Goal: Task Accomplishment & Management: Complete application form

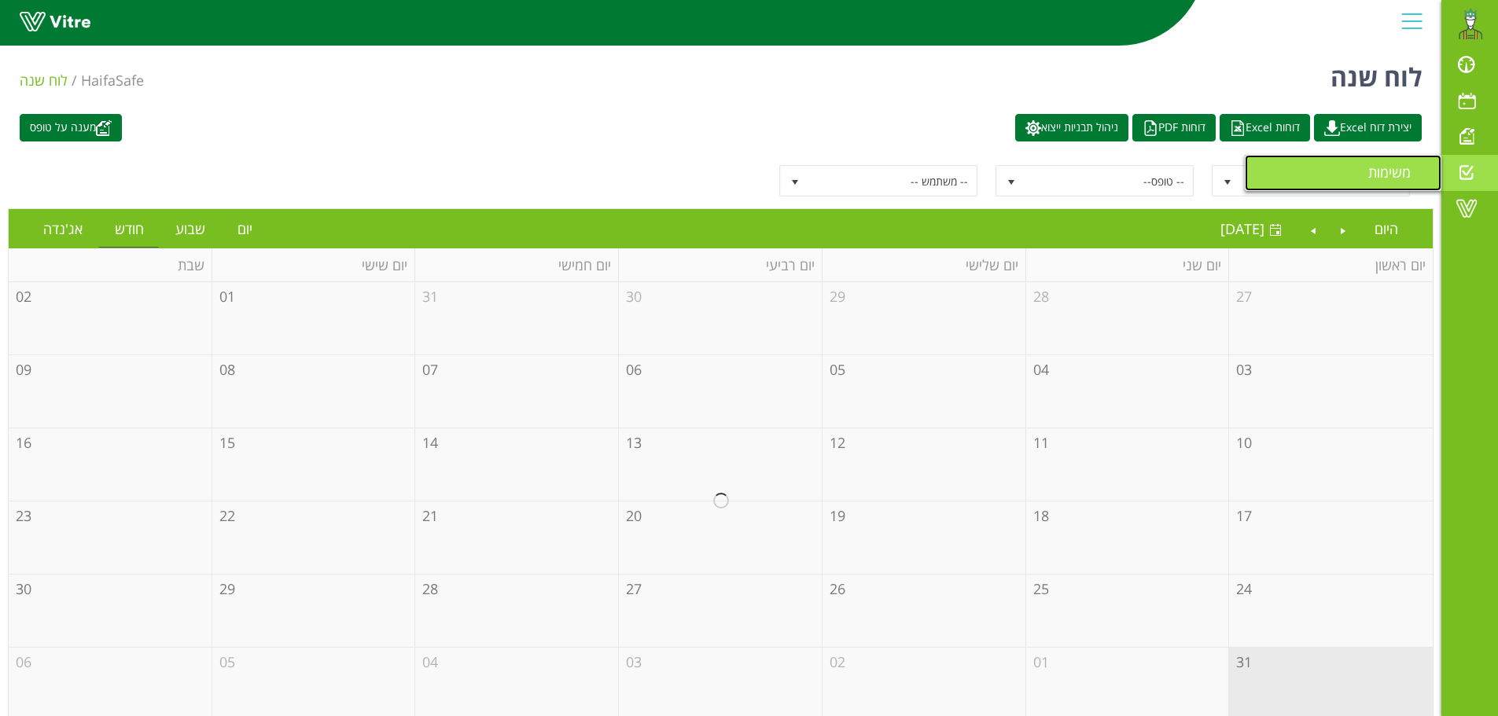
click at [1392, 169] on span "משימות" at bounding box center [1398, 172] width 61 height 19
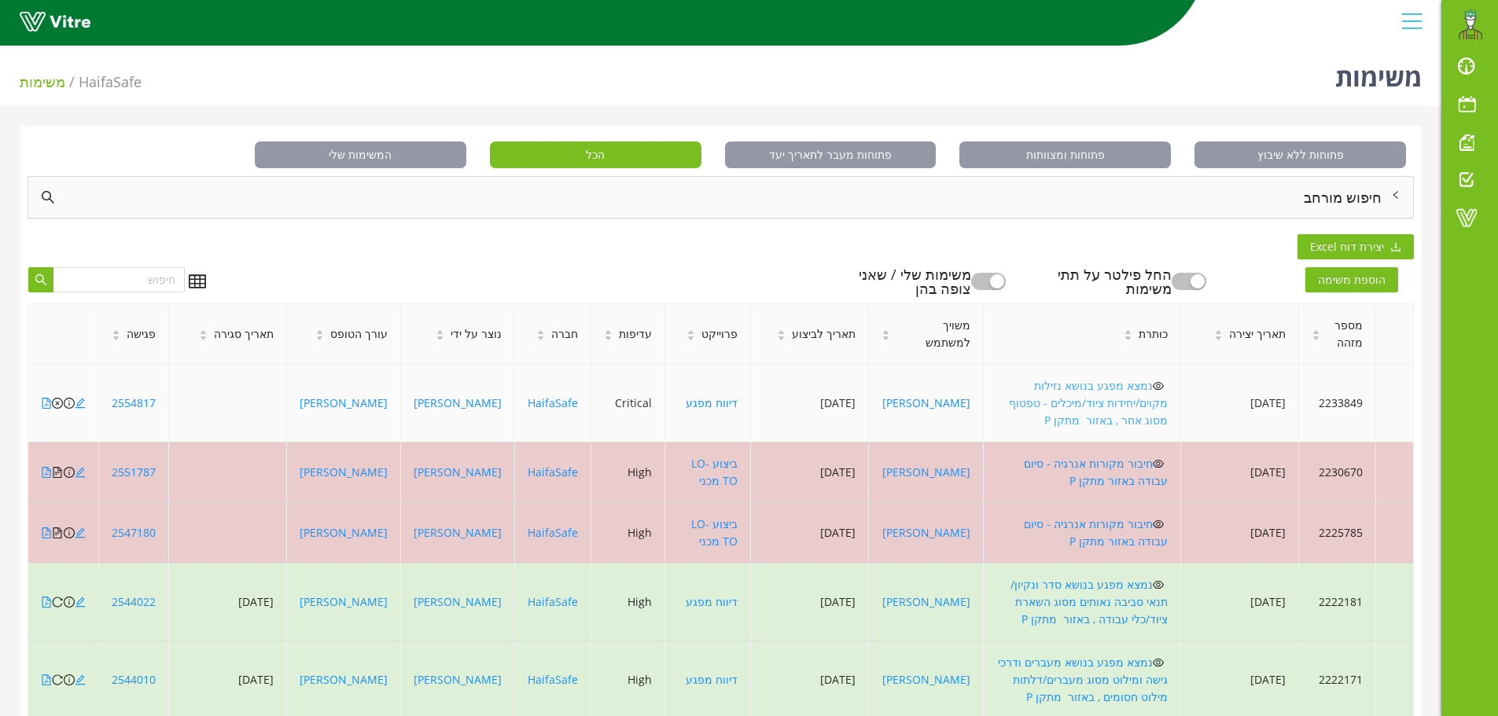
click at [1106, 388] on link "נמצא מפגע בנושא נזילות מקוים/יחידות ציוד/מיכלים - טפטוף מסוג אחר , באזור מתקן P" at bounding box center [1088, 403] width 159 height 50
click at [57, 398] on icon "close-circle" at bounding box center [57, 403] width 11 height 11
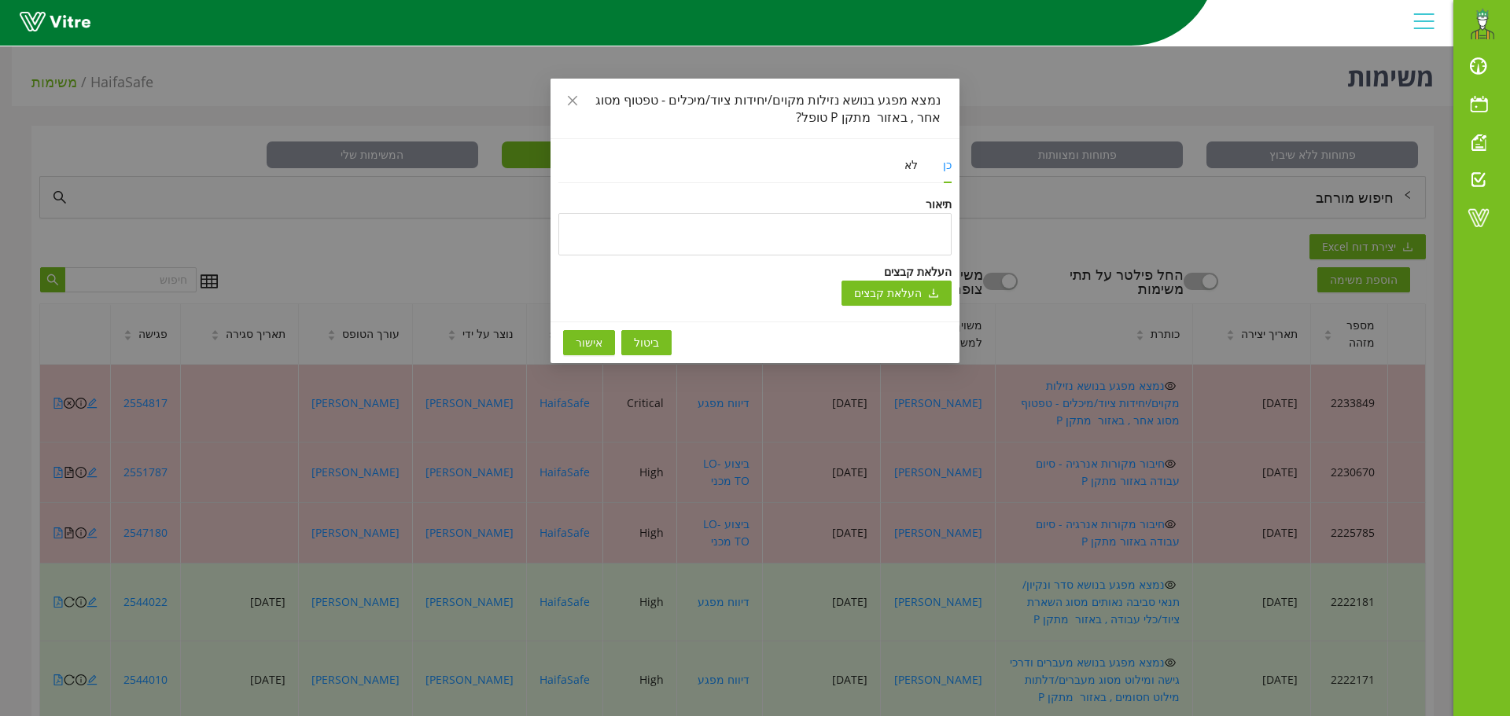
click at [591, 342] on span "אישור" at bounding box center [589, 342] width 27 height 17
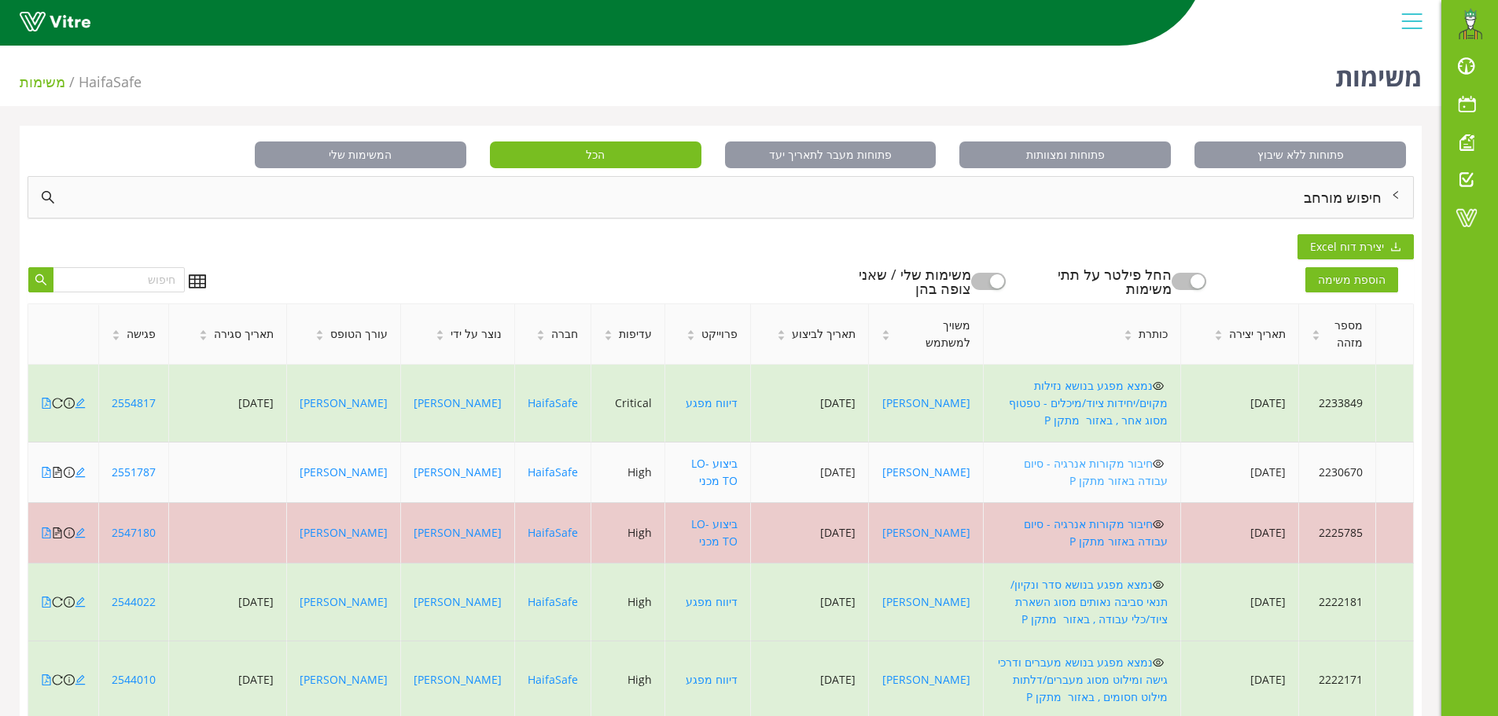
click at [1114, 458] on link "חיבור מקורות אנרגיה - סיום עבודה באזור מתקן P" at bounding box center [1096, 472] width 144 height 32
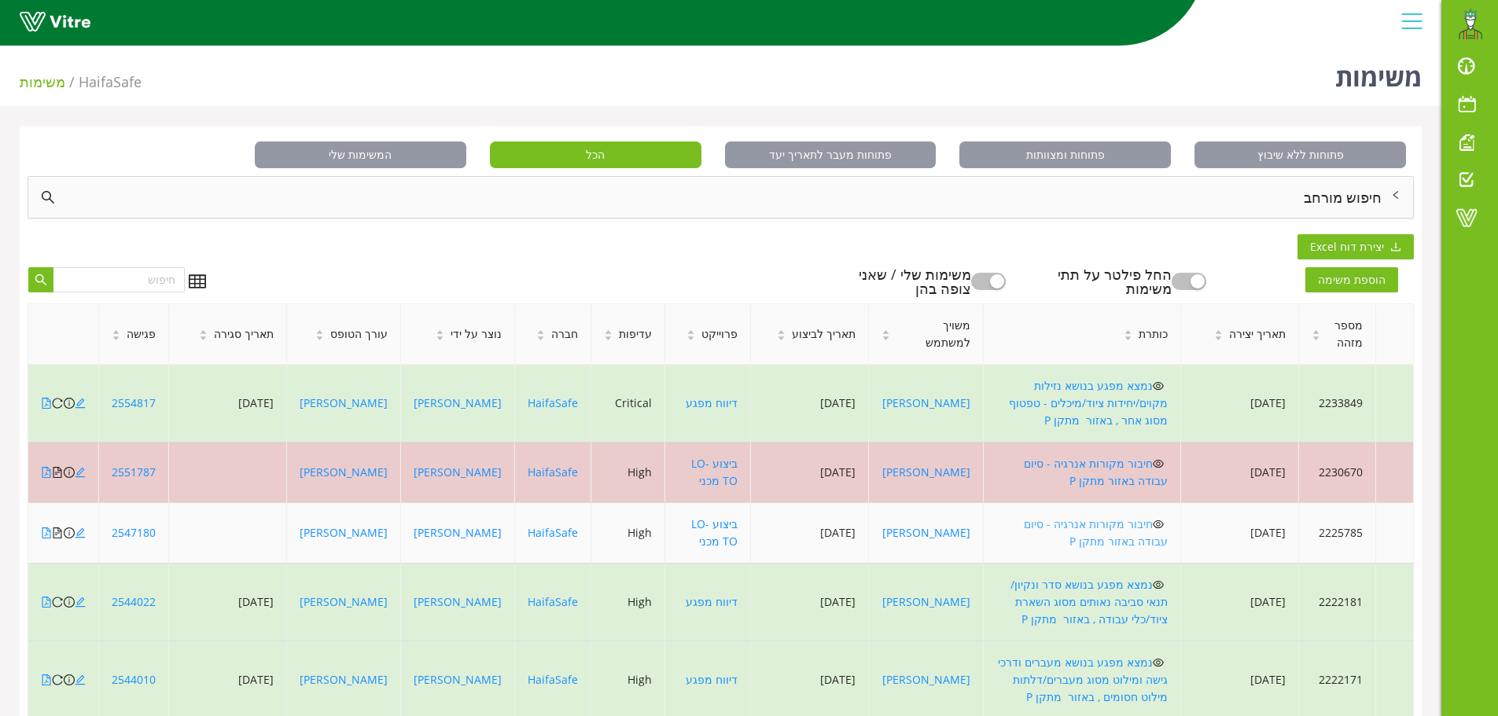
click at [1051, 517] on link "חיבור מקורות אנרגיה - סיום עבודה באזור מתקן P" at bounding box center [1096, 533] width 144 height 32
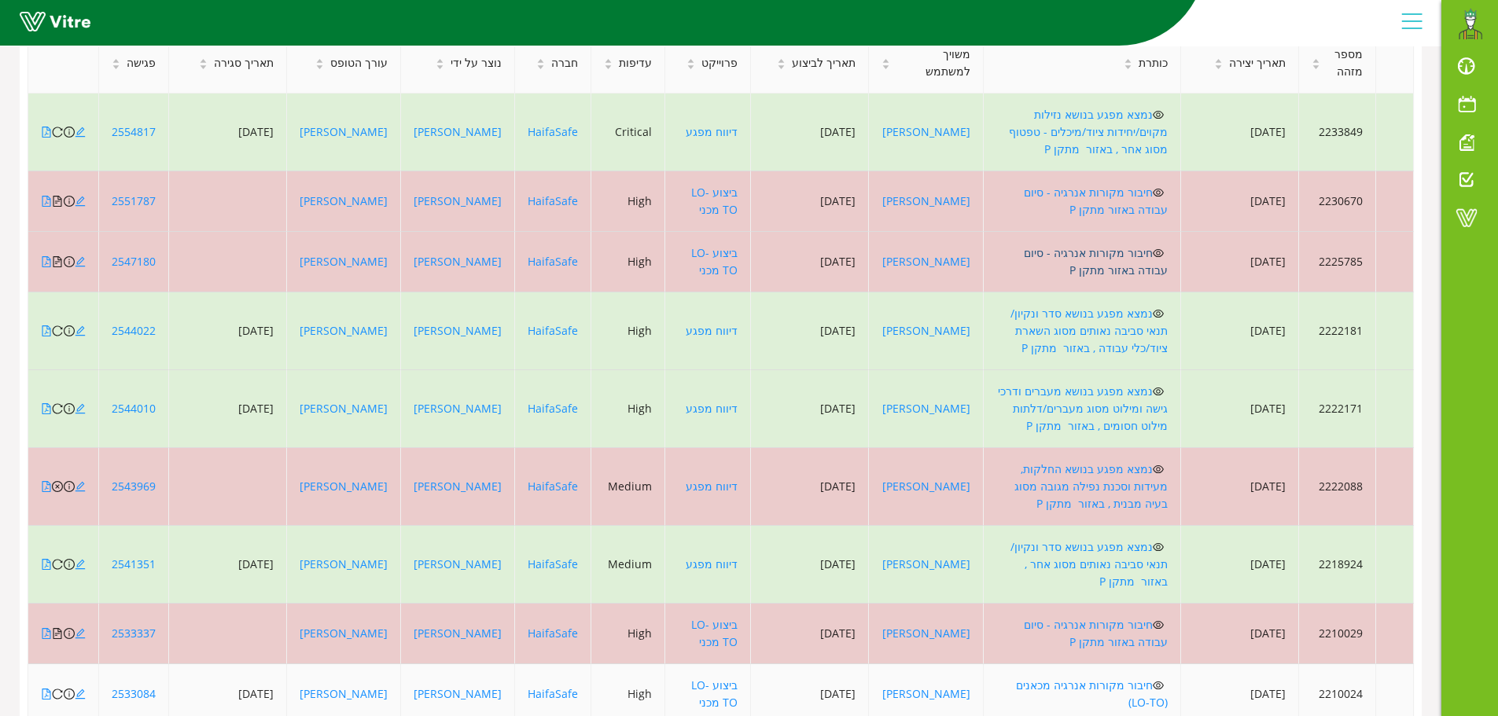
scroll to position [340, 0]
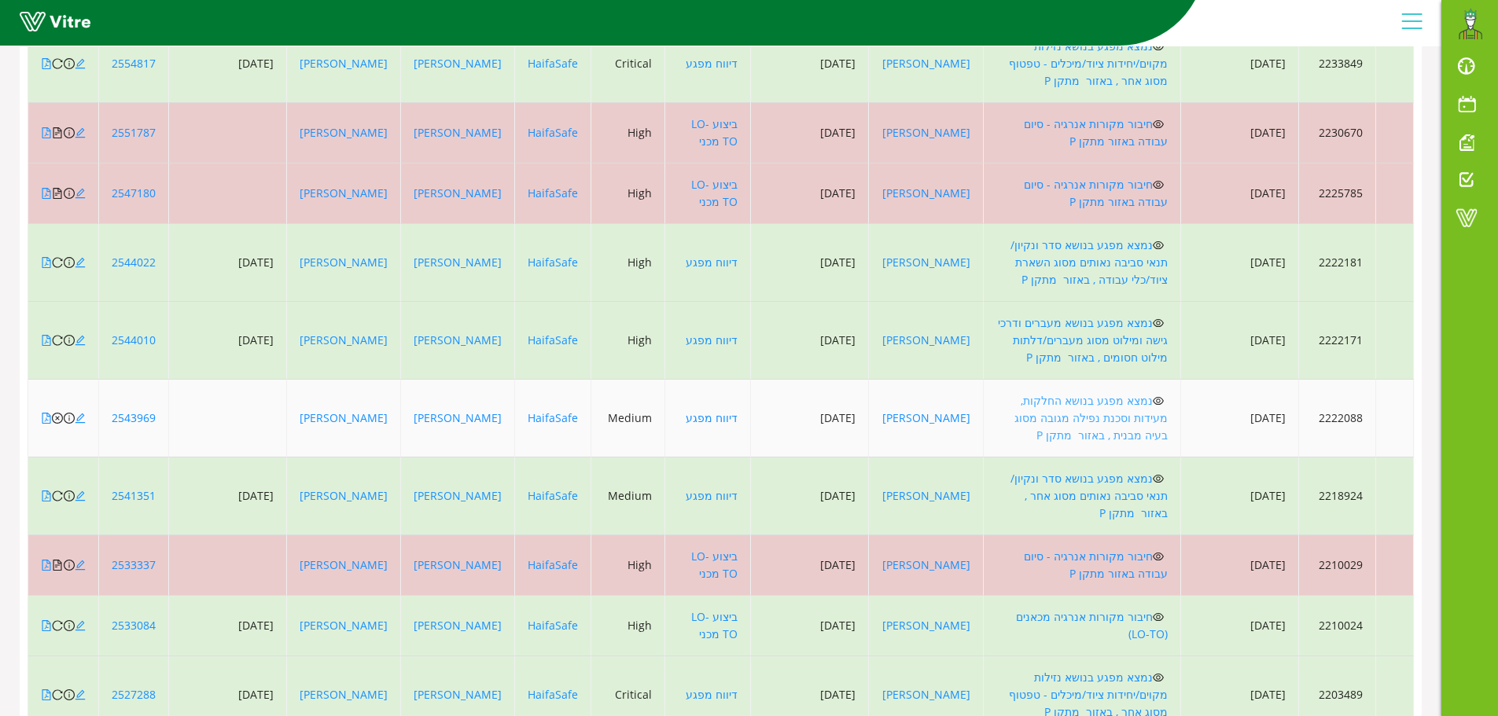
click at [1109, 393] on link "נמצא מפגע בנושא החלקות, מעידות וסכנת נפילה מגובה מסוג בעיה מבנית , באזור מתקן P" at bounding box center [1090, 418] width 153 height 50
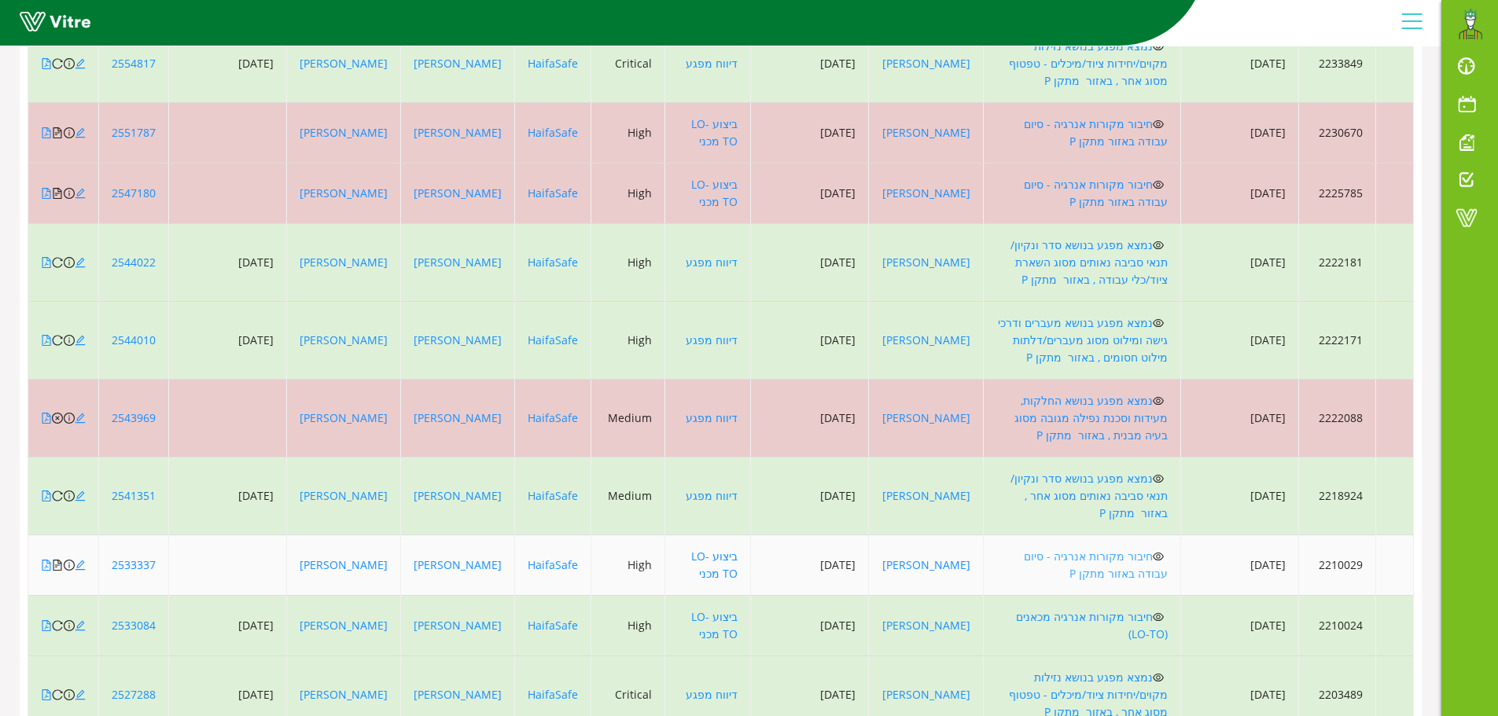
click at [1147, 549] on link "חיבור מקורות אנרגיה - סיום עבודה באזור מתקן P" at bounding box center [1096, 565] width 144 height 32
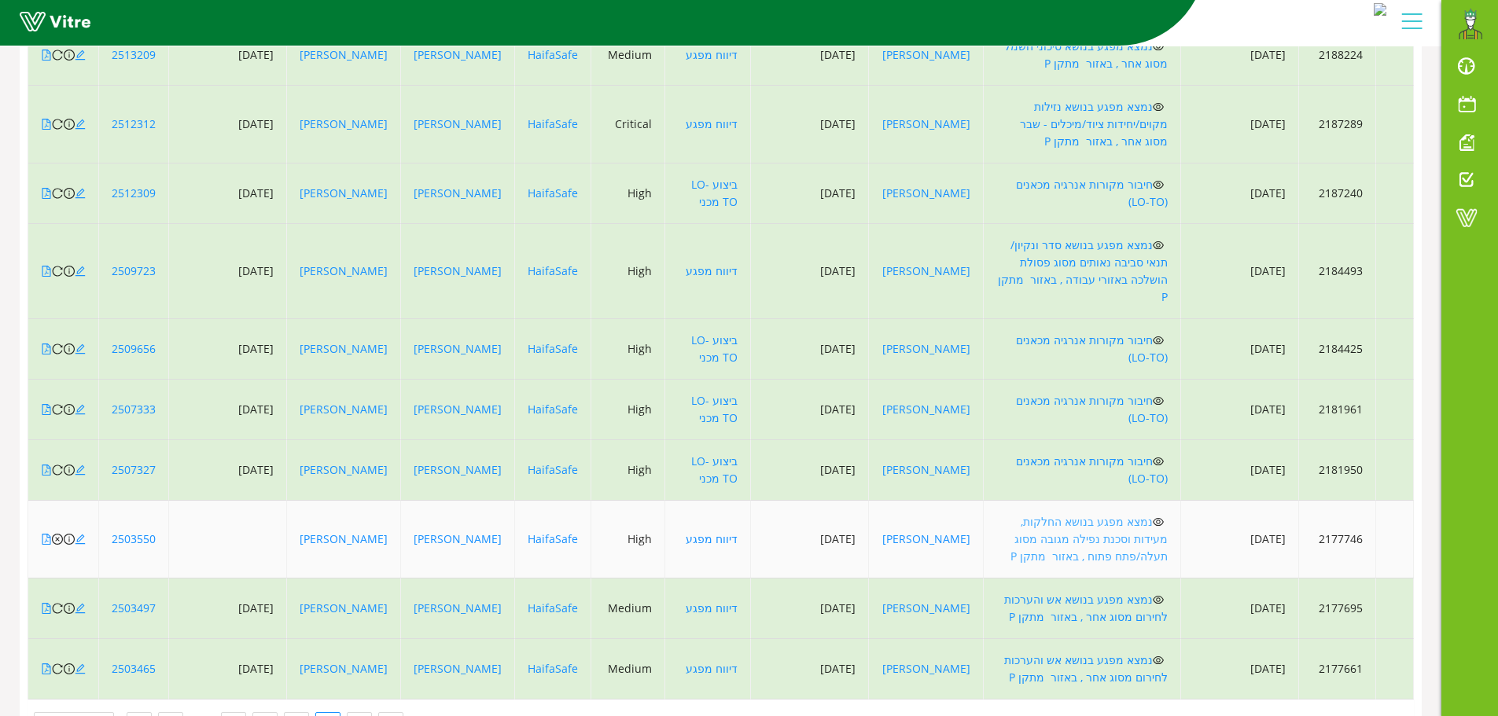
click at [1138, 514] on link "נמצא מפגע בנושא החלקות, מעידות וסכנת נפילה מגובה מסוג תעלה/פתח פתוח , באזור מתק…" at bounding box center [1089, 539] width 157 height 50
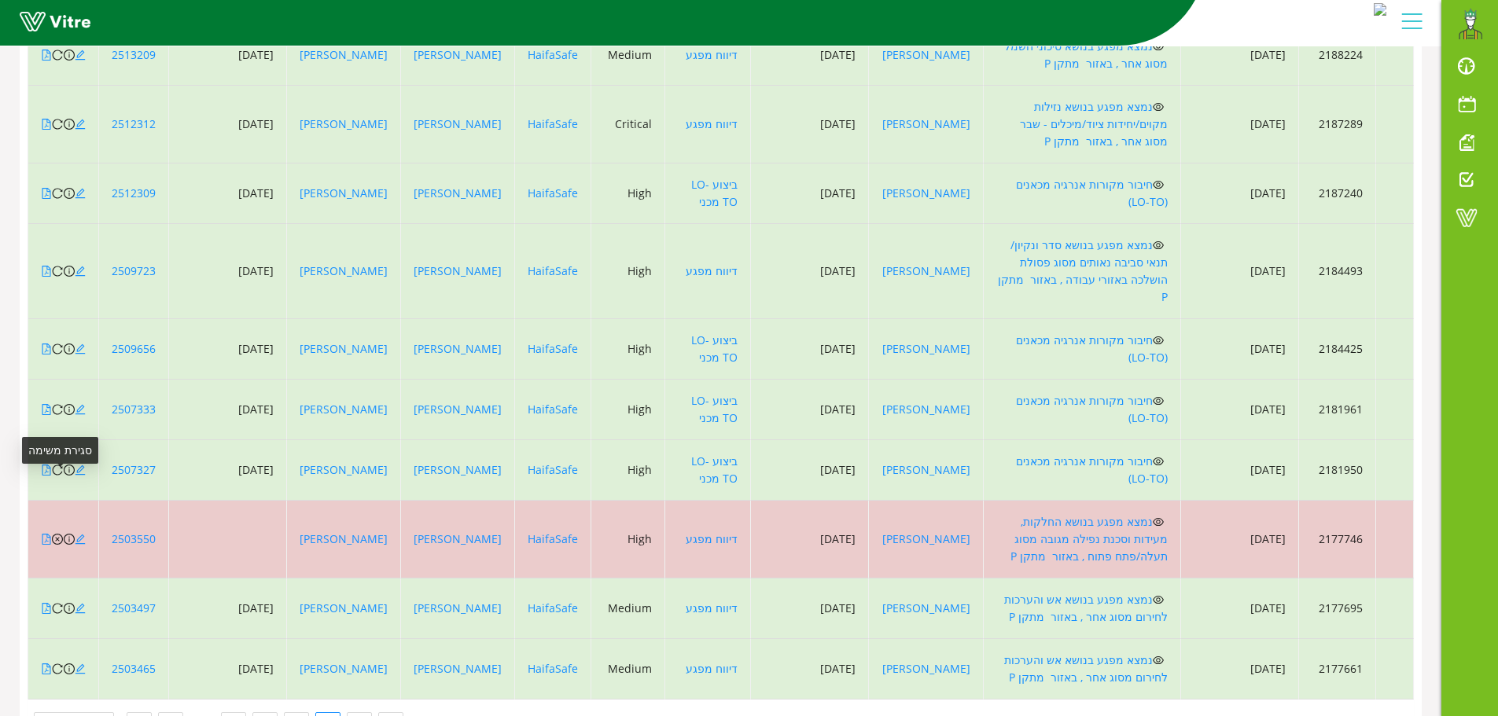
click at [57, 534] on icon "close-circle" at bounding box center [57, 539] width 11 height 11
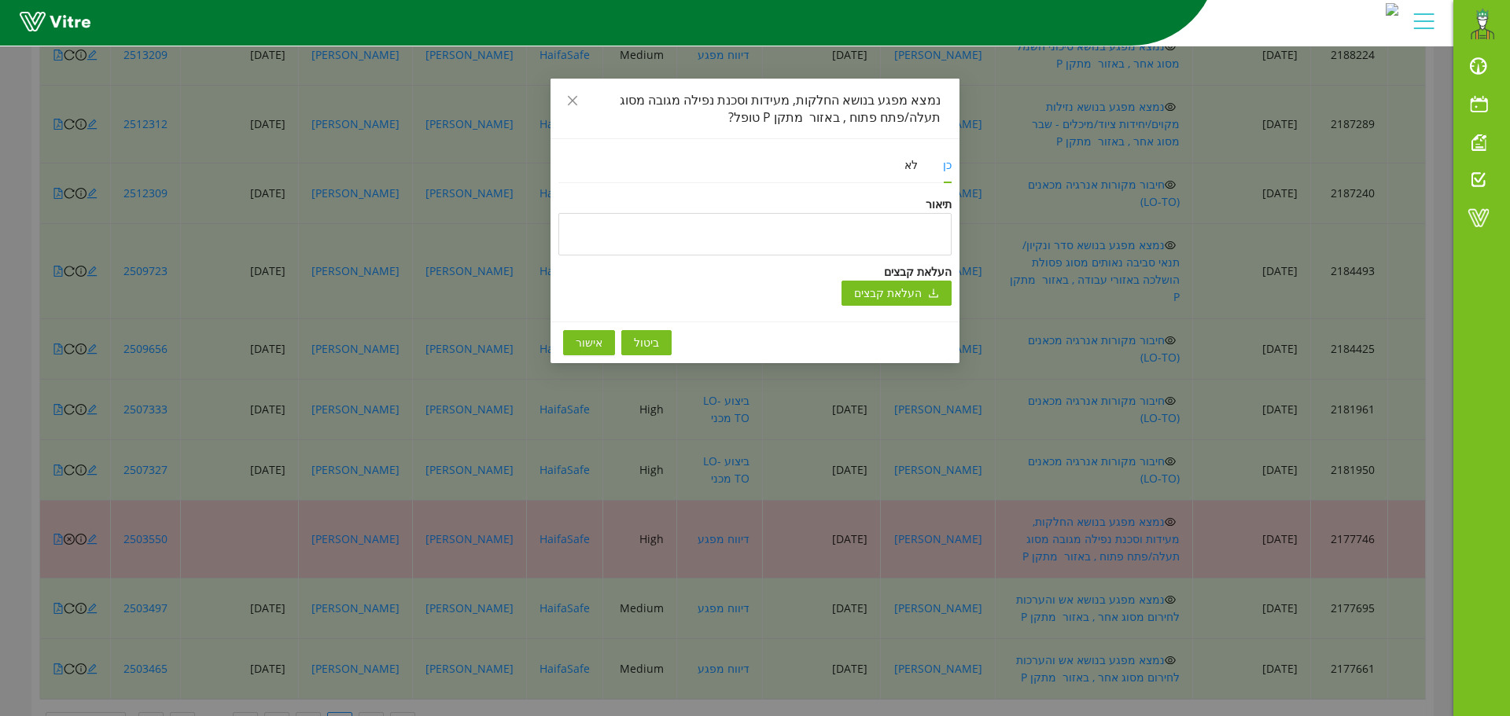
drag, startPoint x: 595, startPoint y: 341, endPoint x: 624, endPoint y: 368, distance: 39.5
click at [595, 341] on span "אישור" at bounding box center [589, 342] width 27 height 17
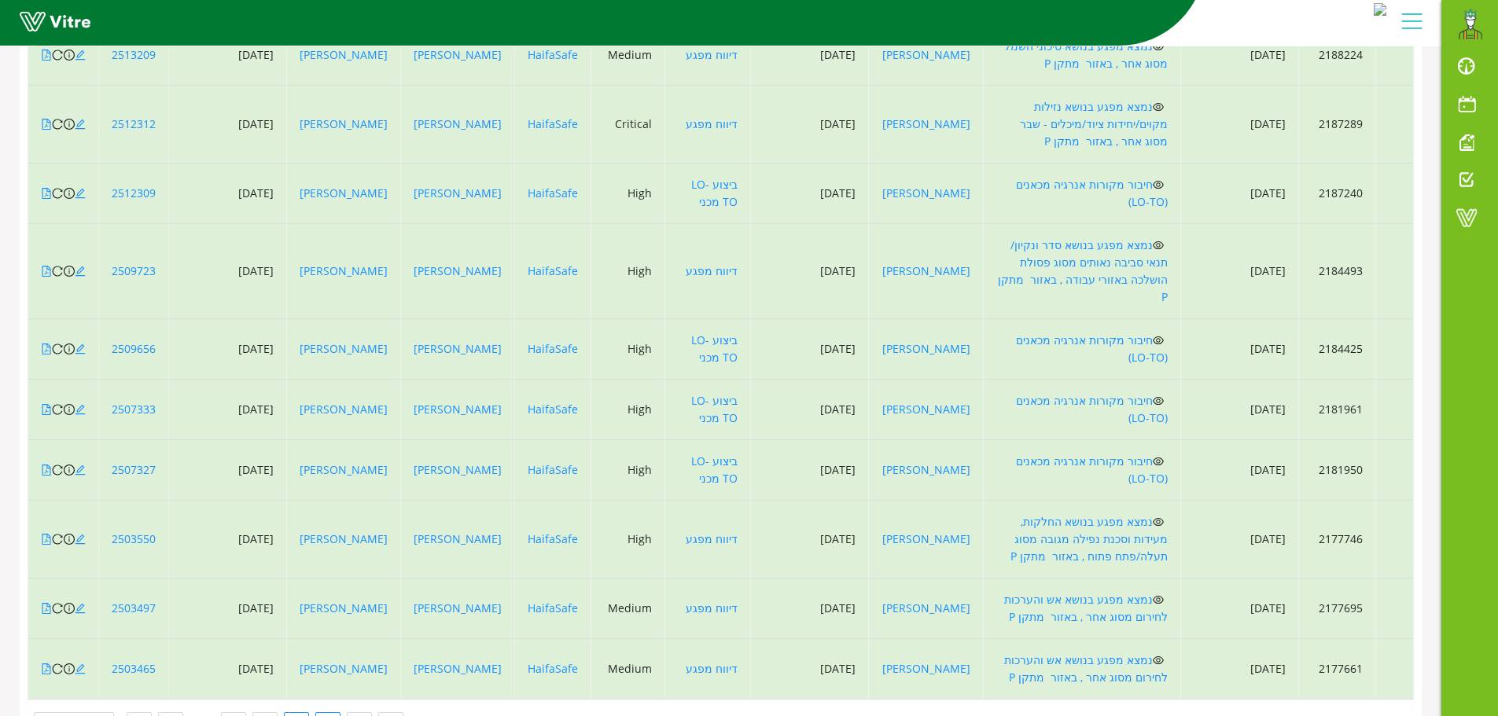
click at [293, 713] on link "3" at bounding box center [297, 725] width 24 height 24
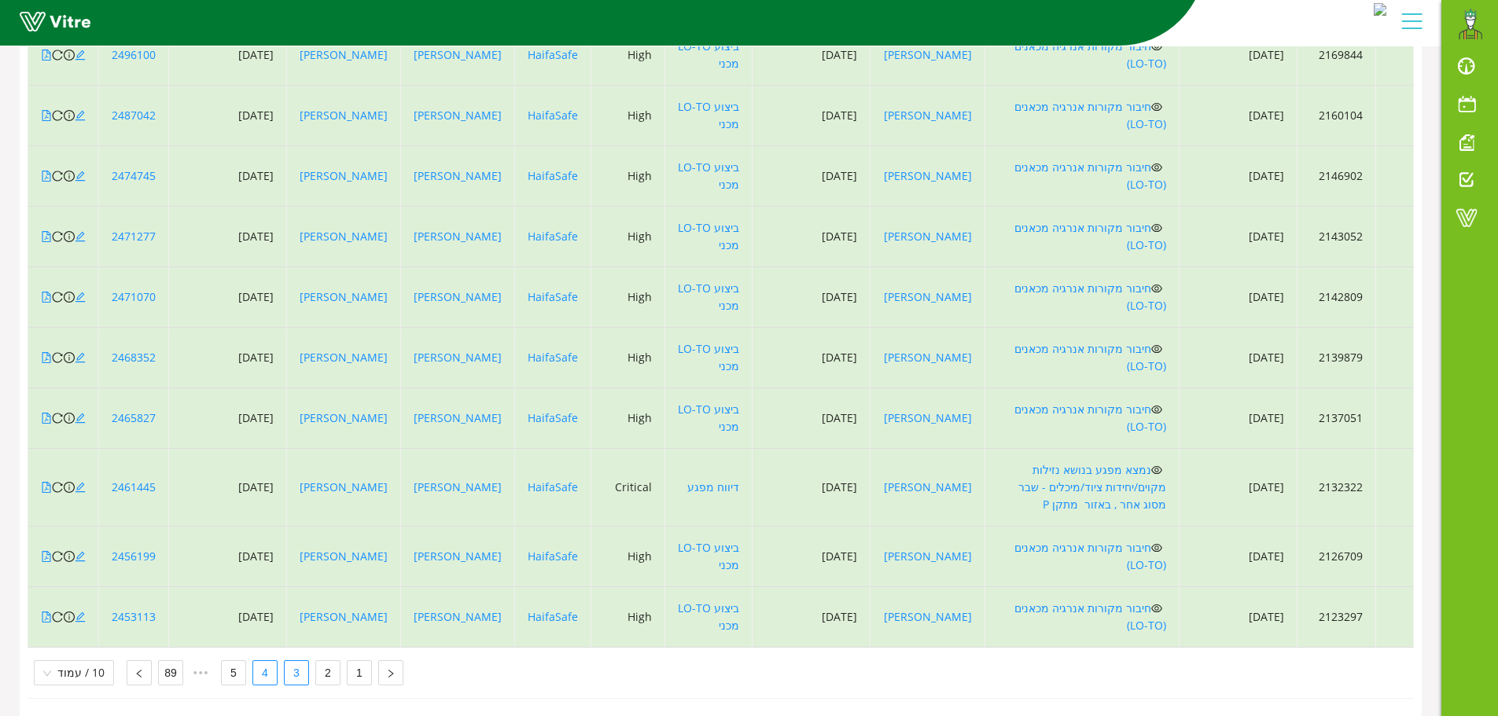
click at [263, 661] on link "4" at bounding box center [265, 673] width 24 height 24
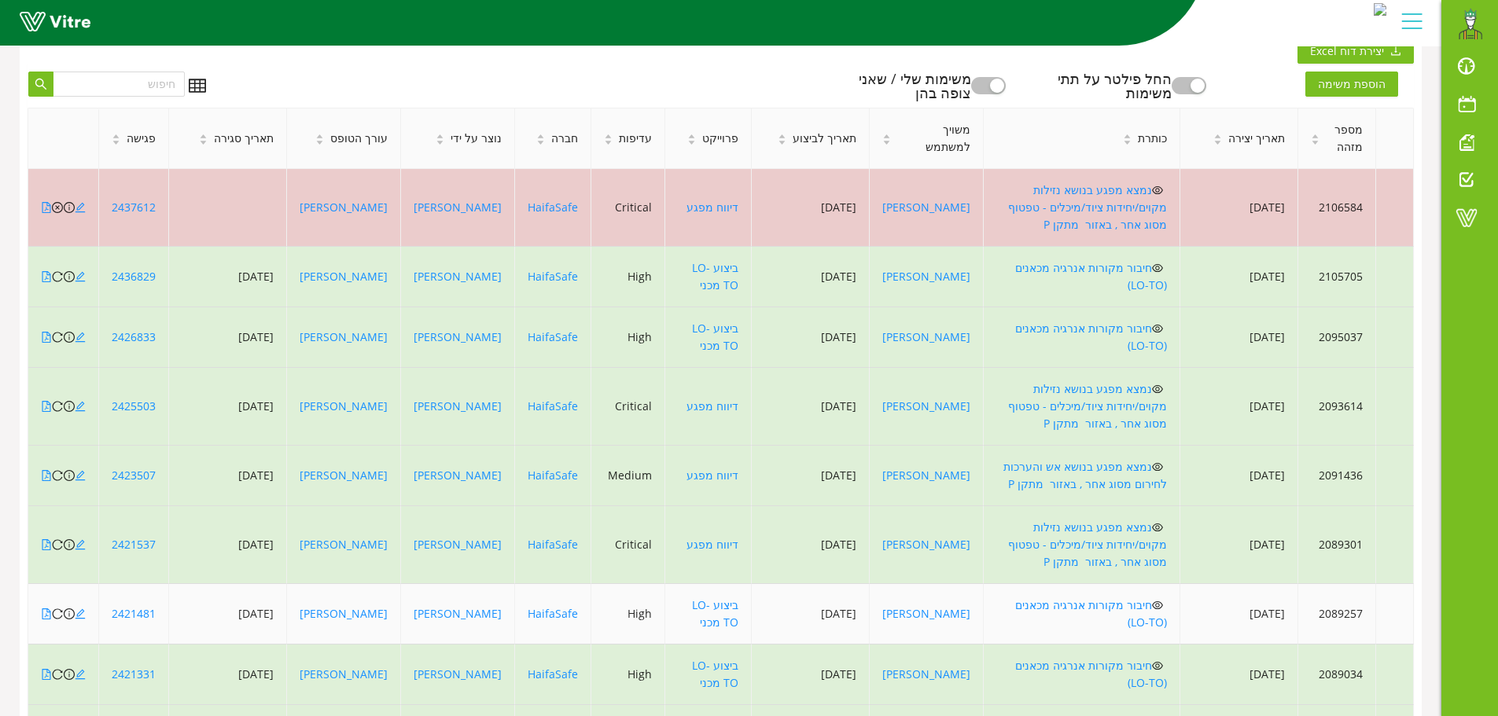
scroll to position [182, 0]
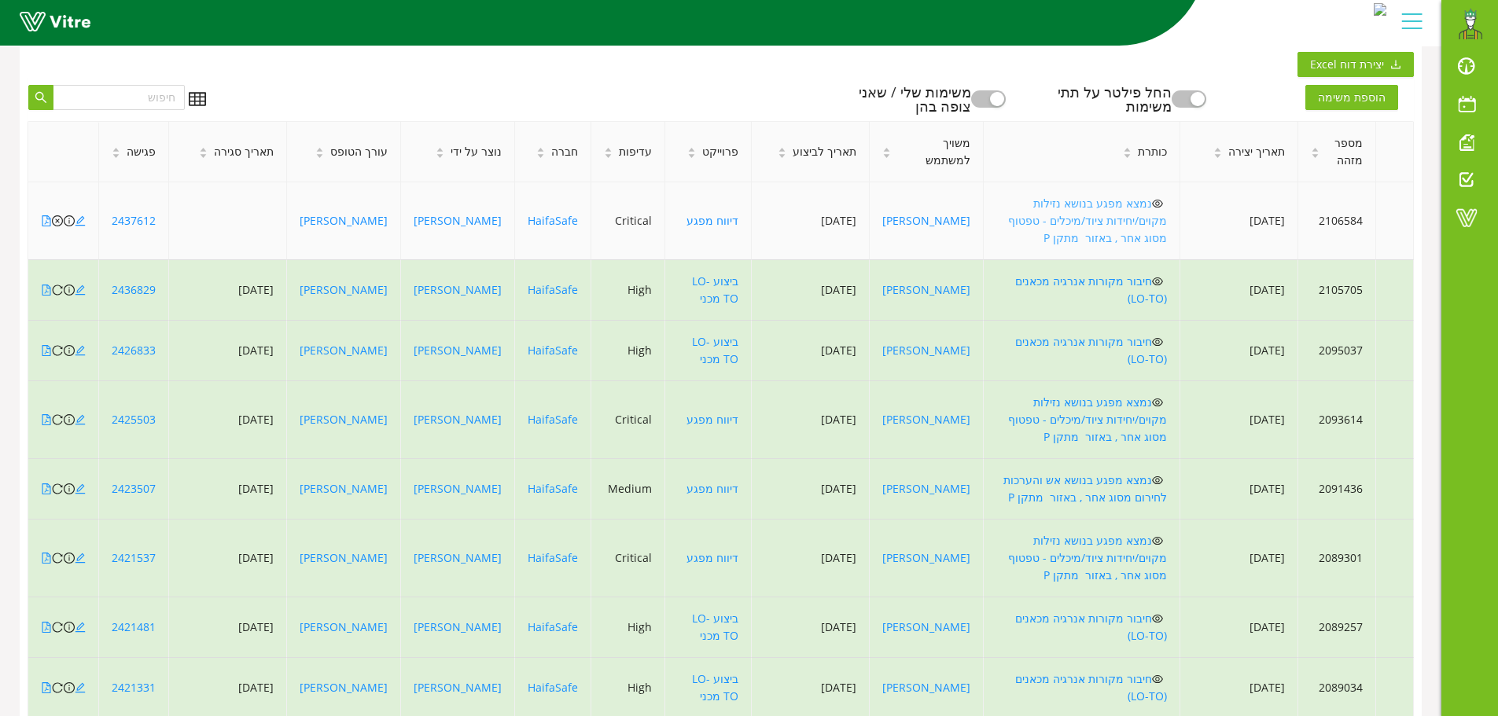
click at [1101, 198] on link "נמצא מפגע בנושא נזילות מקוים/יחידות ציוד/מיכלים - טפטוף מסוג אחר , באזור מתקן P" at bounding box center [1087, 221] width 159 height 50
click at [1053, 206] on link "נמצא מפגע בנושא נזילות מקוים/יחידות ציוד/מיכלים - טפטוף מסוג אחר , באזור מתקן P" at bounding box center [1087, 221] width 159 height 50
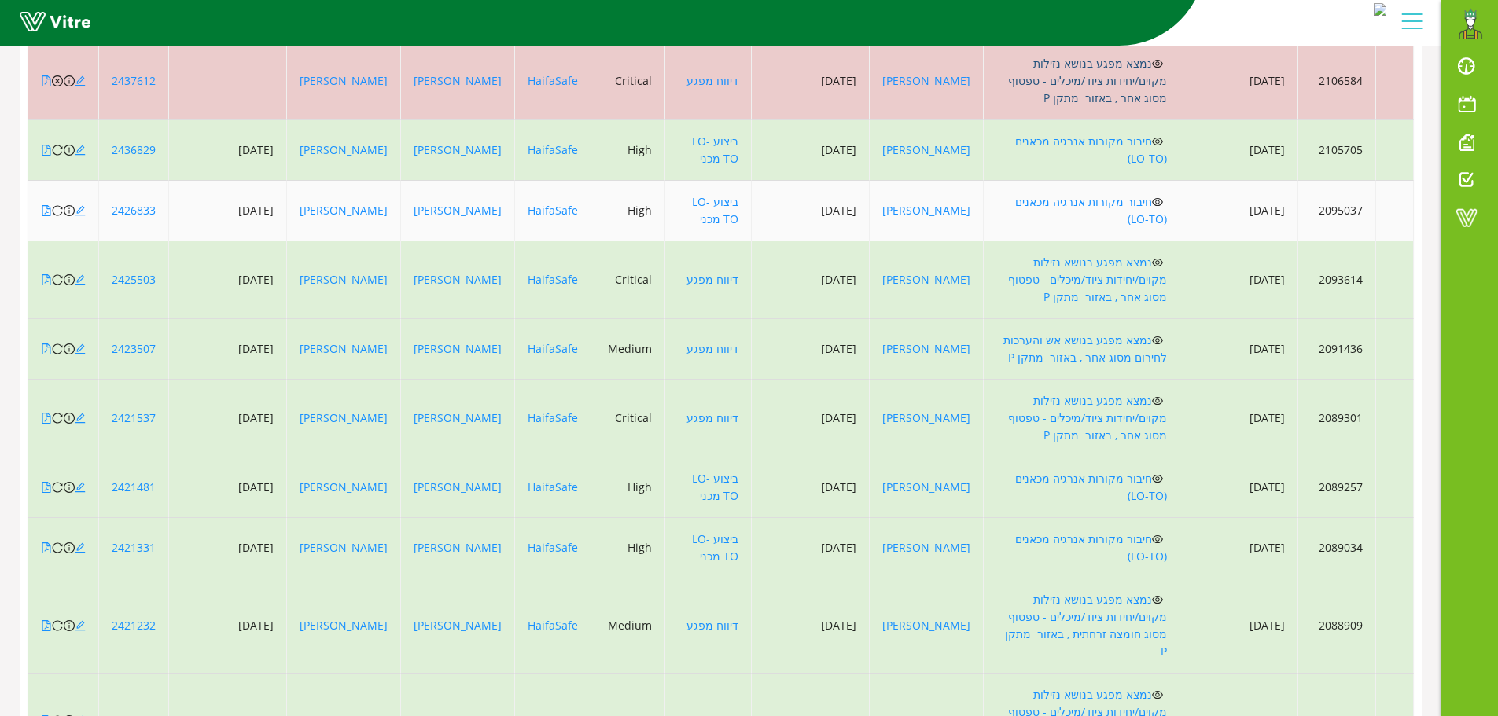
scroll to position [340, 0]
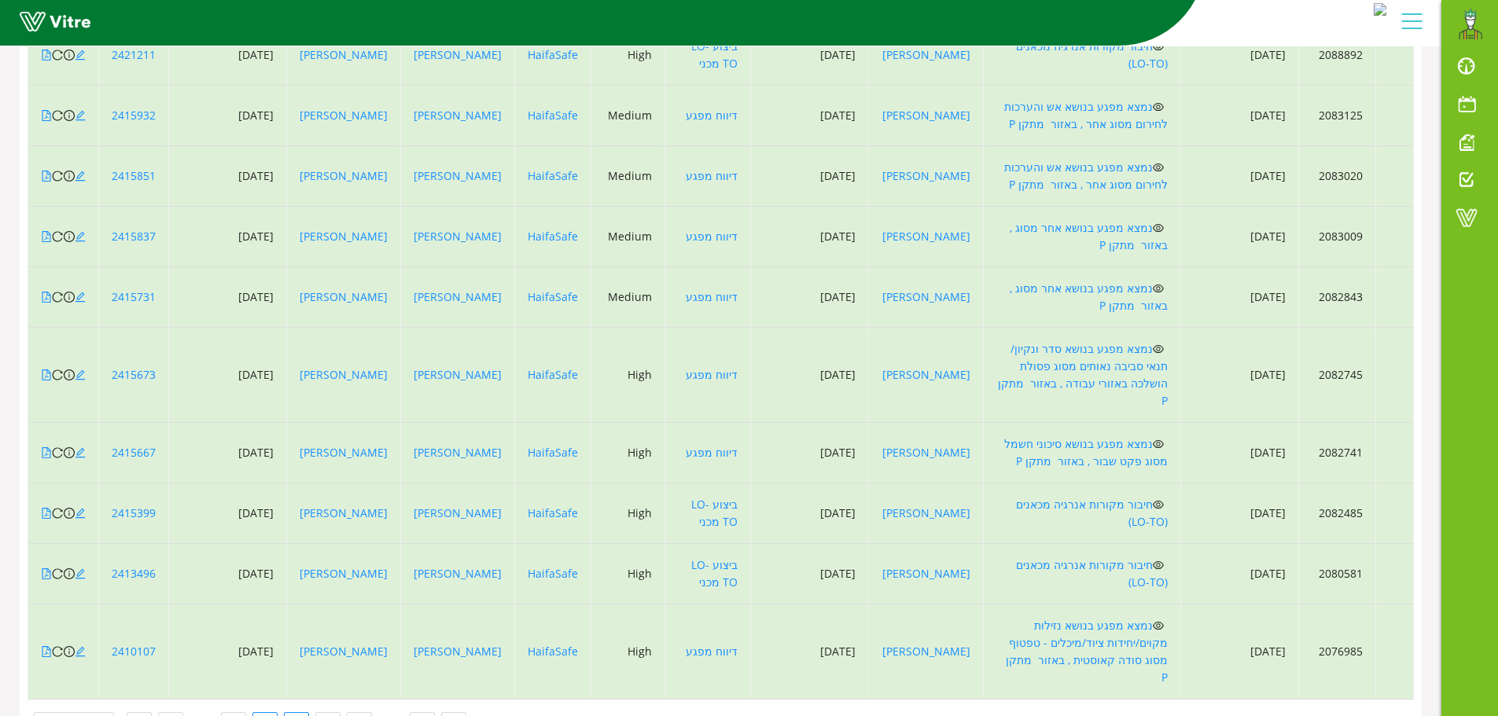
click at [264, 713] on link "7" at bounding box center [265, 725] width 24 height 24
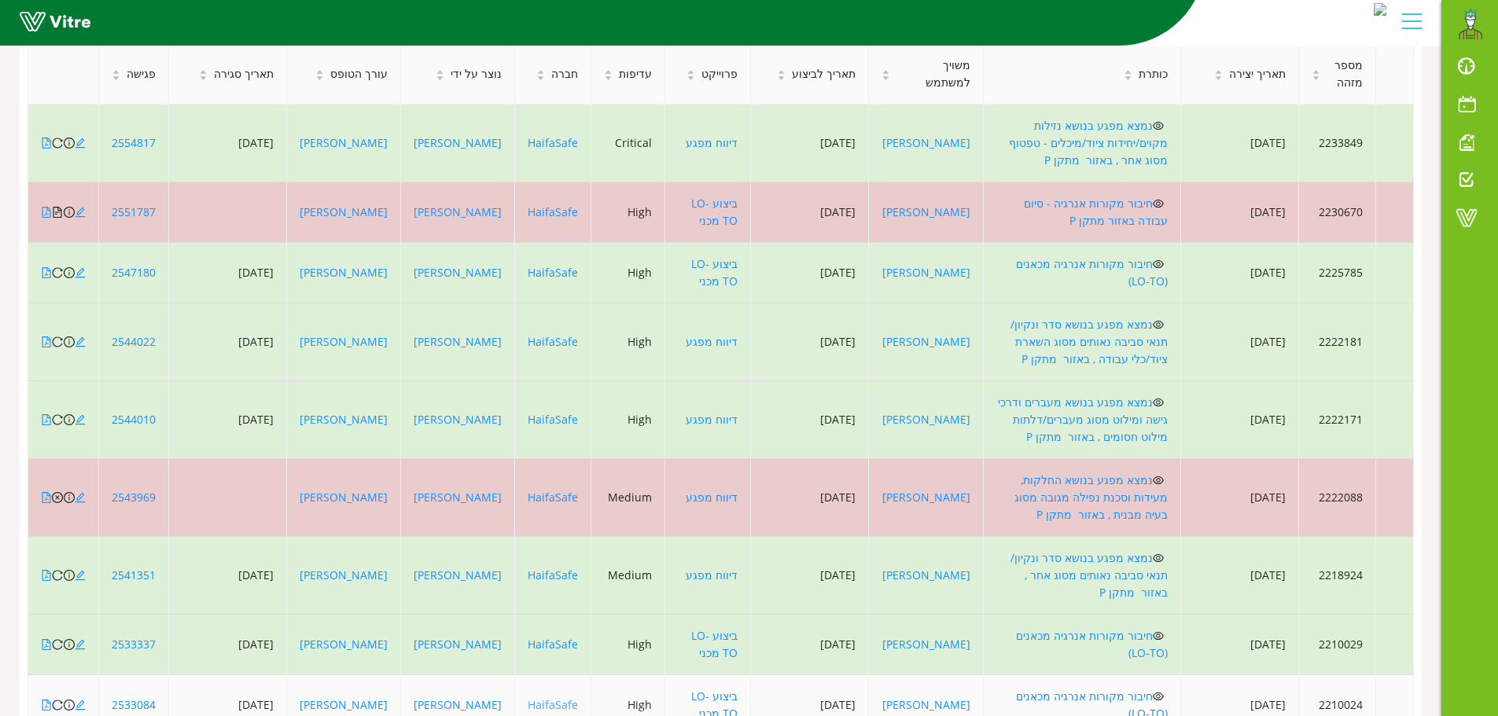
scroll to position [0, 0]
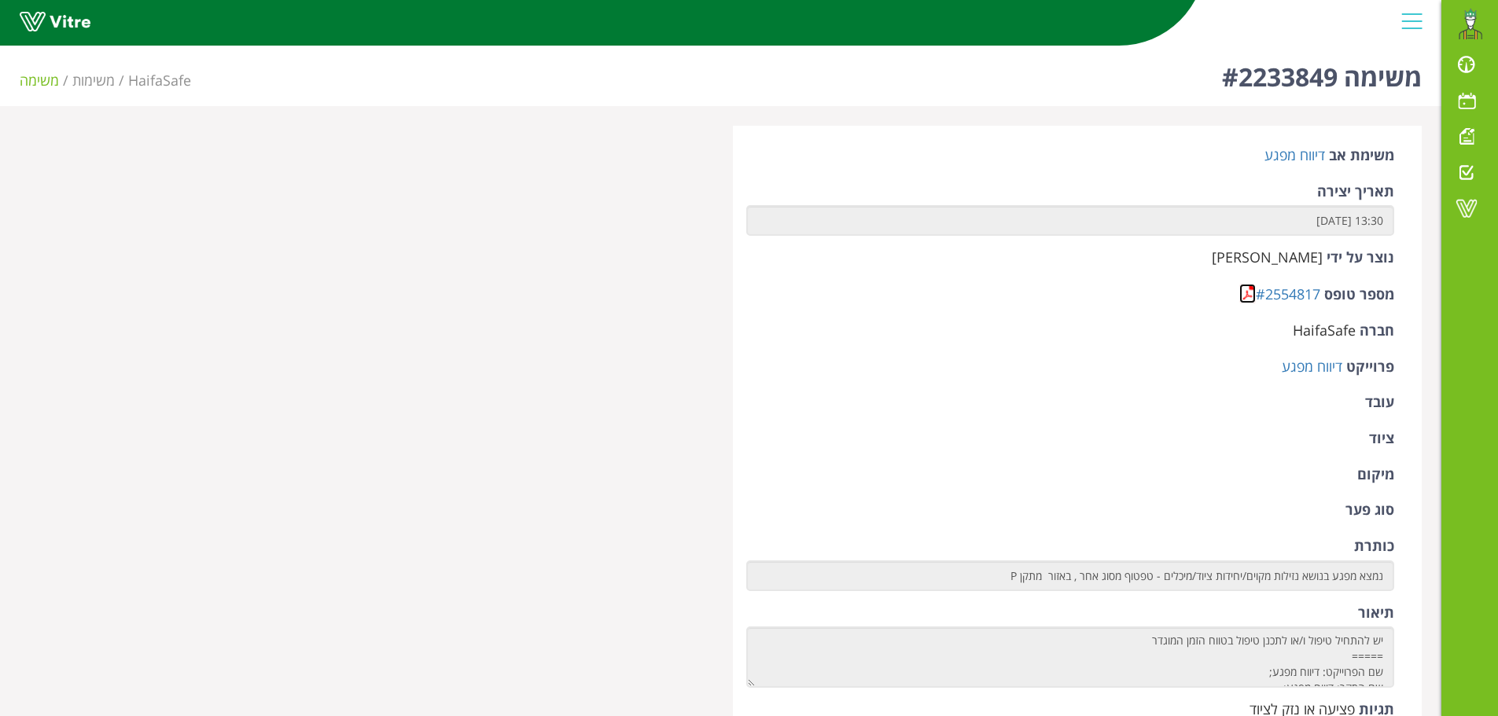
click at [1252, 293] on link at bounding box center [1247, 294] width 17 height 20
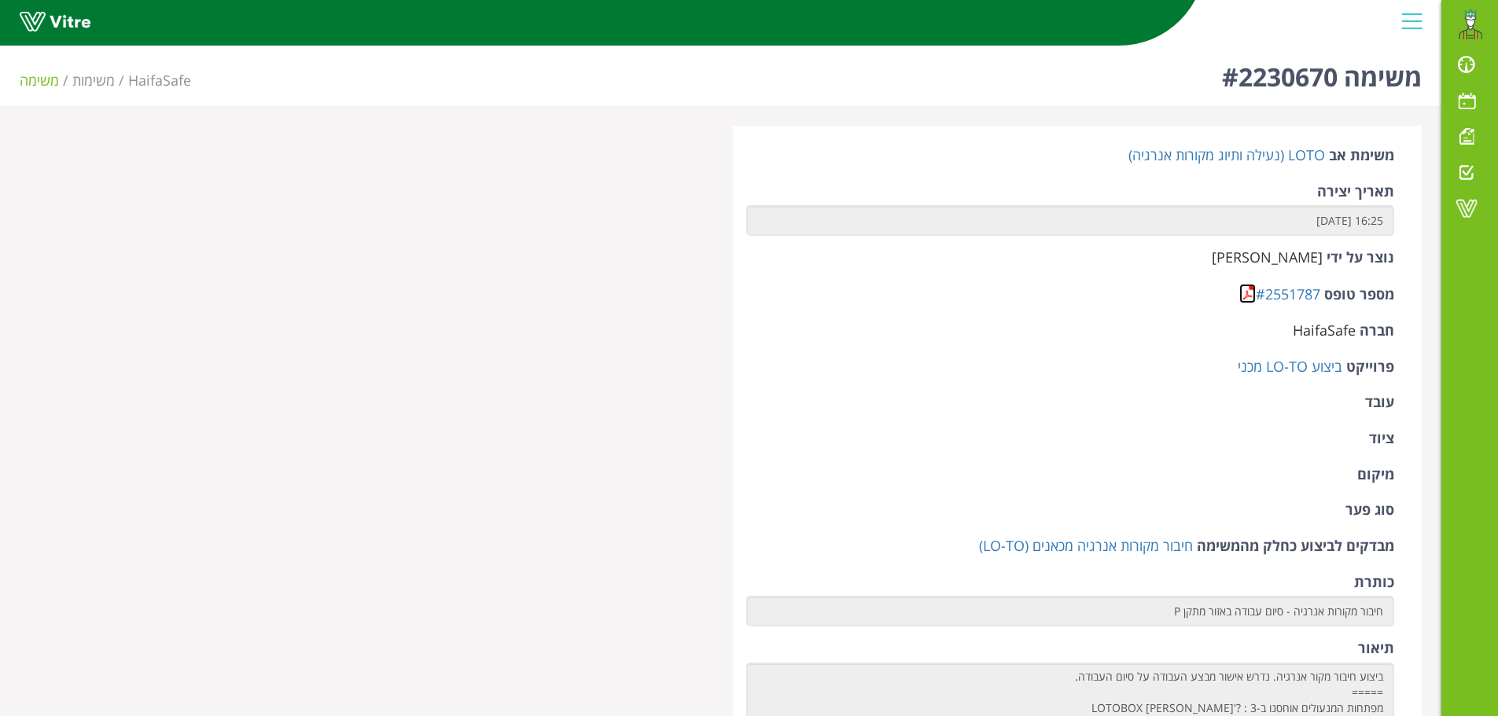
click at [1246, 295] on link at bounding box center [1247, 294] width 17 height 20
click at [1243, 296] on link at bounding box center [1247, 294] width 17 height 20
click at [1246, 296] on link at bounding box center [1247, 294] width 17 height 20
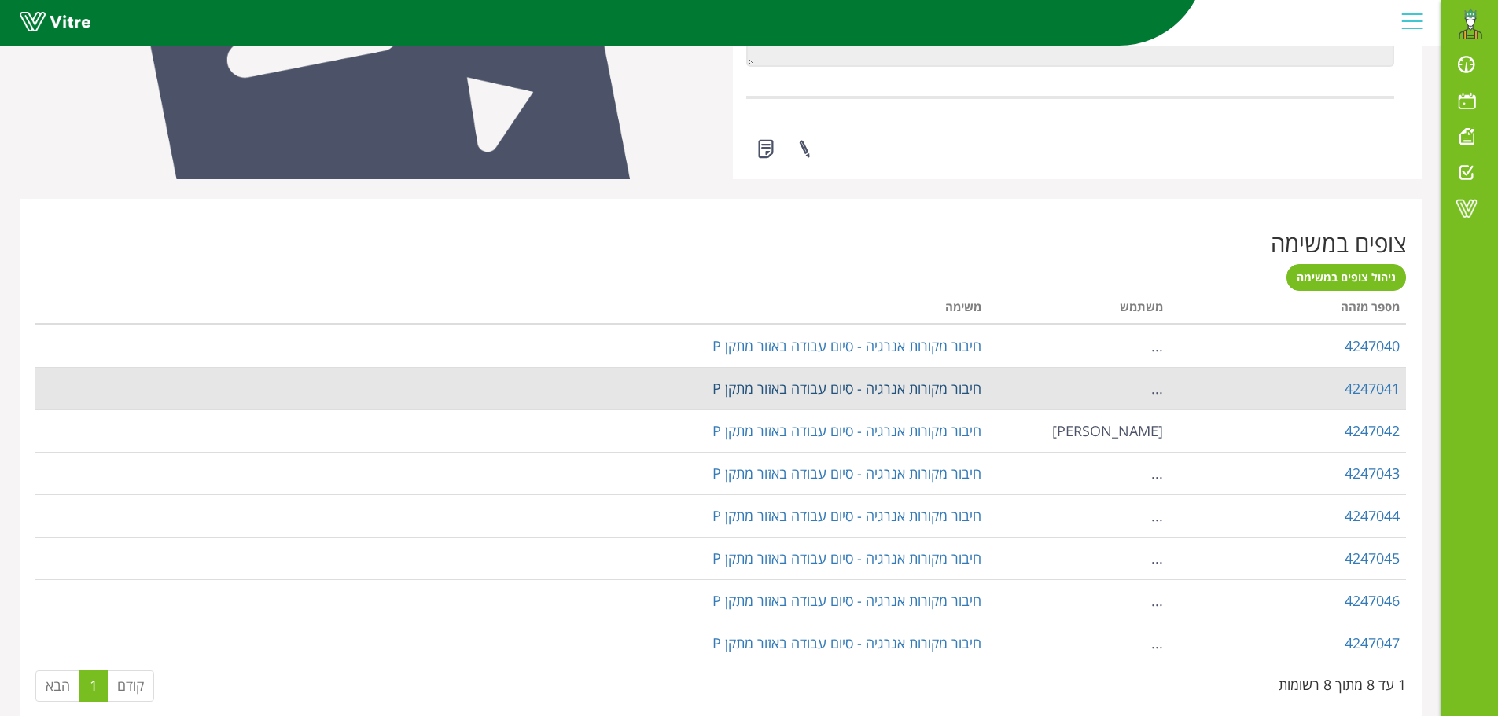
scroll to position [1180, 0]
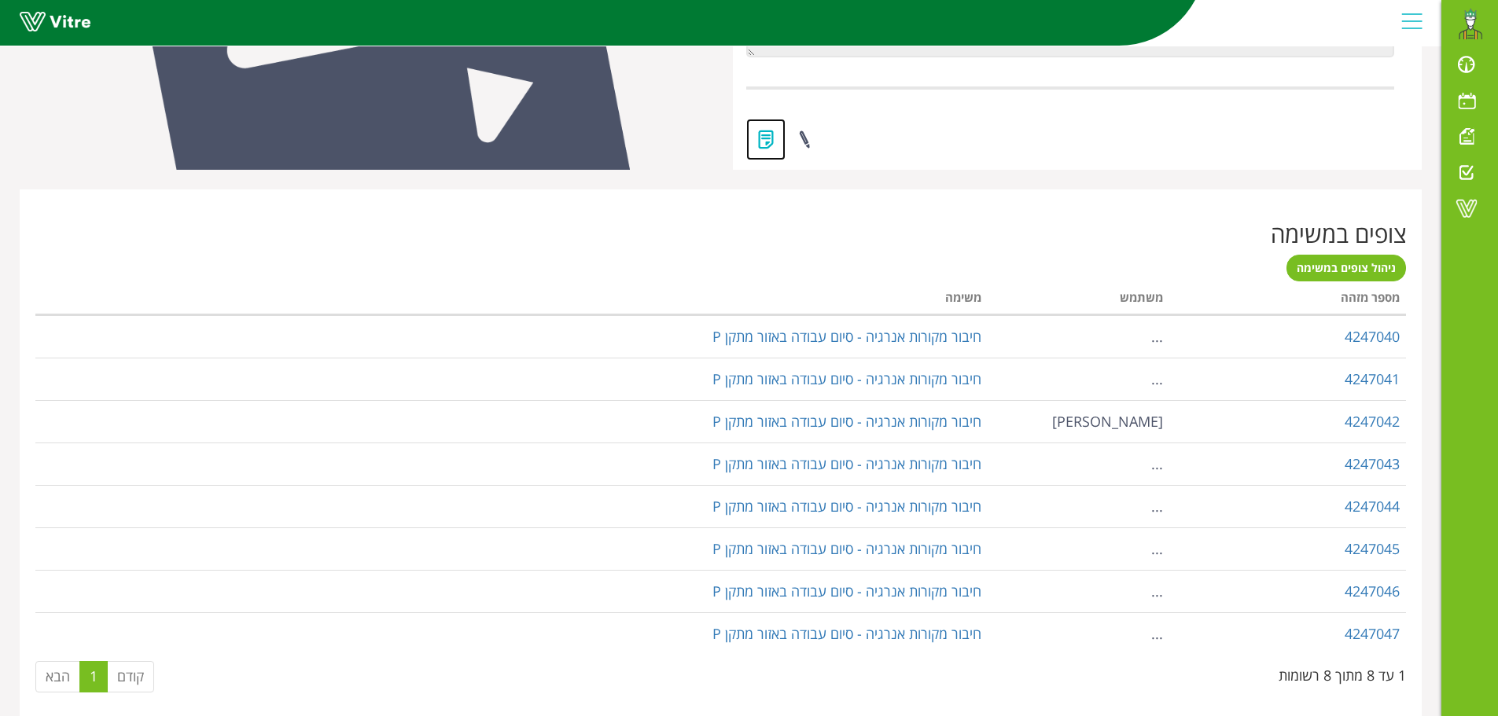
click at [761, 136] on link at bounding box center [765, 140] width 39 height 42
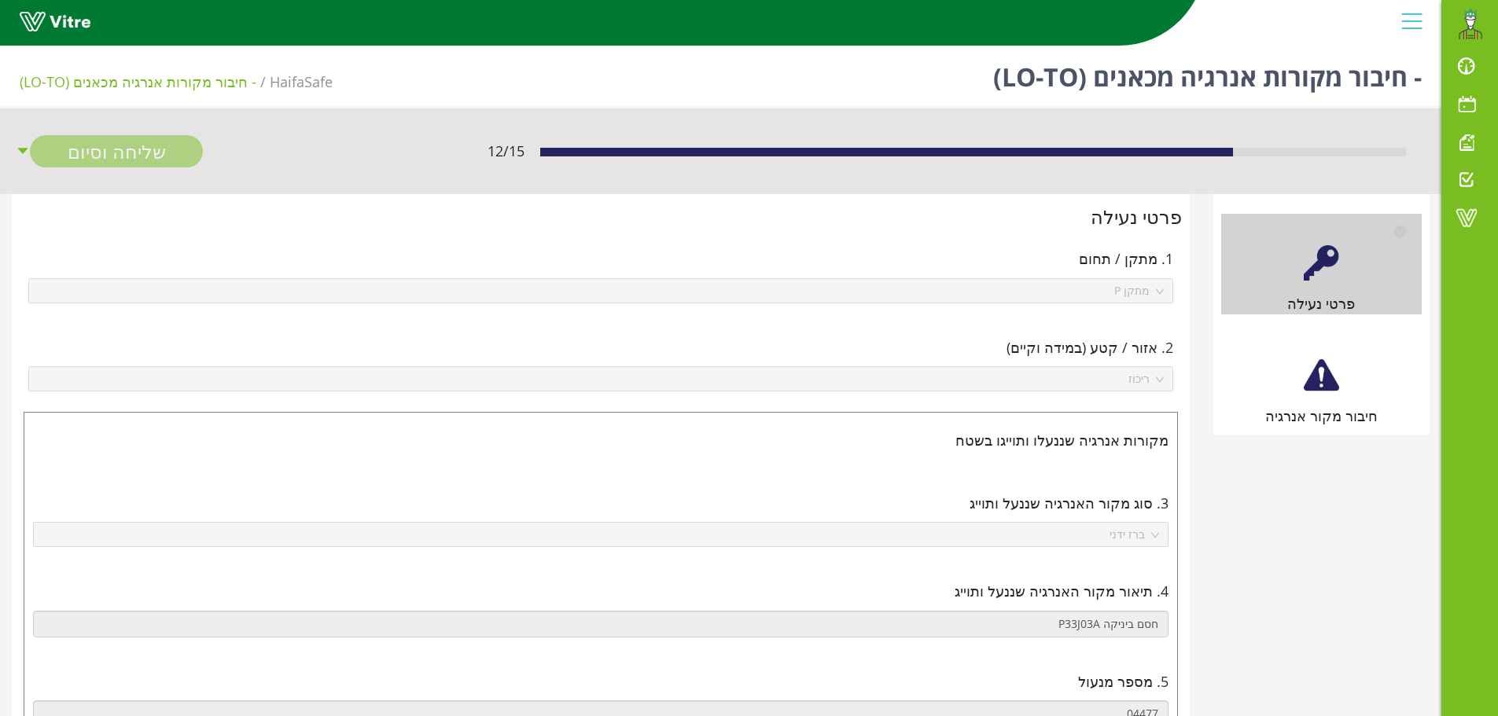
click at [1328, 381] on div at bounding box center [1321, 375] width 35 height 35
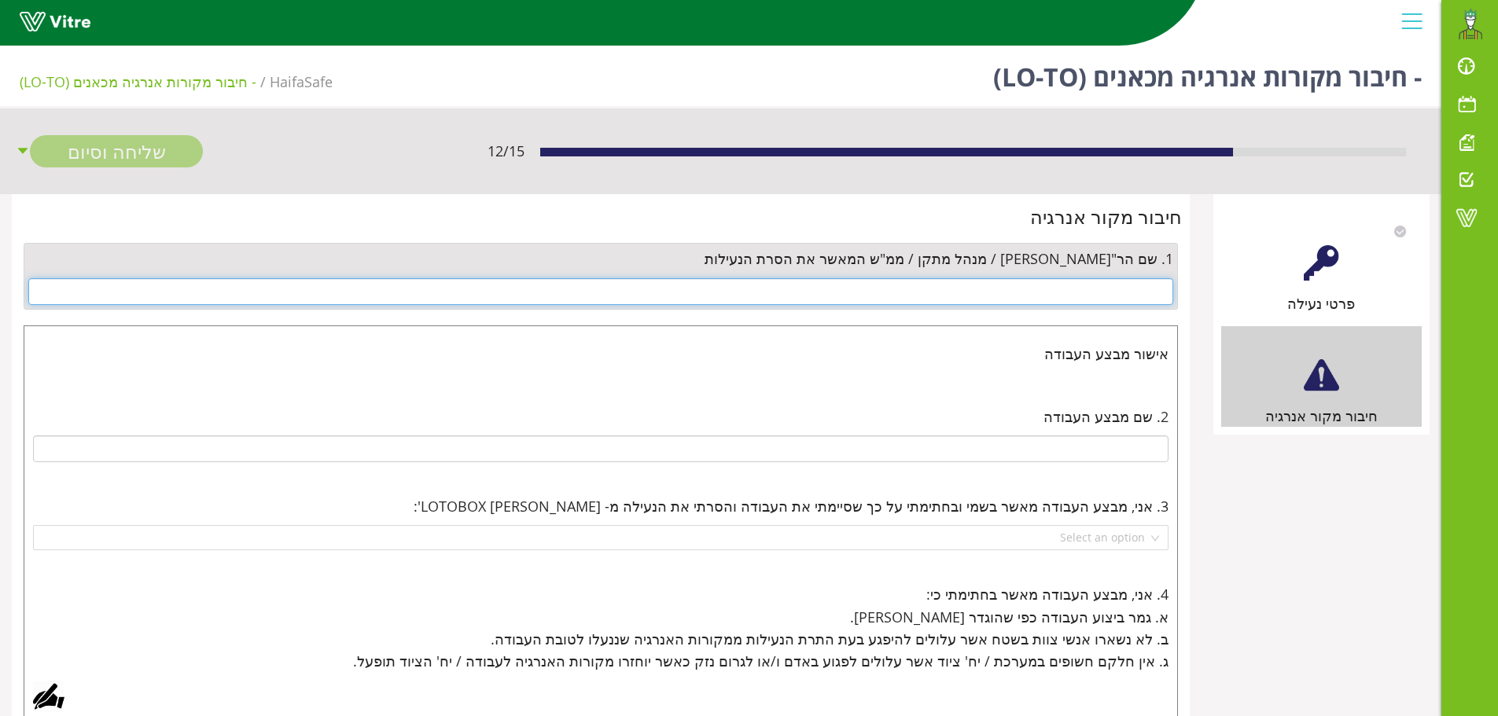
click at [1159, 293] on input "text" at bounding box center [600, 291] width 1145 height 27
type input "t"
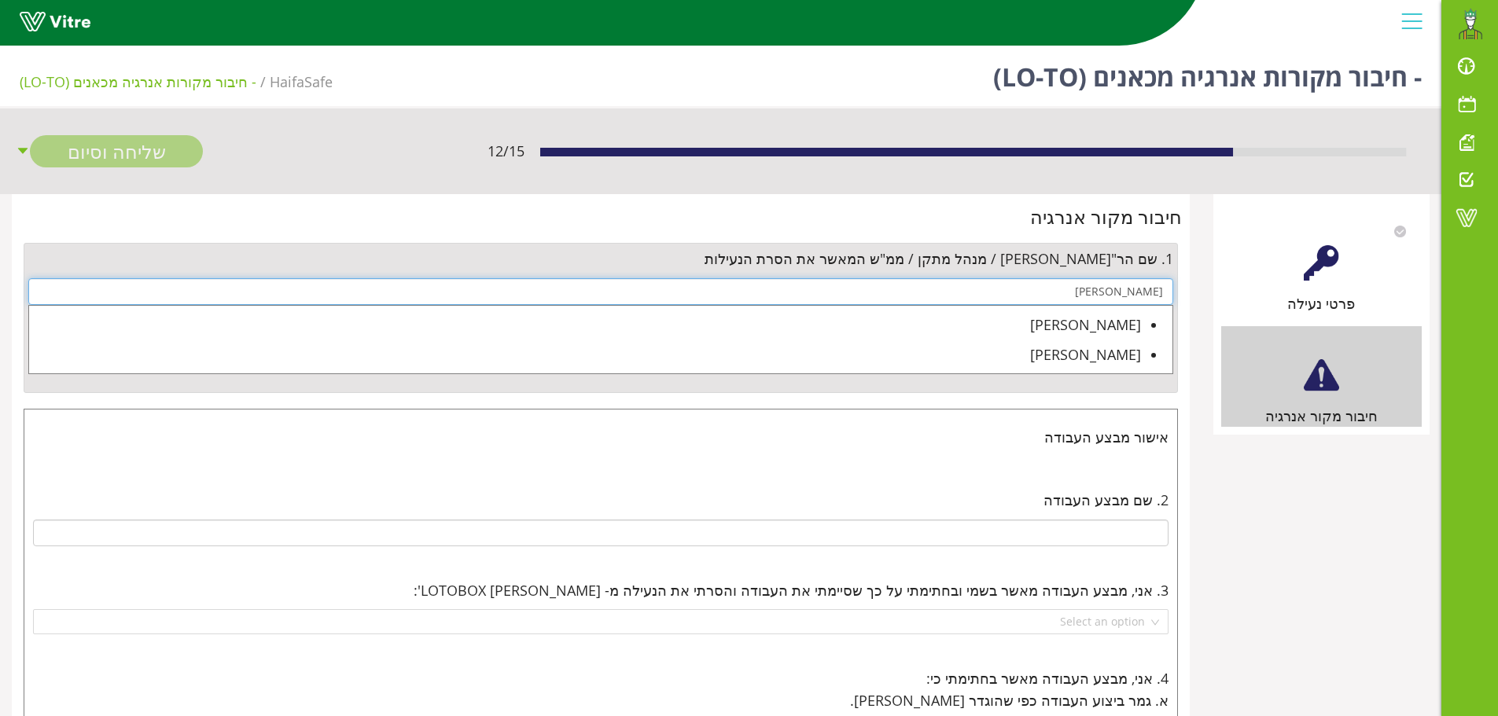
click at [1117, 336] on ul "אלכסיי איוונוב אלכסיי רבאיב" at bounding box center [600, 340] width 1145 height 70
click at [1117, 327] on div "[PERSON_NAME]" at bounding box center [585, 325] width 1112 height 22
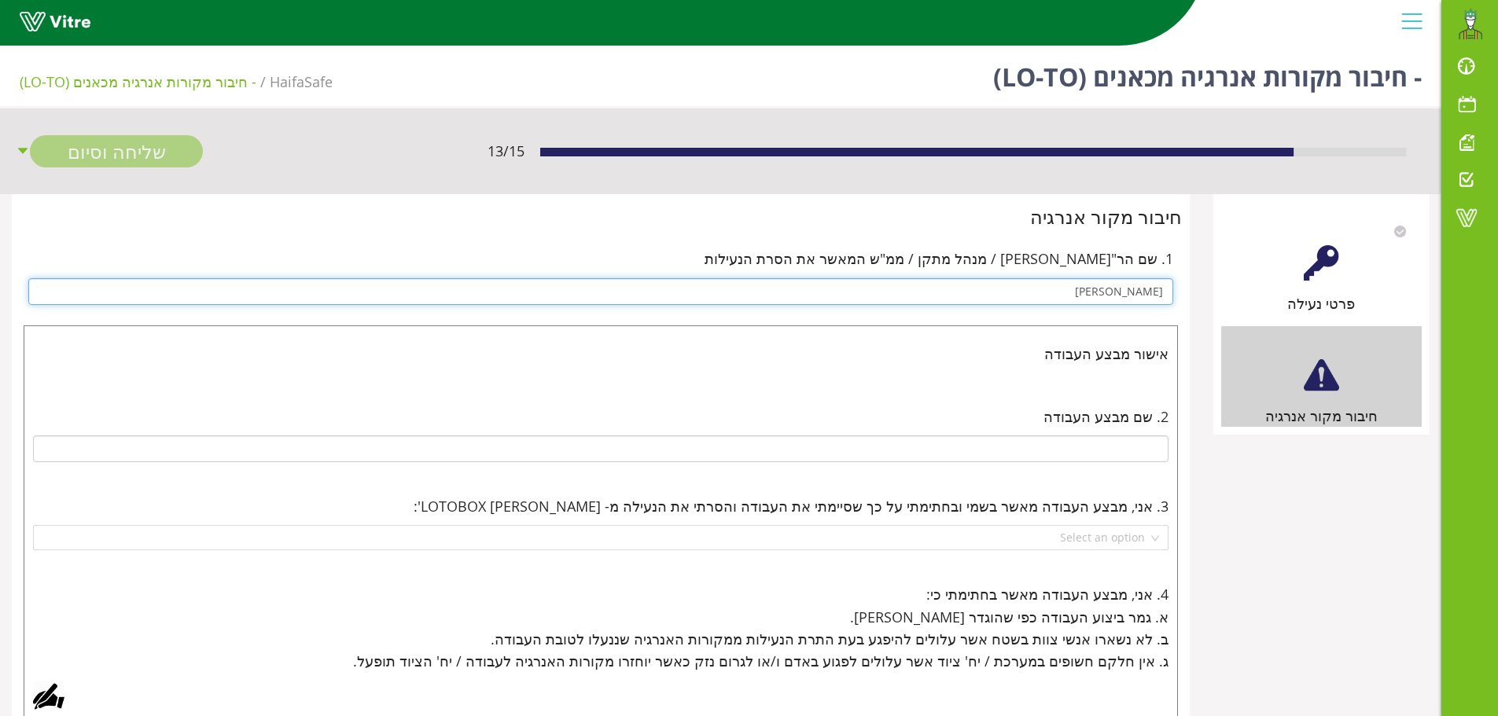
type input "[PERSON_NAME]"
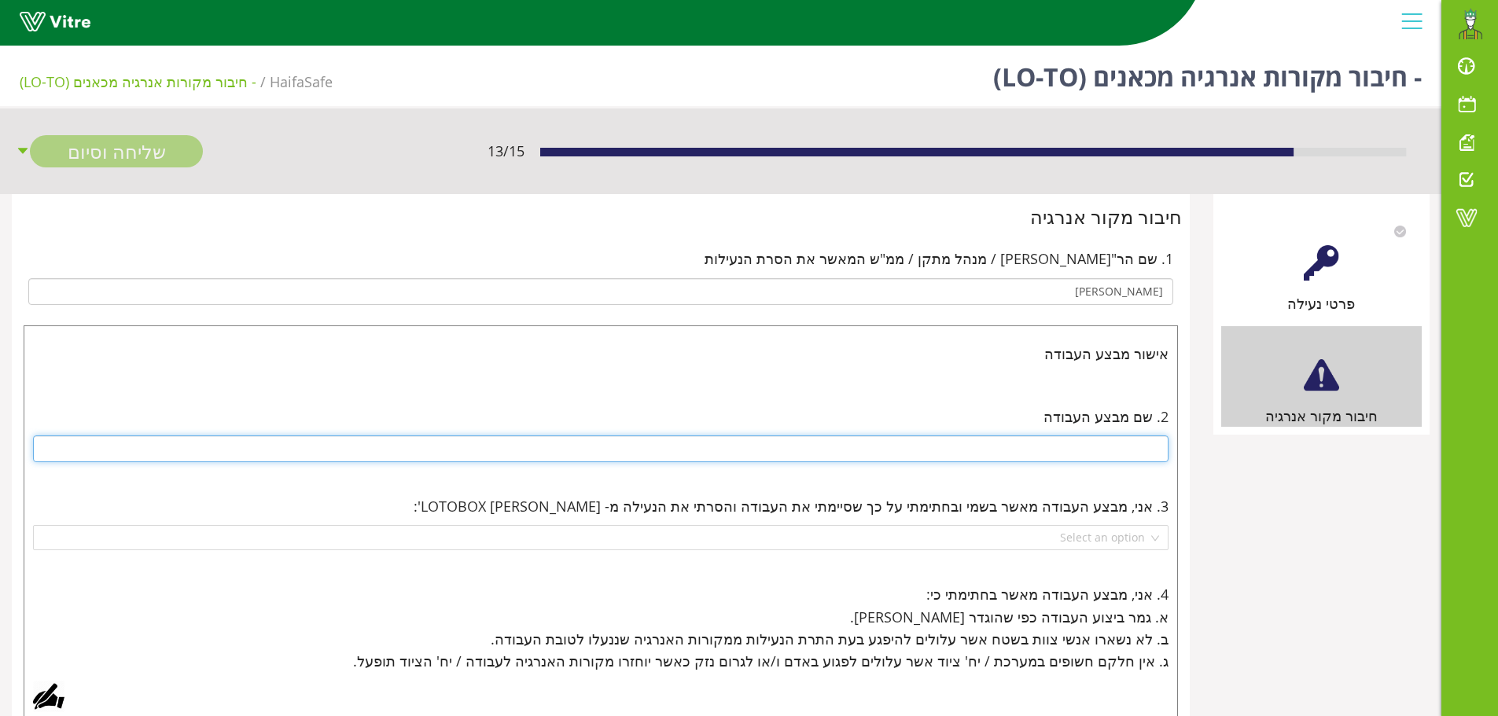
click at [1120, 445] on input "text" at bounding box center [601, 449] width 1136 height 27
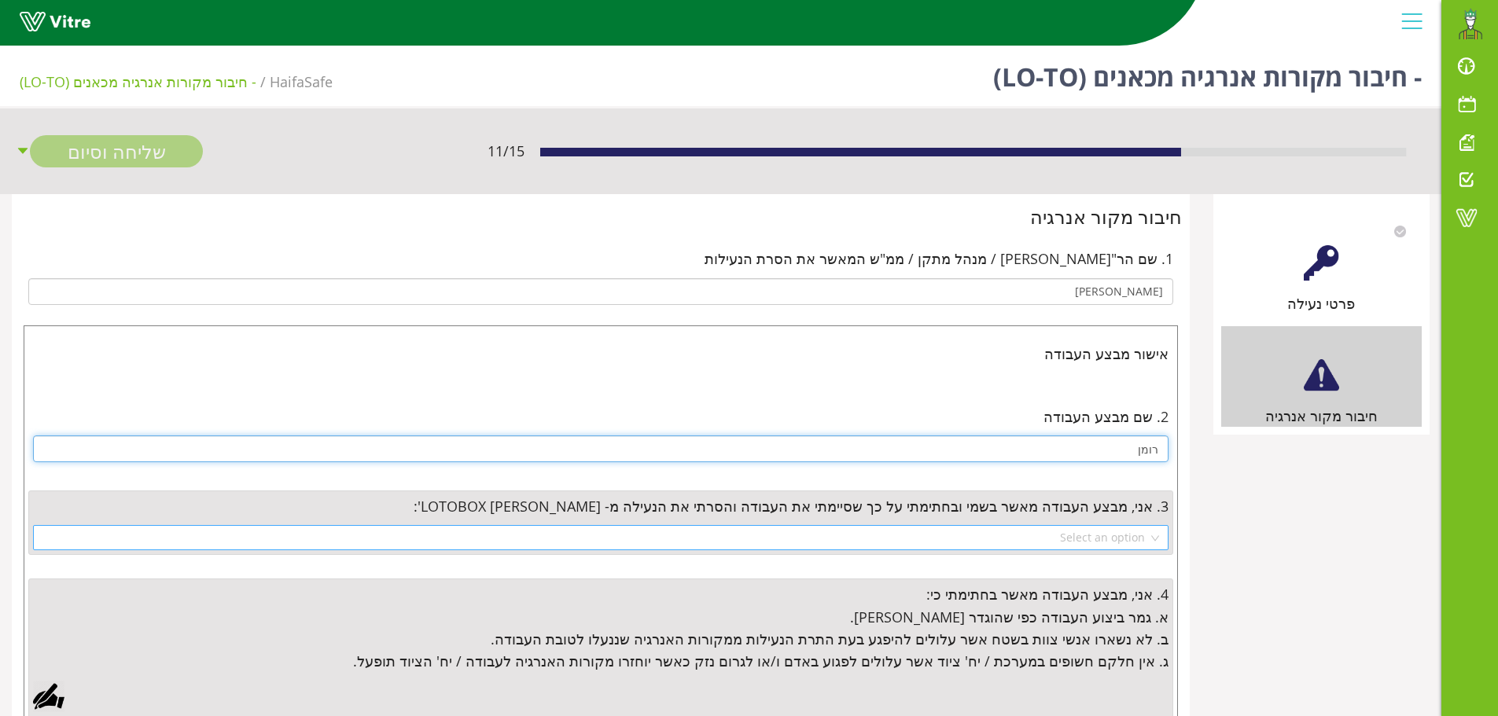
type input "רומן"
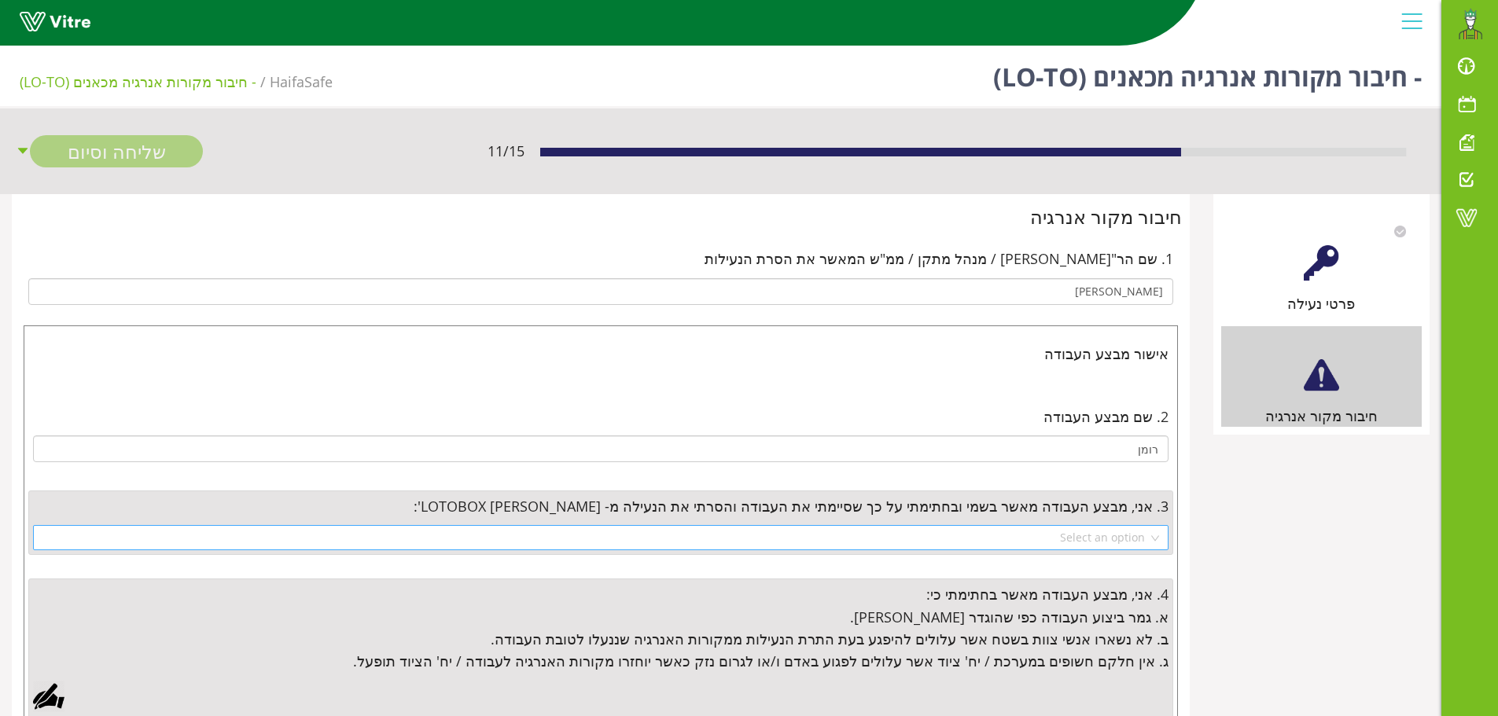
click at [1108, 532] on input "search" at bounding box center [595, 538] width 1106 height 24
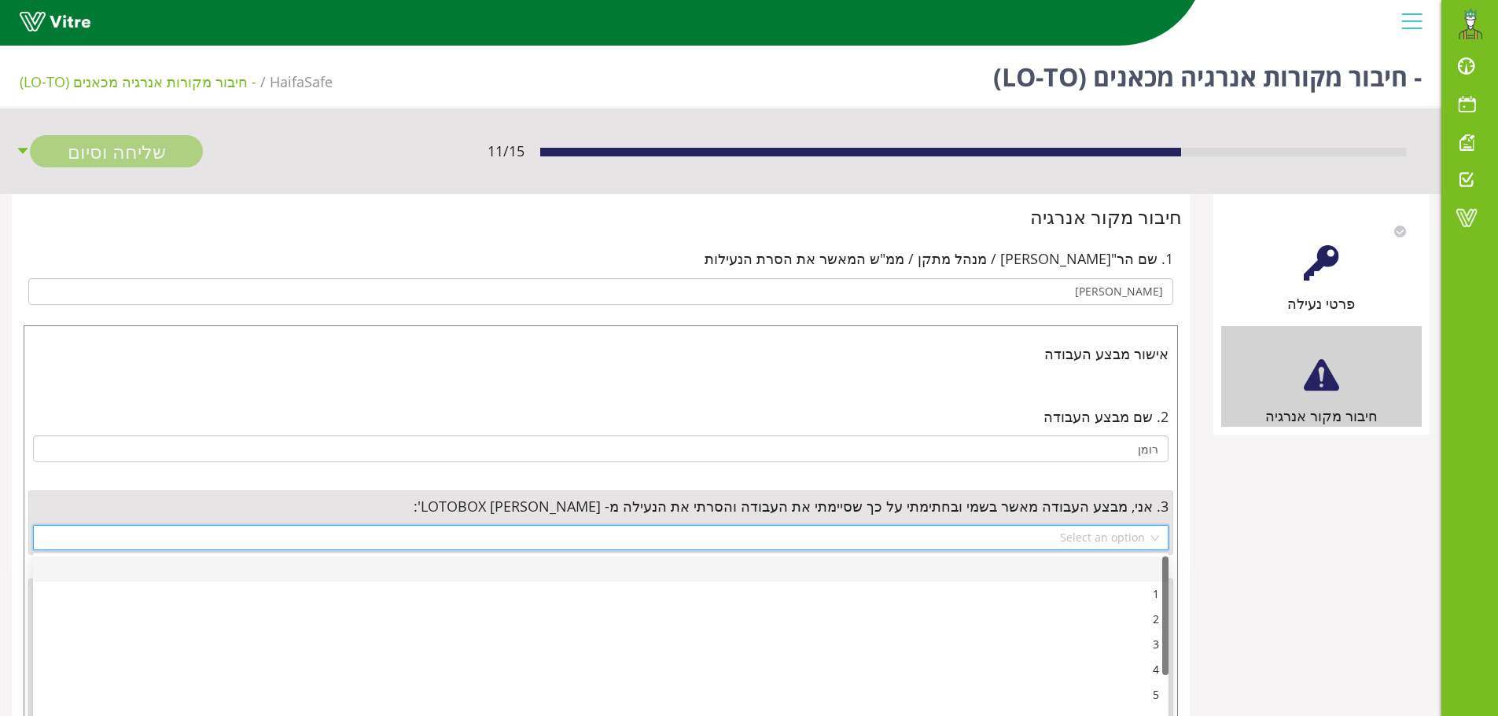
click at [1327, 283] on div "פרטי נעילה" at bounding box center [1321, 264] width 201 height 101
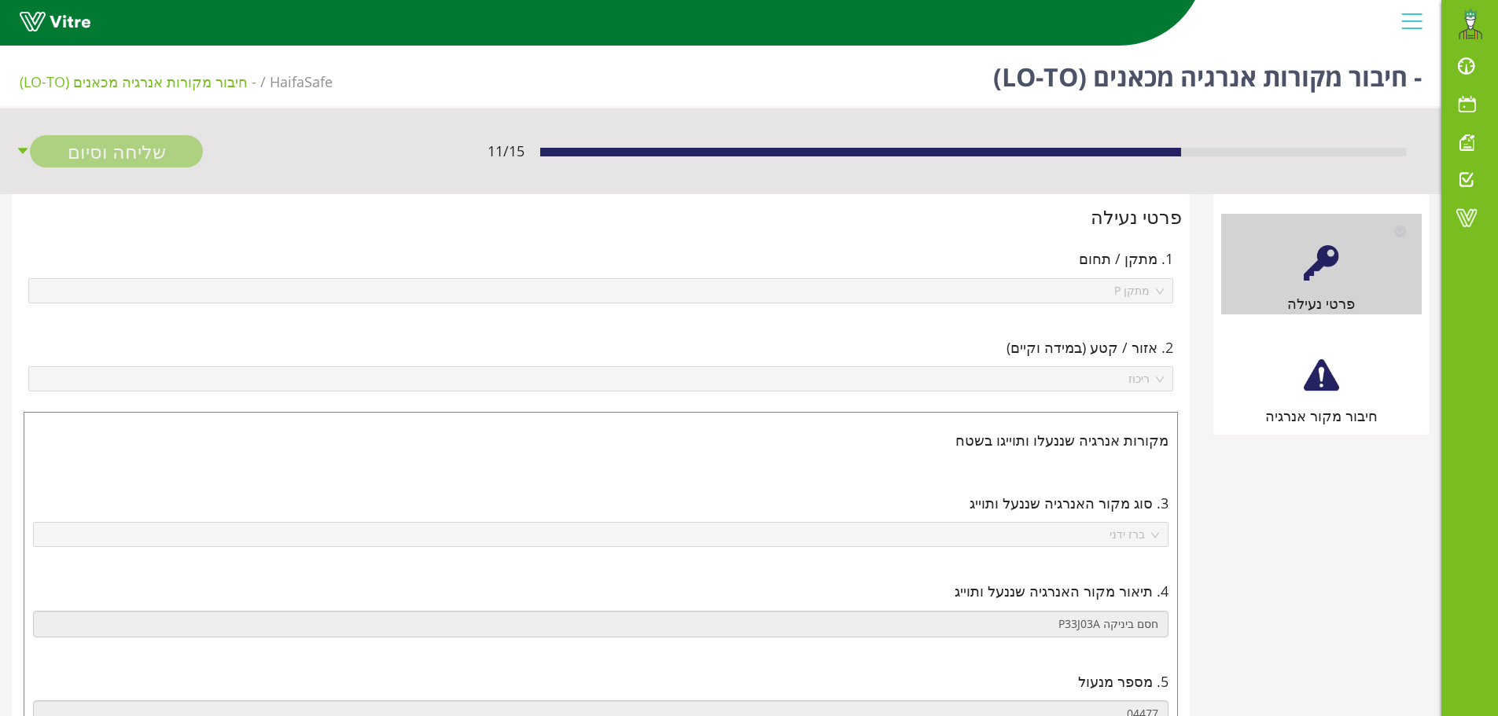
click at [1317, 374] on div at bounding box center [1321, 375] width 35 height 35
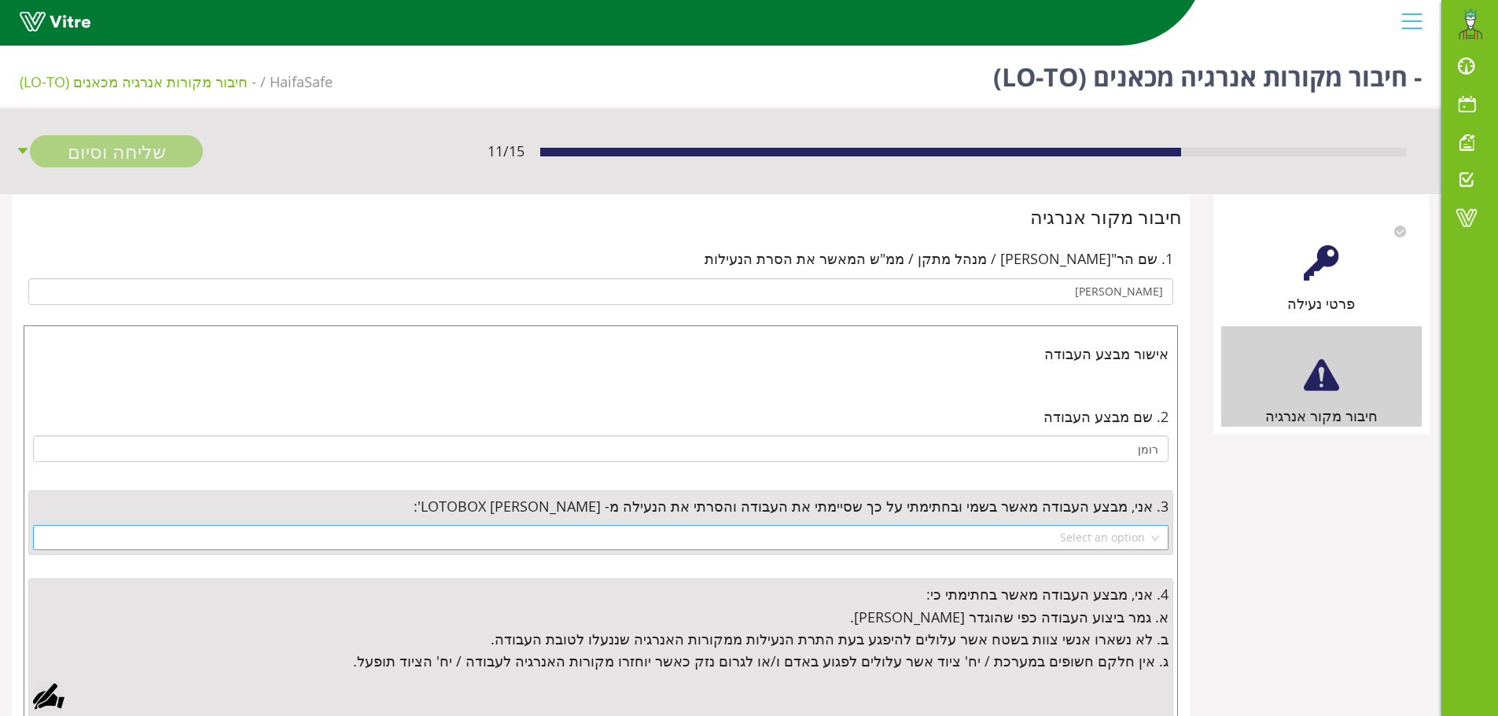
click at [1093, 535] on input "search" at bounding box center [595, 538] width 1106 height 24
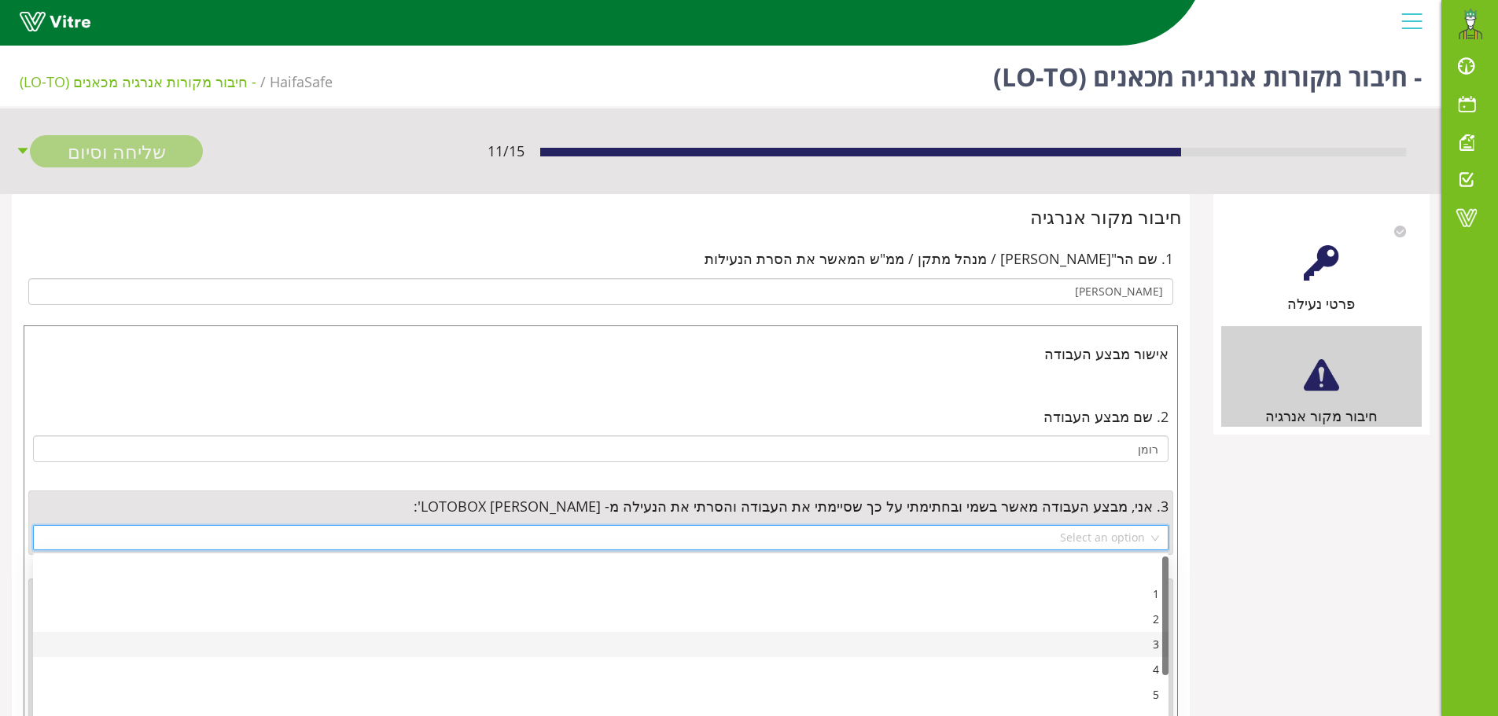
click at [1154, 643] on div "3" at bounding box center [600, 644] width 1117 height 17
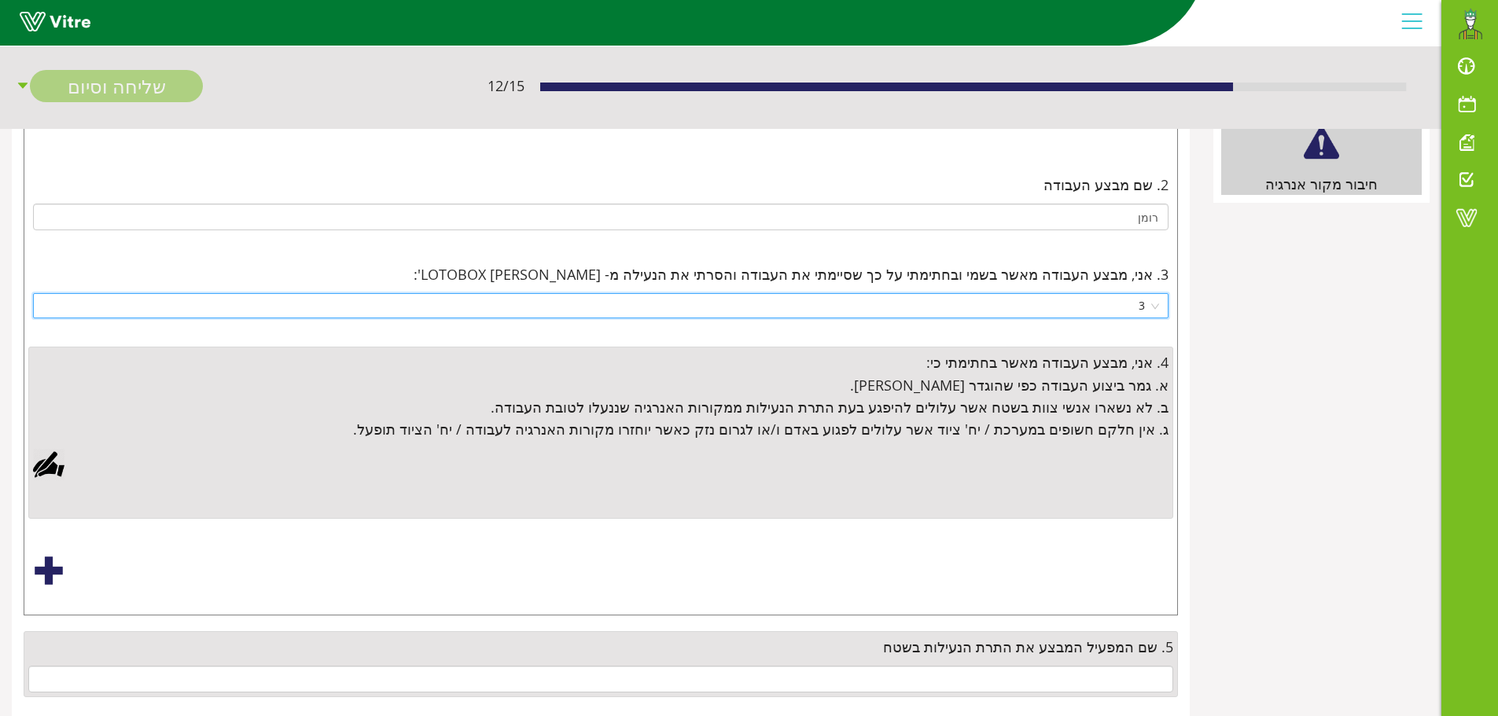
scroll to position [236, 0]
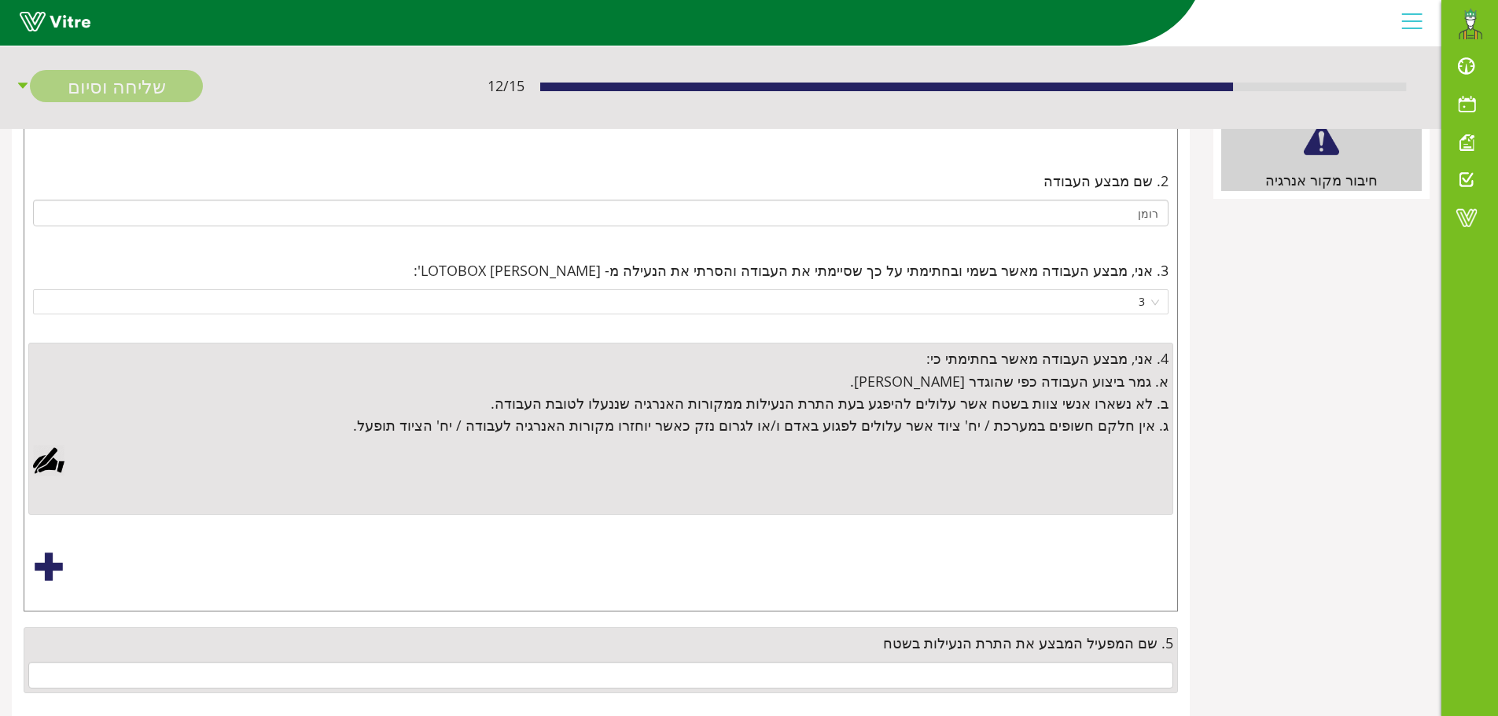
click at [54, 463] on div at bounding box center [48, 460] width 31 height 31
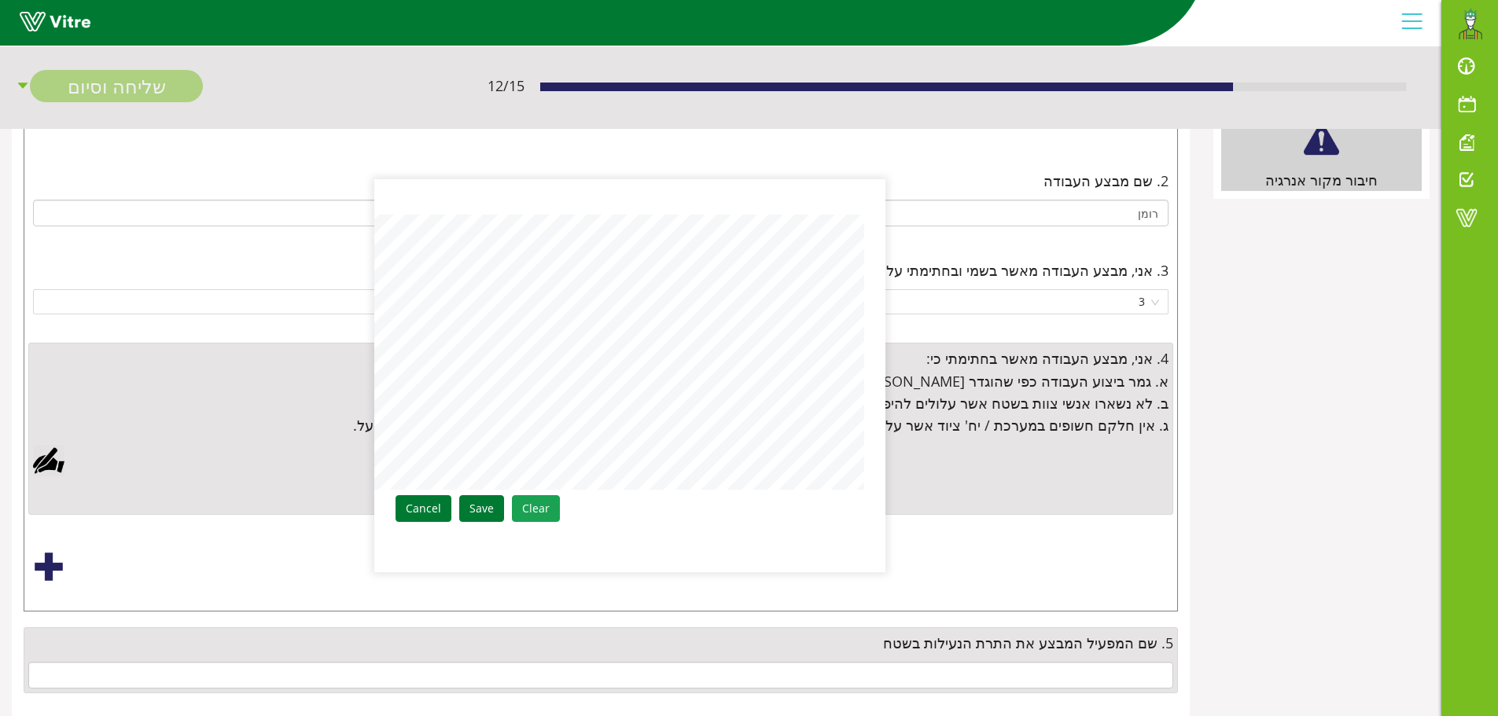
click at [532, 510] on link "Clear" at bounding box center [536, 508] width 48 height 27
click at [498, 505] on link "Save" at bounding box center [481, 508] width 45 height 27
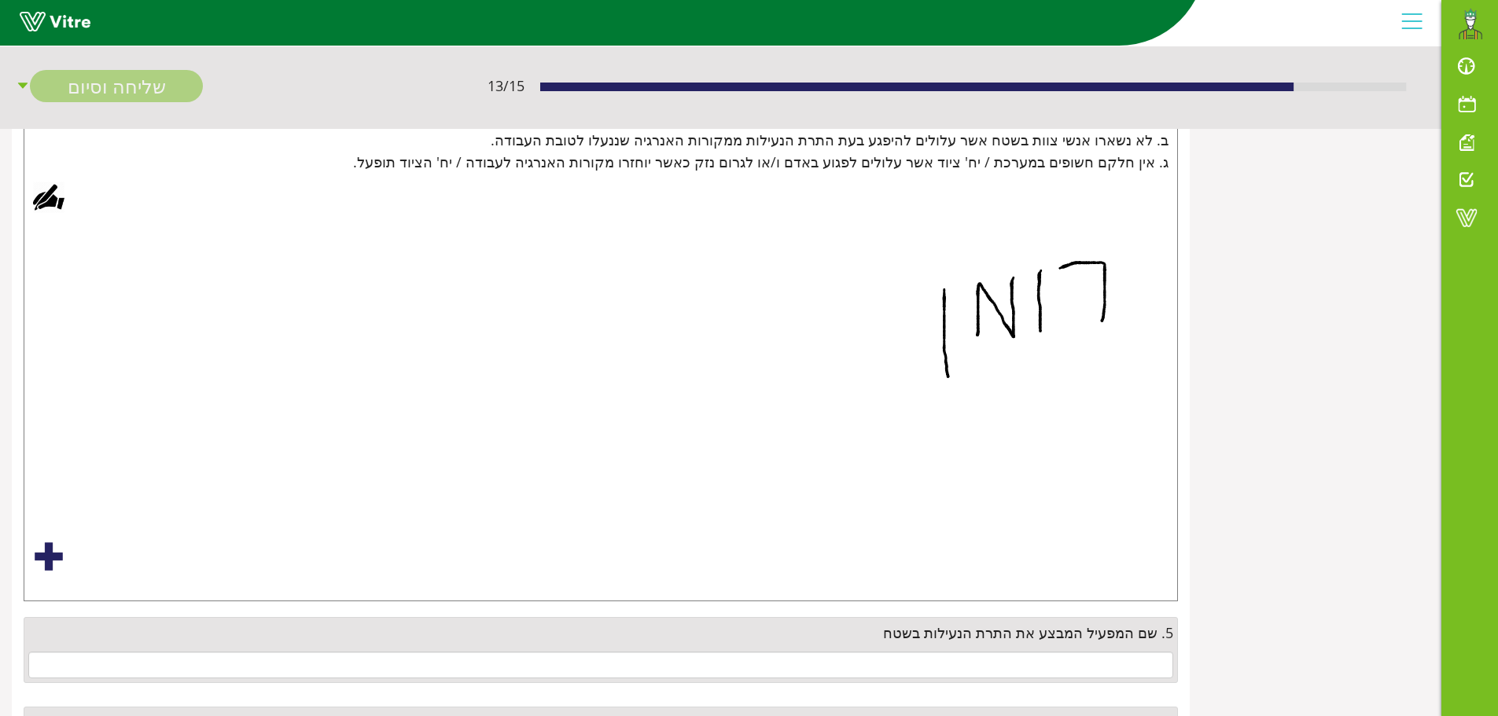
scroll to position [720, 0]
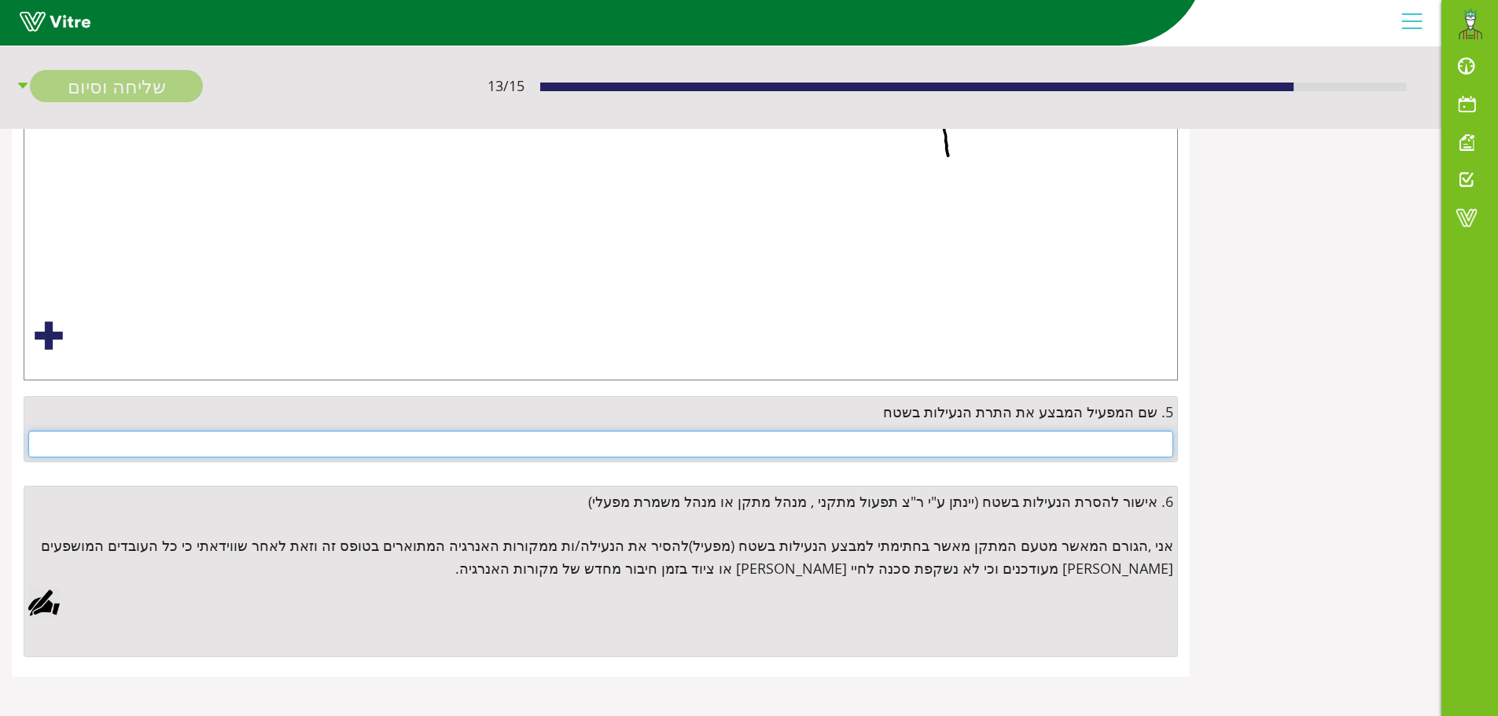
click at [1099, 440] on input "text" at bounding box center [600, 444] width 1145 height 27
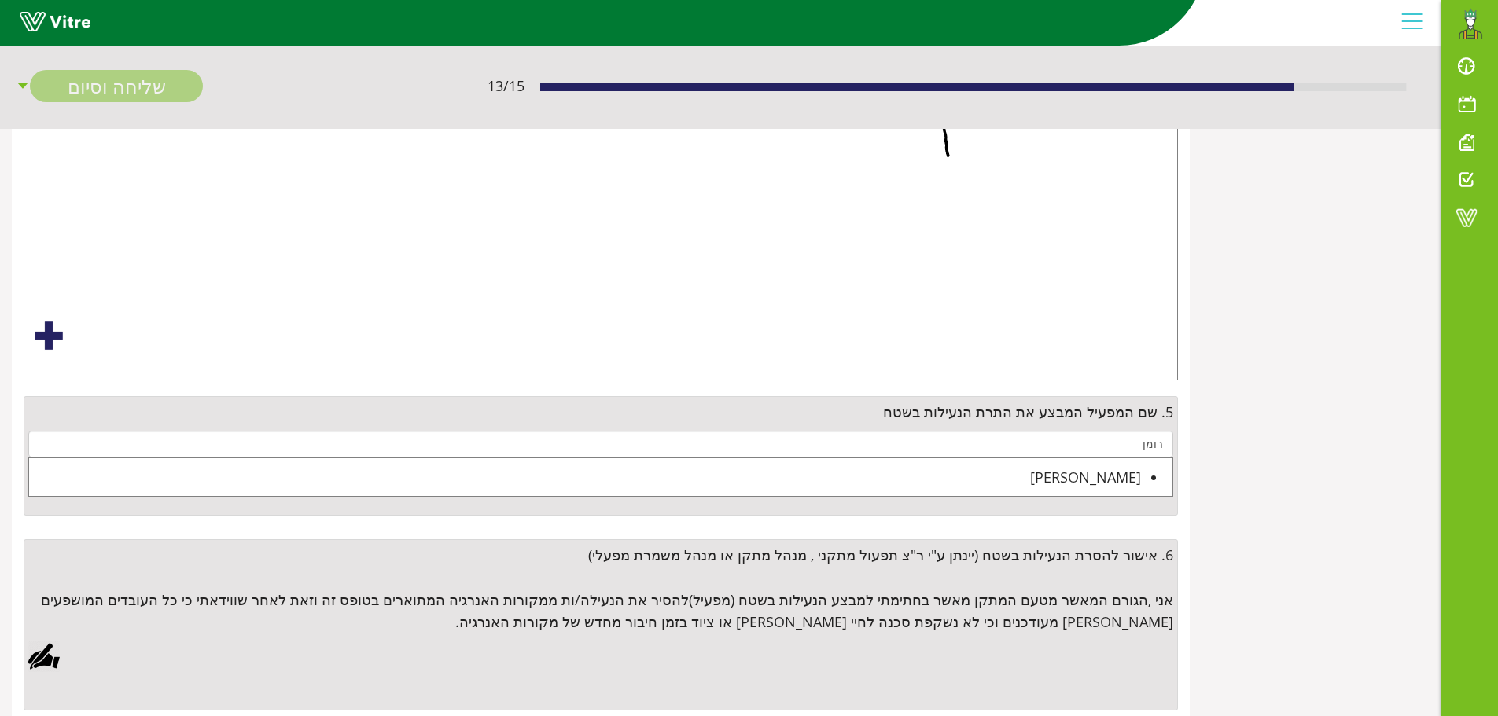
click at [1113, 477] on div "[PERSON_NAME]" at bounding box center [585, 477] width 1112 height 22
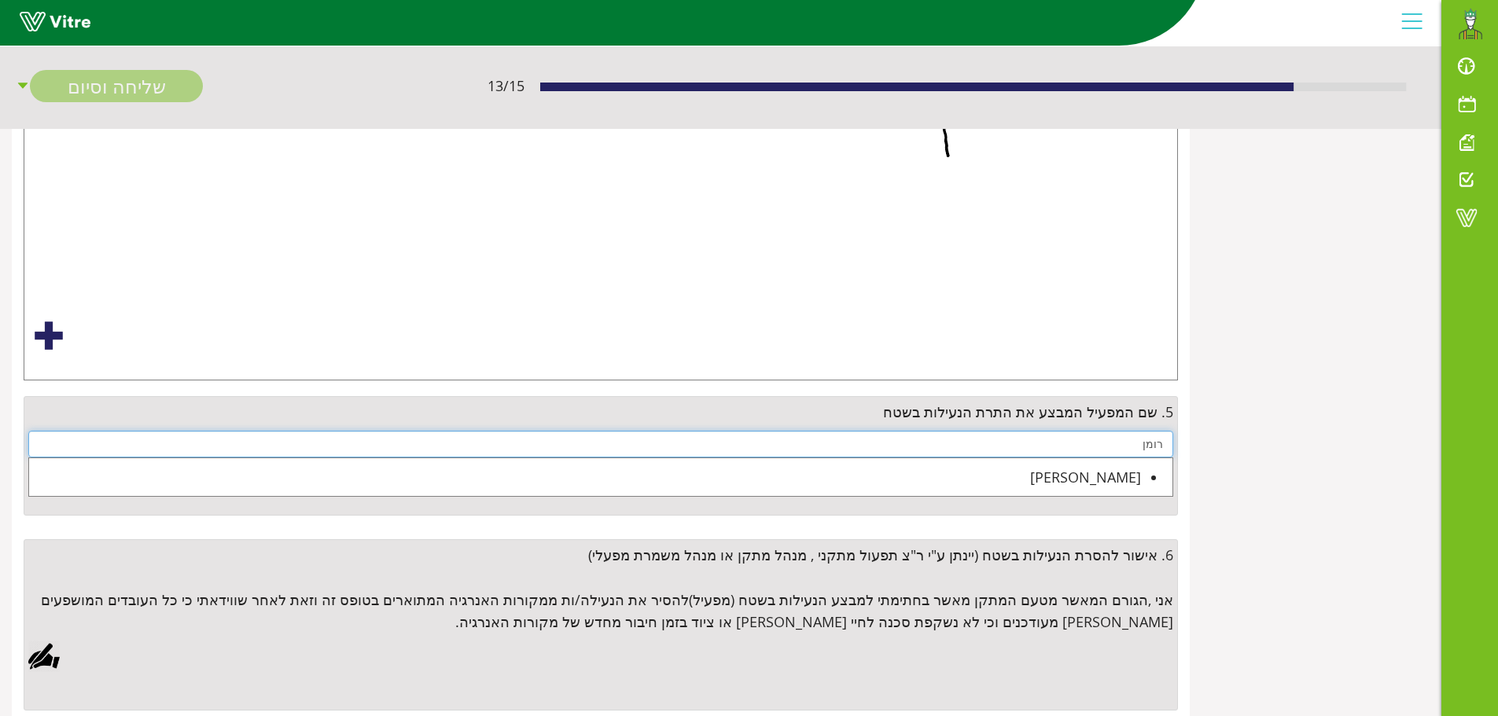
type input "[PERSON_NAME]"
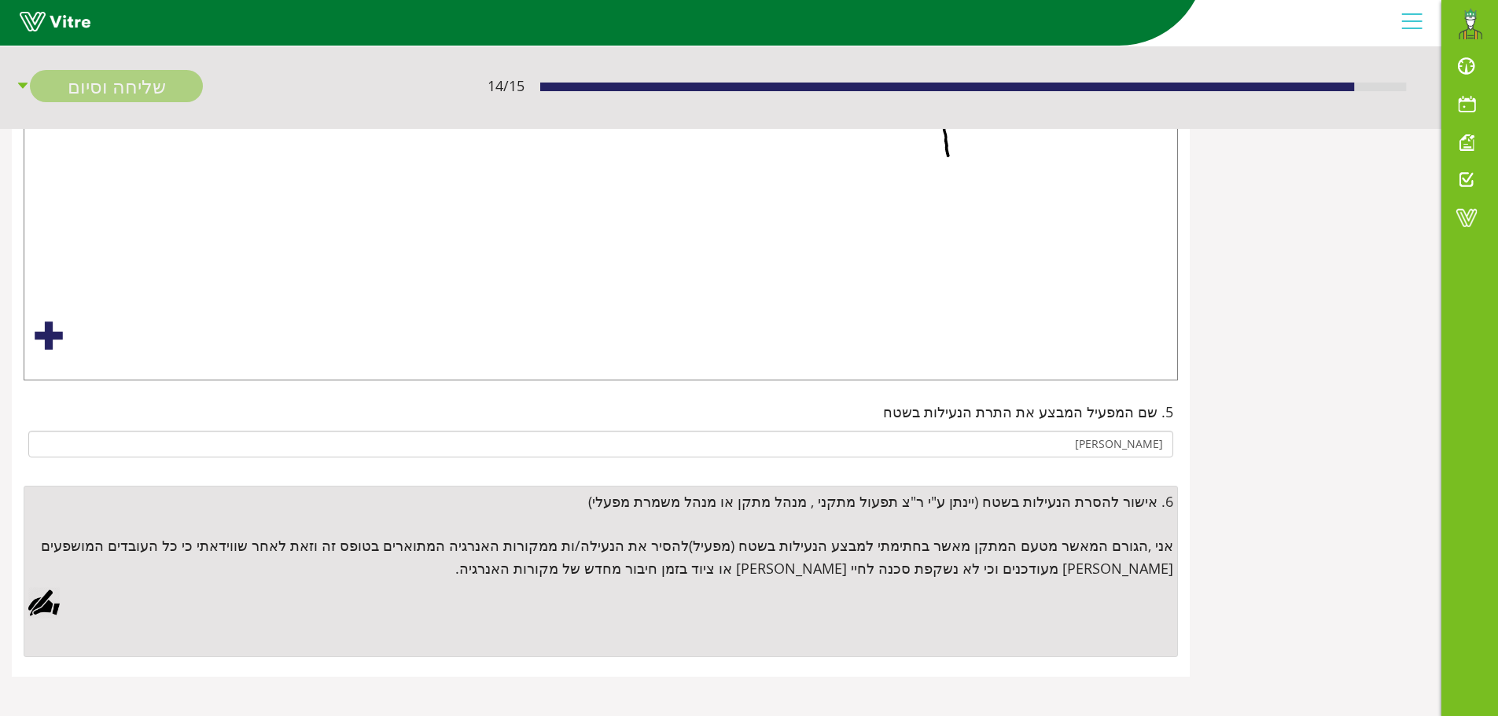
click at [45, 607] on div at bounding box center [43, 602] width 31 height 31
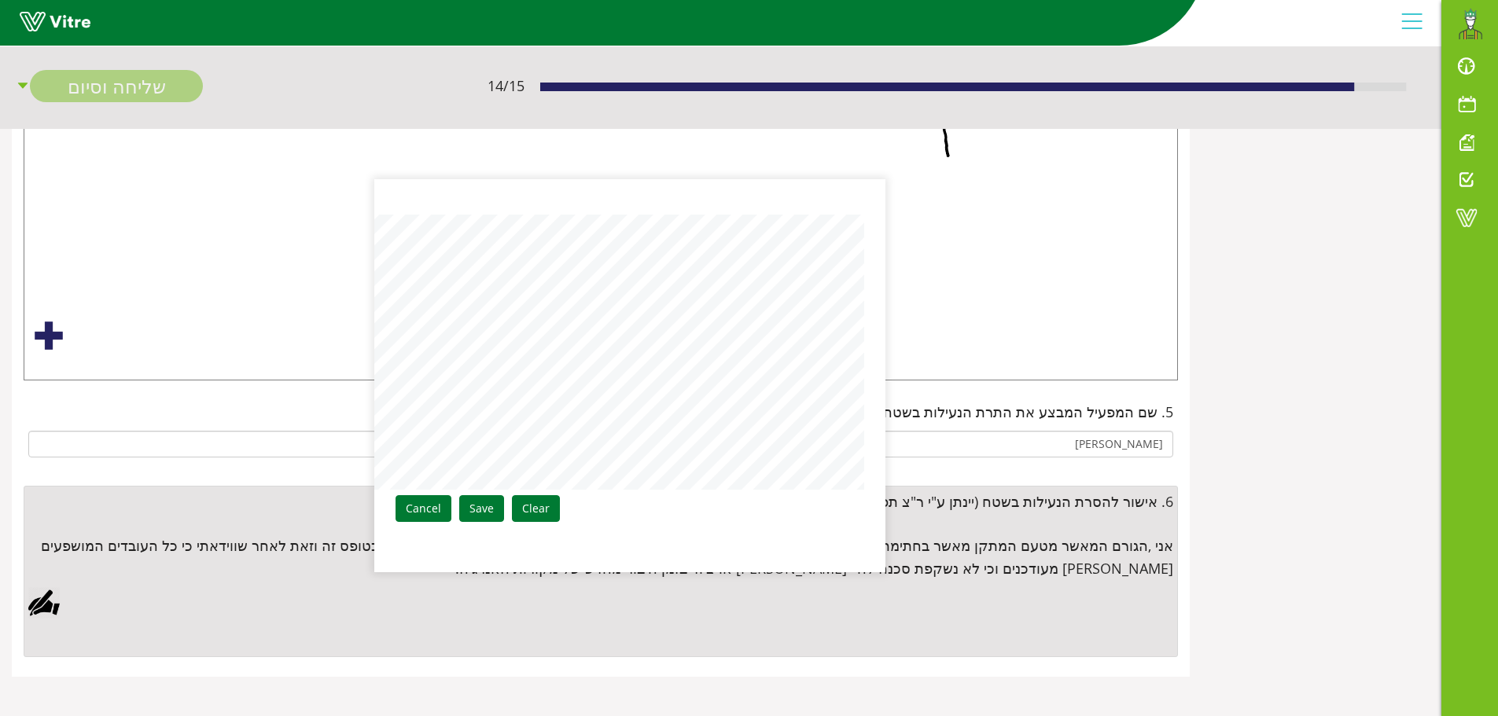
drag, startPoint x: 489, startPoint y: 508, endPoint x: 521, endPoint y: 513, distance: 31.8
click at [495, 507] on link "Save" at bounding box center [481, 508] width 45 height 27
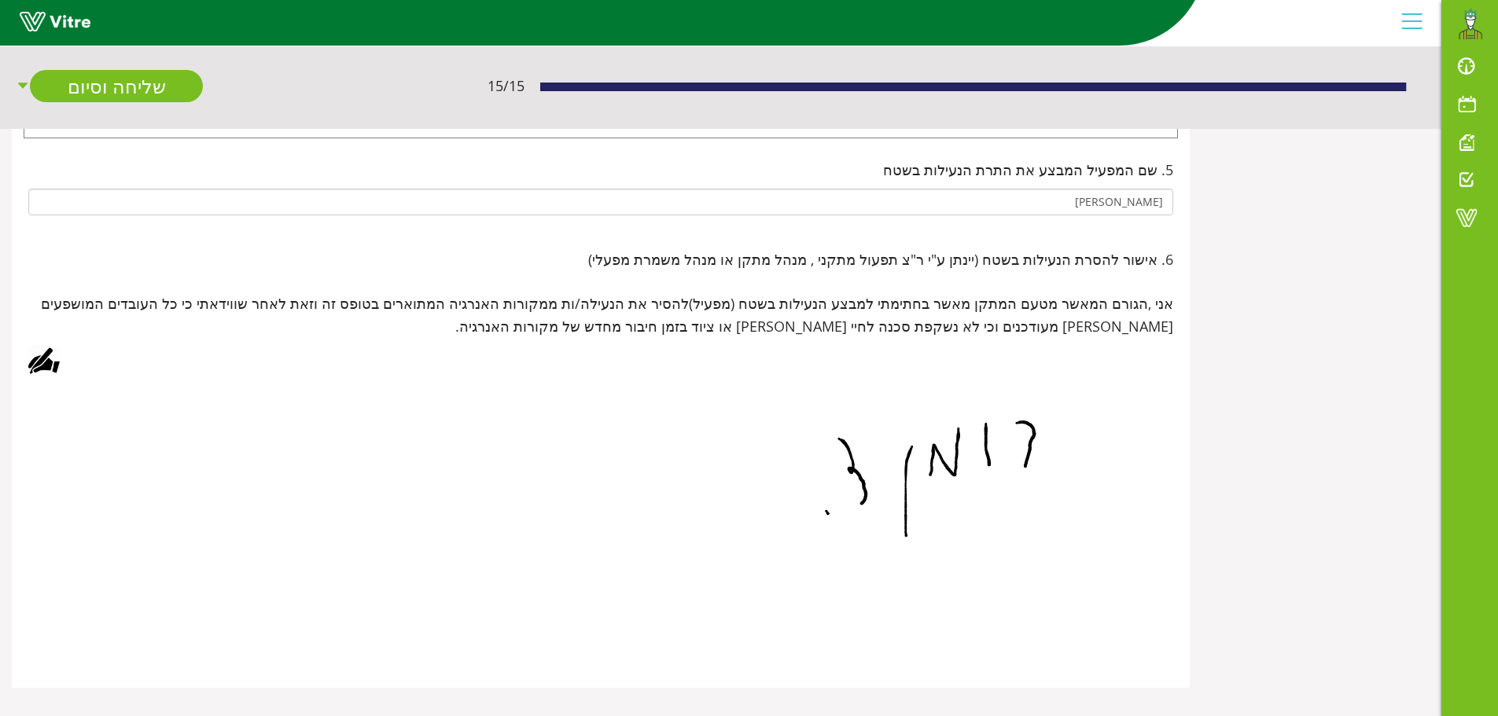
scroll to position [974, 0]
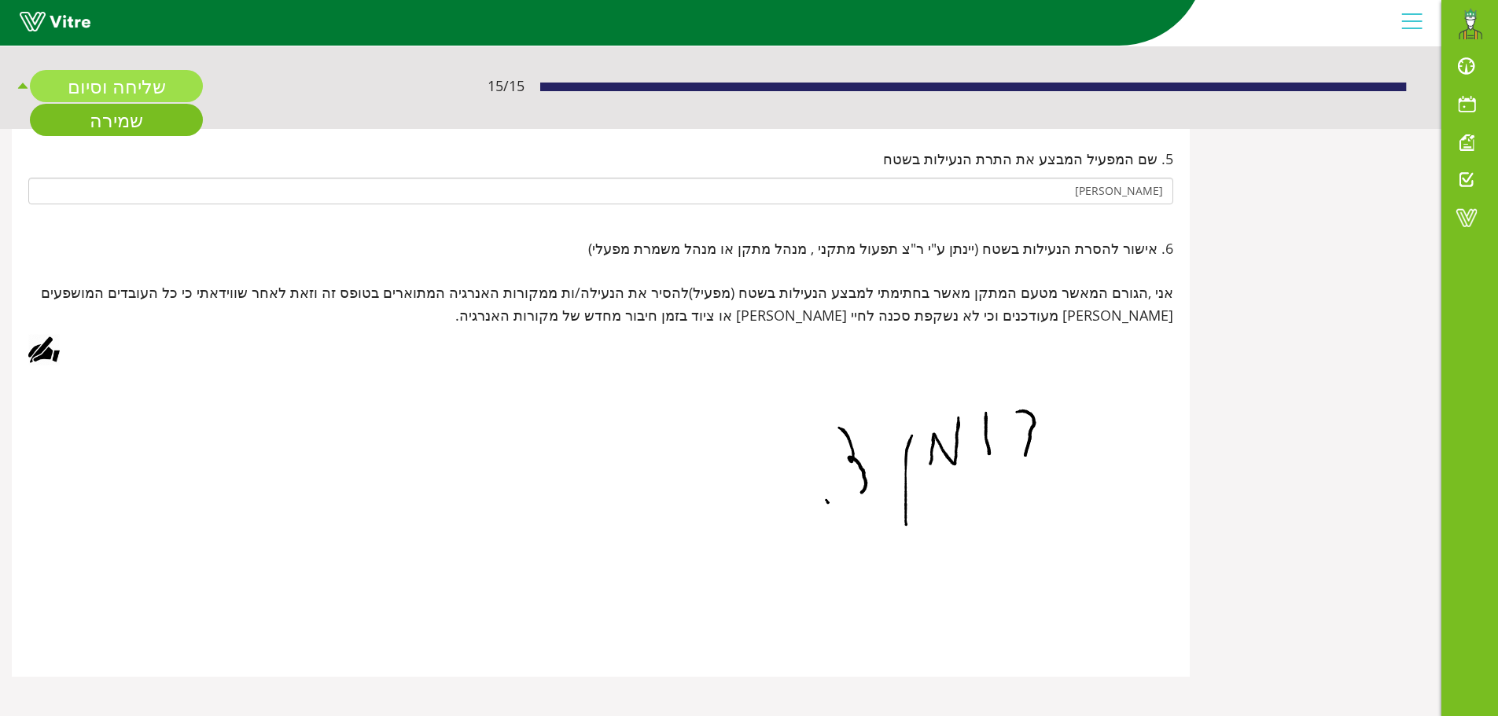
click at [102, 88] on link "שליחה וסיום" at bounding box center [116, 86] width 173 height 32
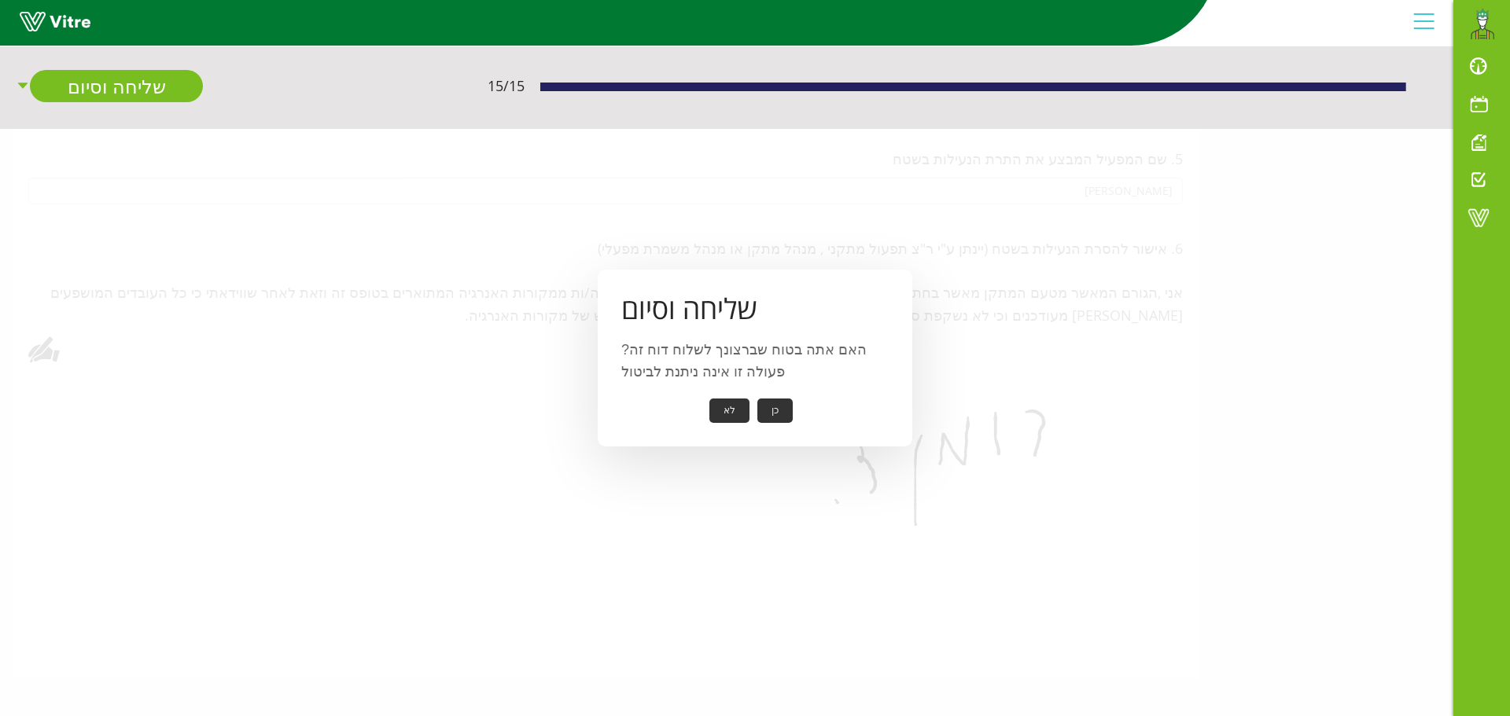
click at [768, 410] on button "כן" at bounding box center [774, 411] width 35 height 24
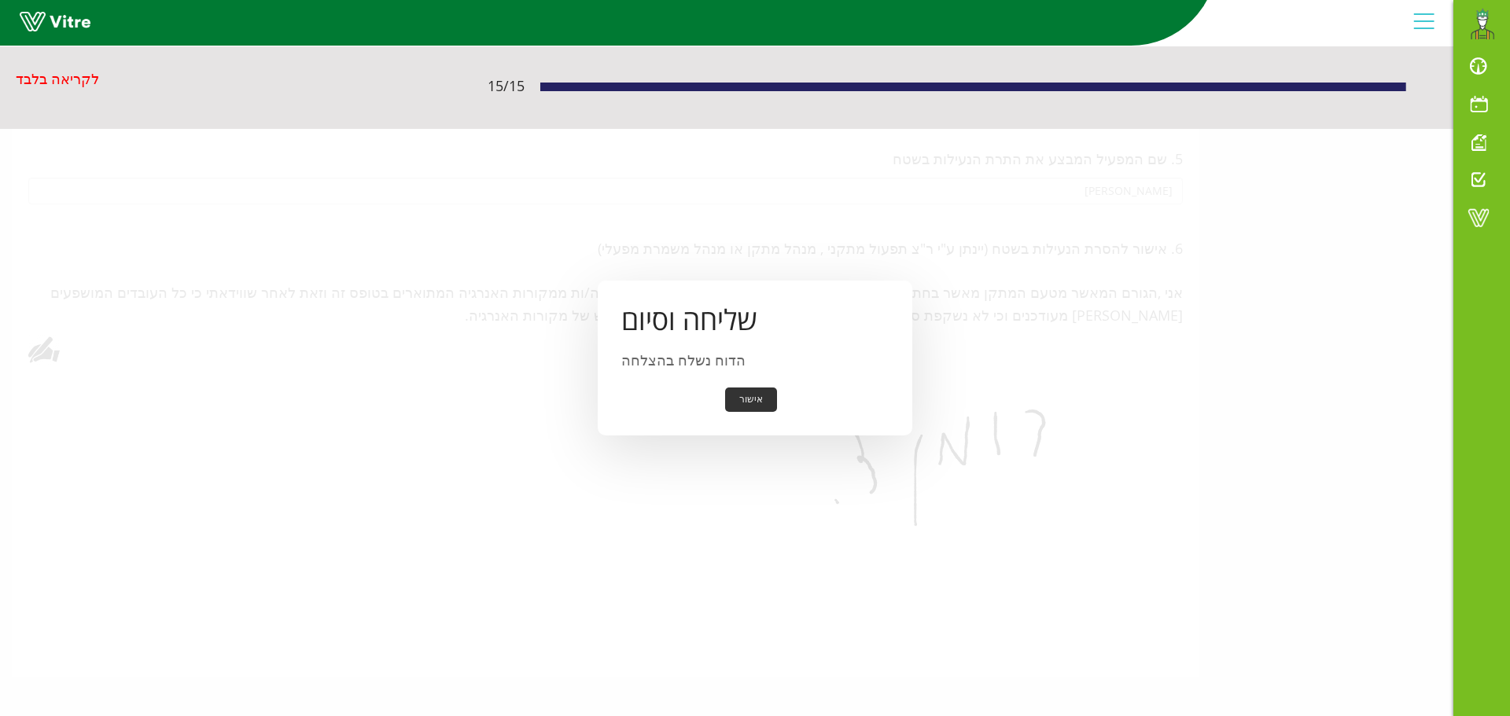
click at [748, 401] on button "אישור" at bounding box center [751, 400] width 52 height 24
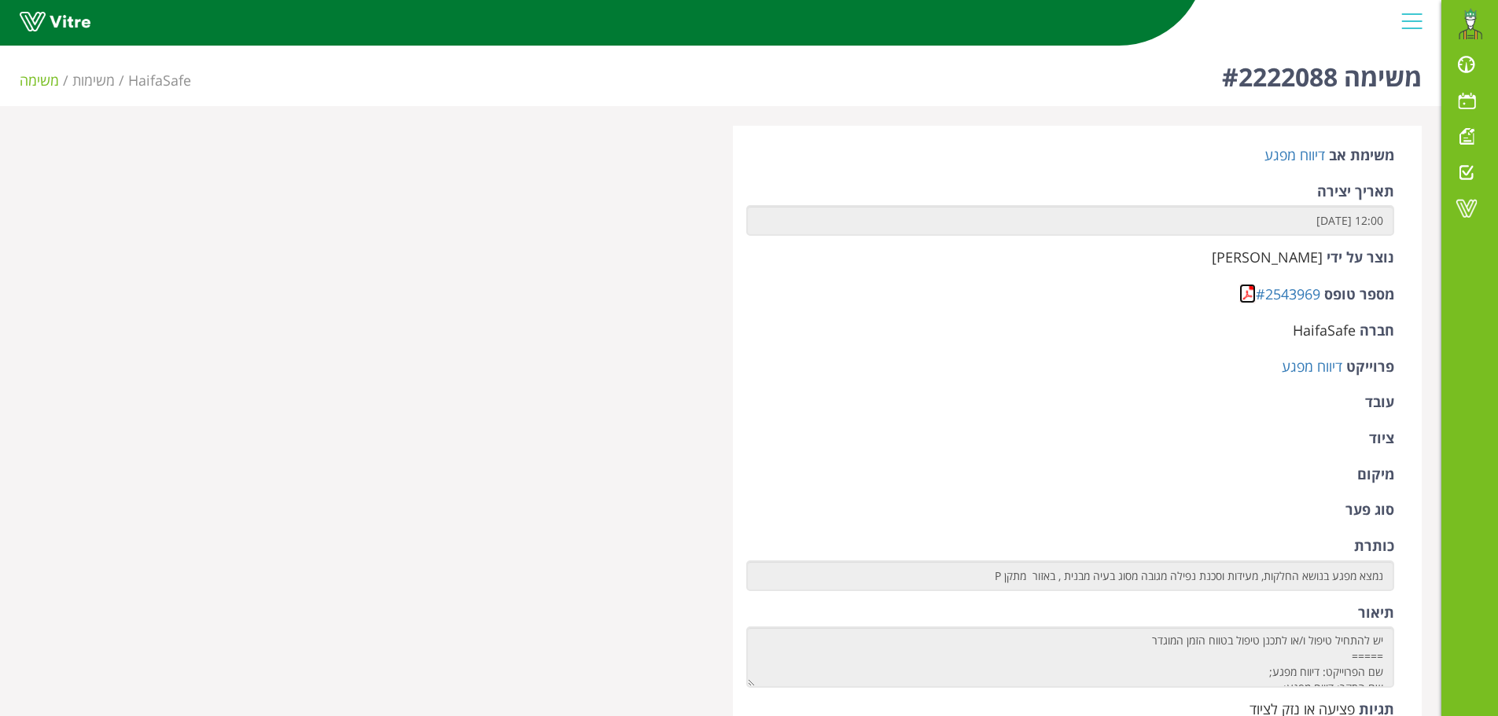
click at [1243, 291] on link at bounding box center [1247, 294] width 17 height 20
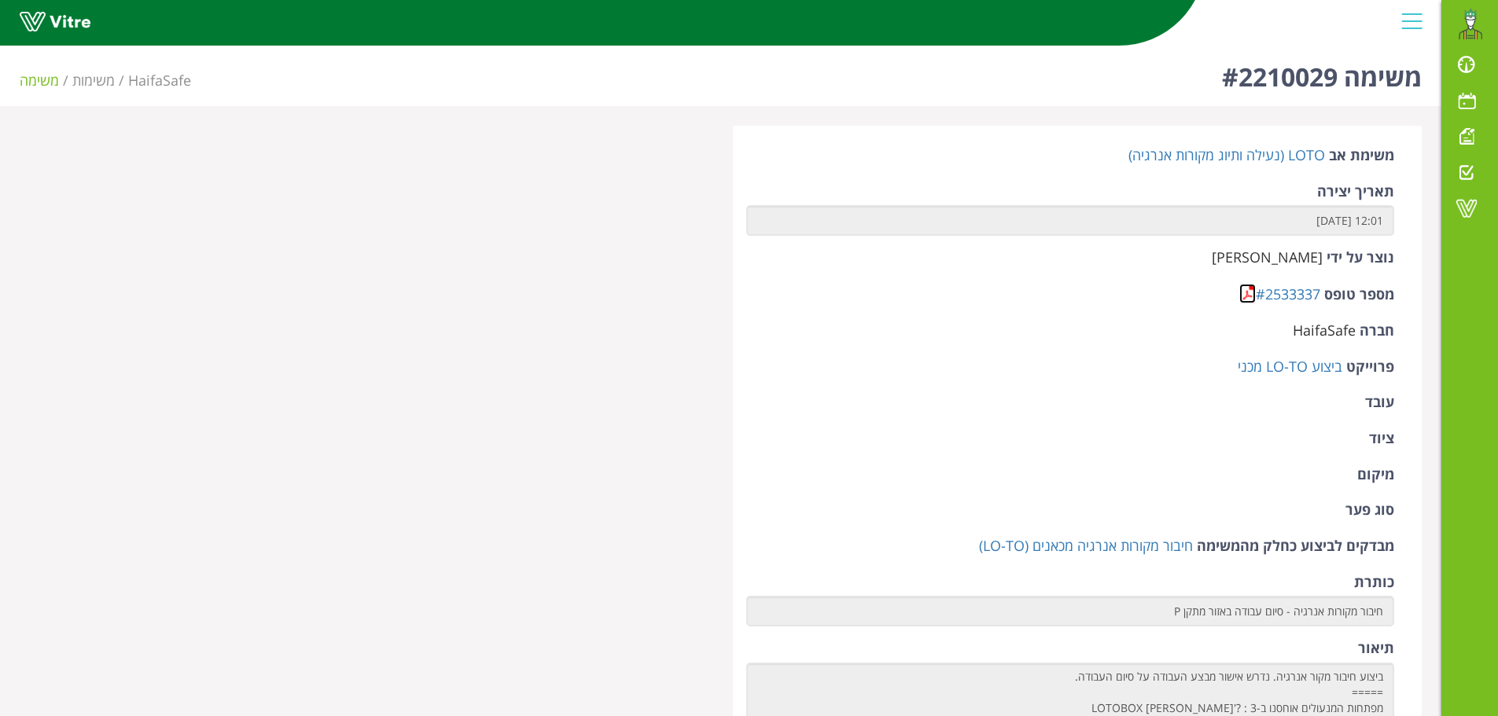
click at [1247, 293] on link at bounding box center [1247, 294] width 17 height 20
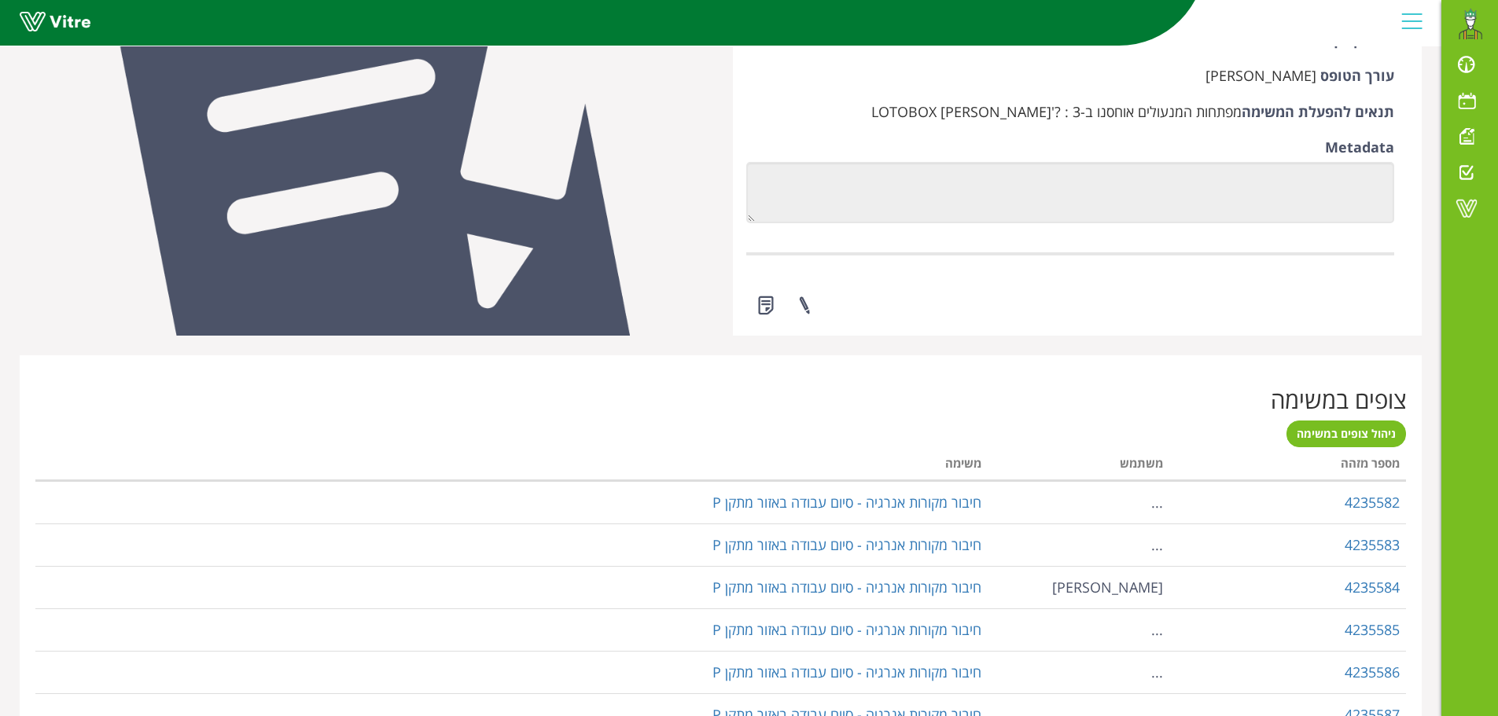
scroll to position [944, 0]
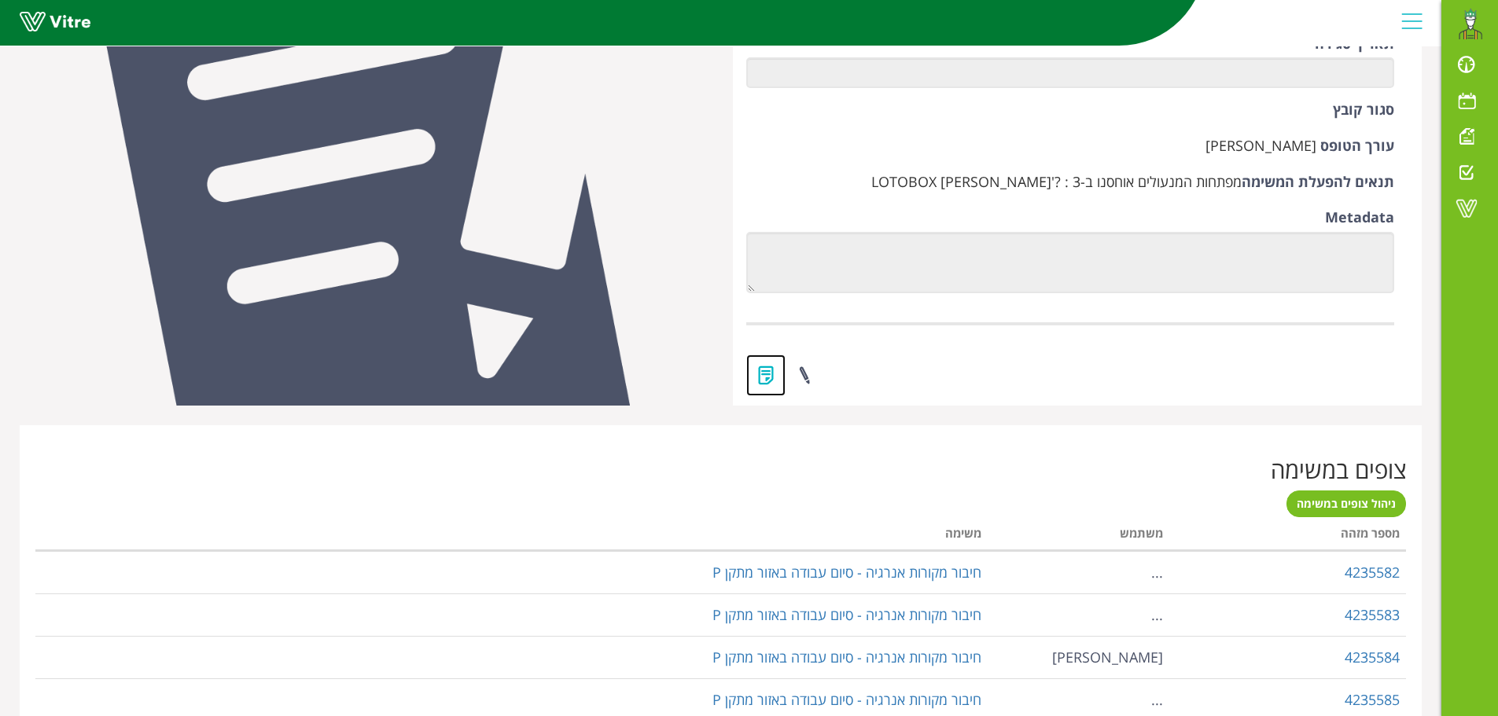
click at [771, 372] on link at bounding box center [765, 376] width 39 height 42
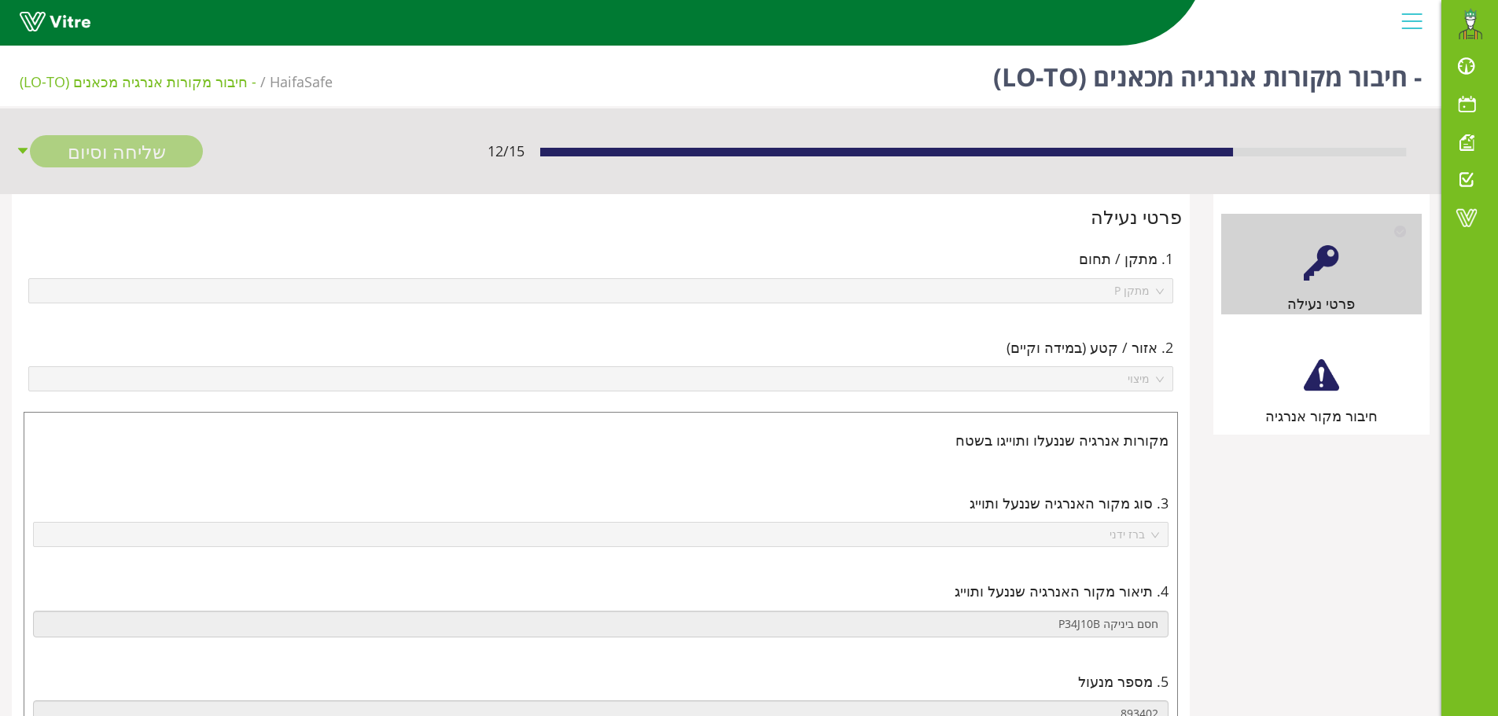
click at [1319, 378] on div at bounding box center [1321, 375] width 35 height 35
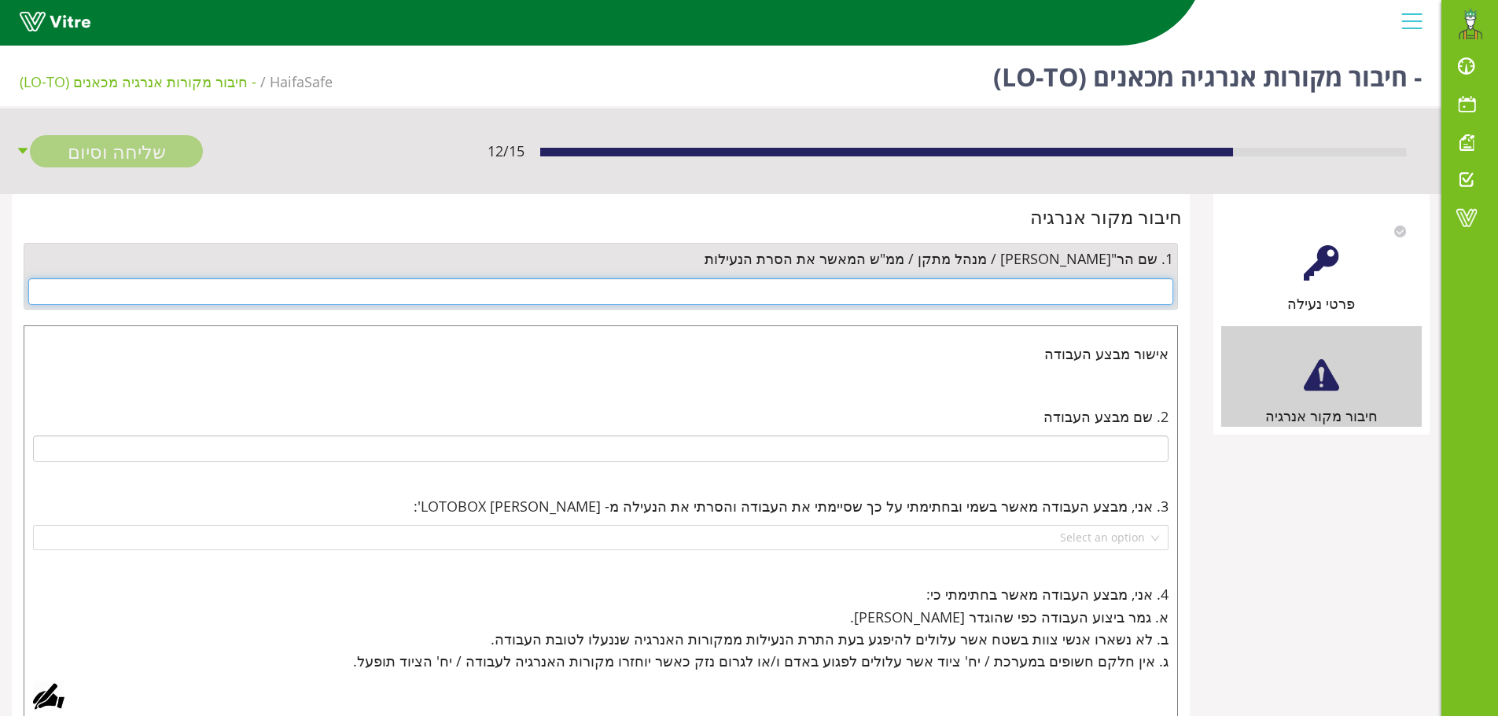
click at [1137, 292] on input "text" at bounding box center [600, 291] width 1145 height 27
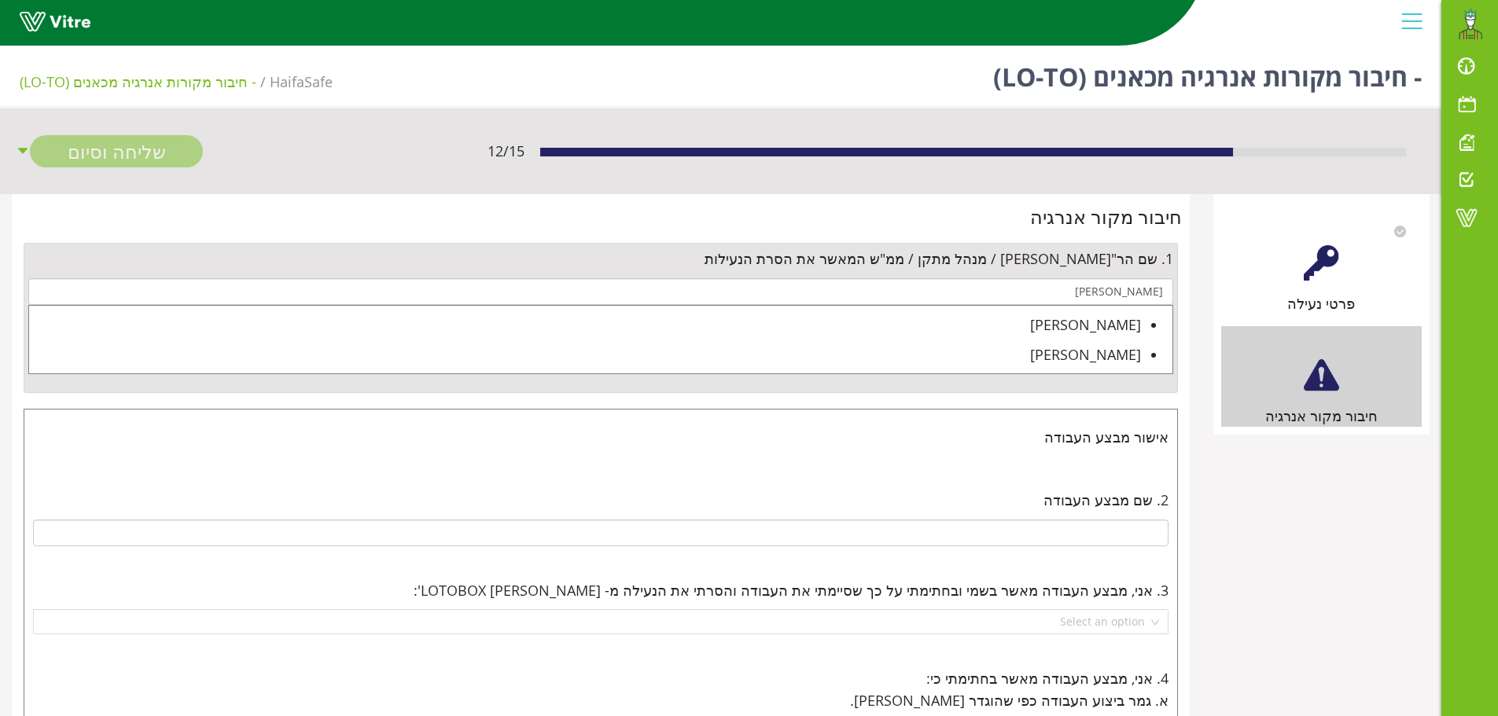
click at [1113, 330] on div "[PERSON_NAME]" at bounding box center [585, 325] width 1112 height 22
type input "[PERSON_NAME]"
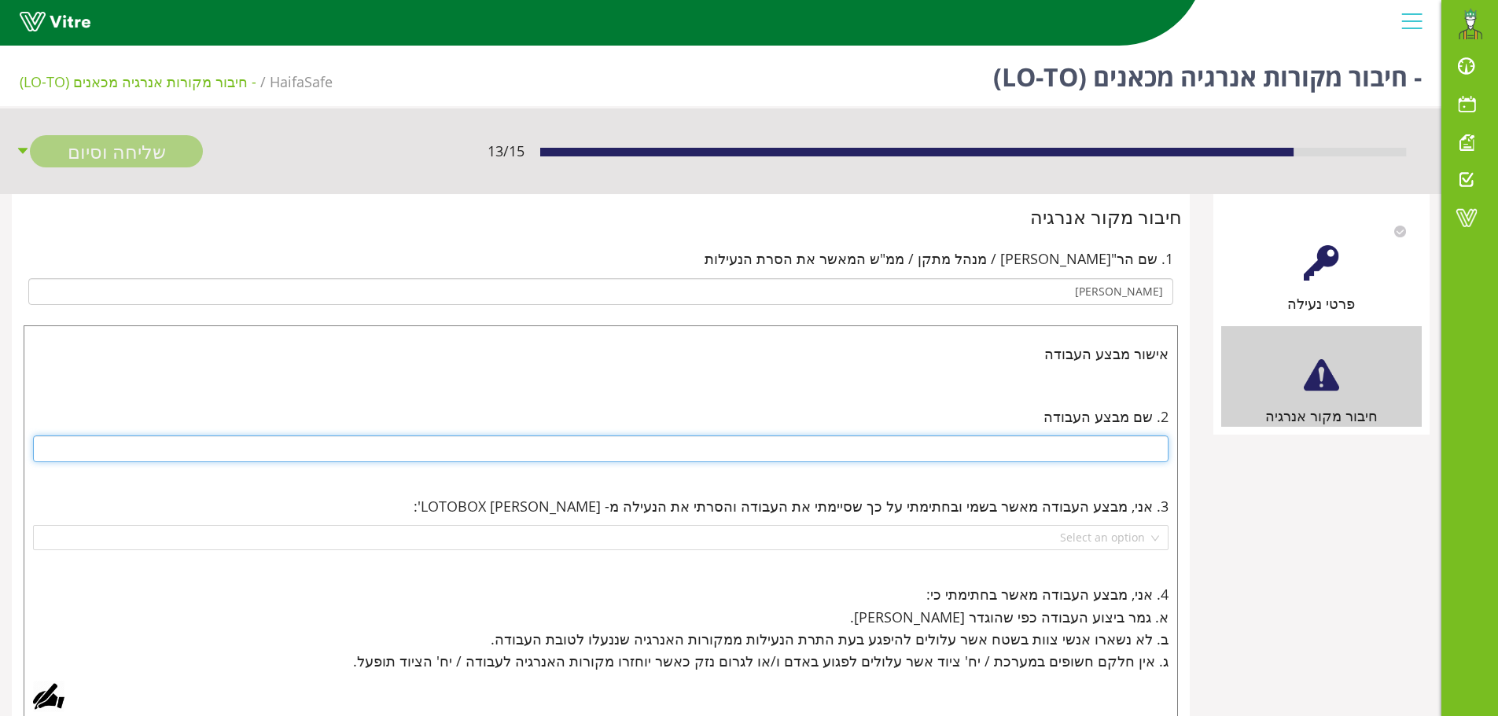
click at [1119, 447] on input "text" at bounding box center [601, 449] width 1136 height 27
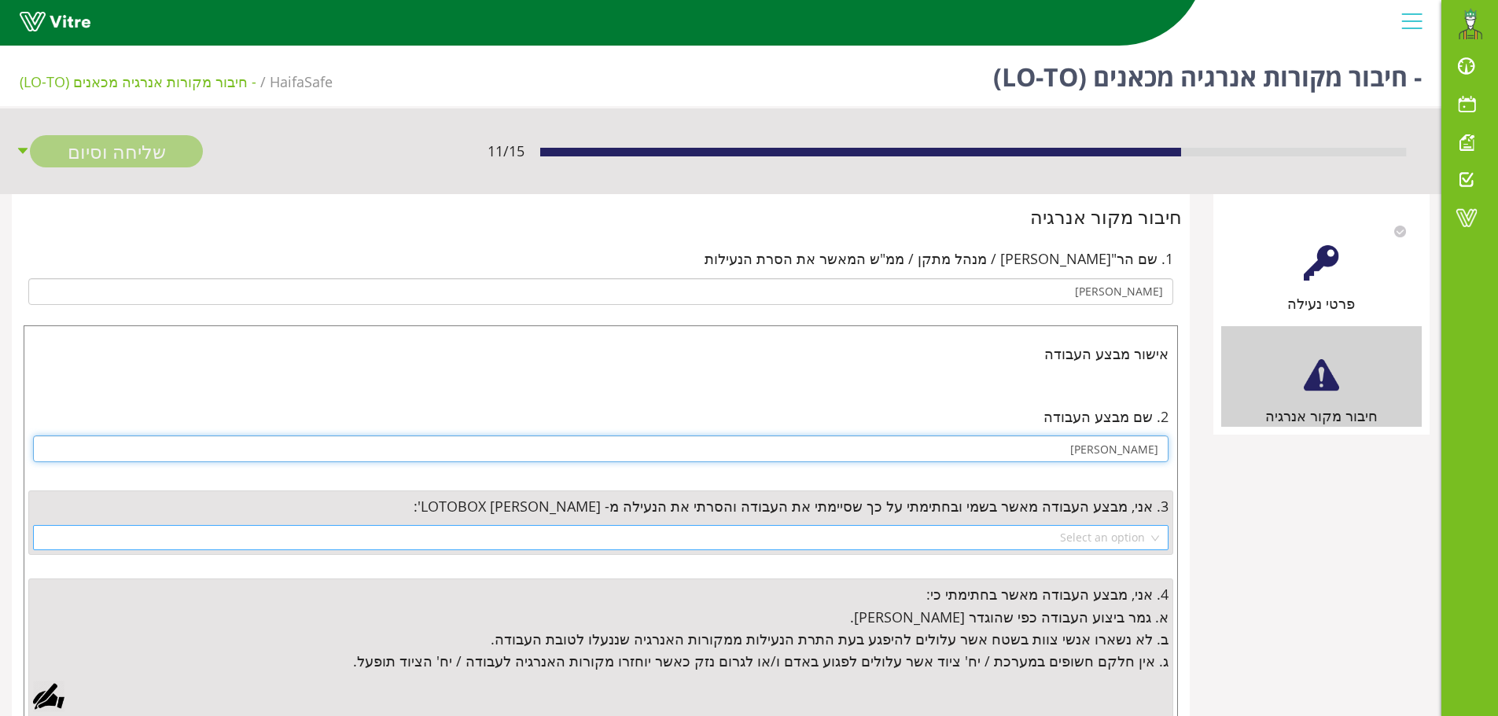
type input "יבגני"
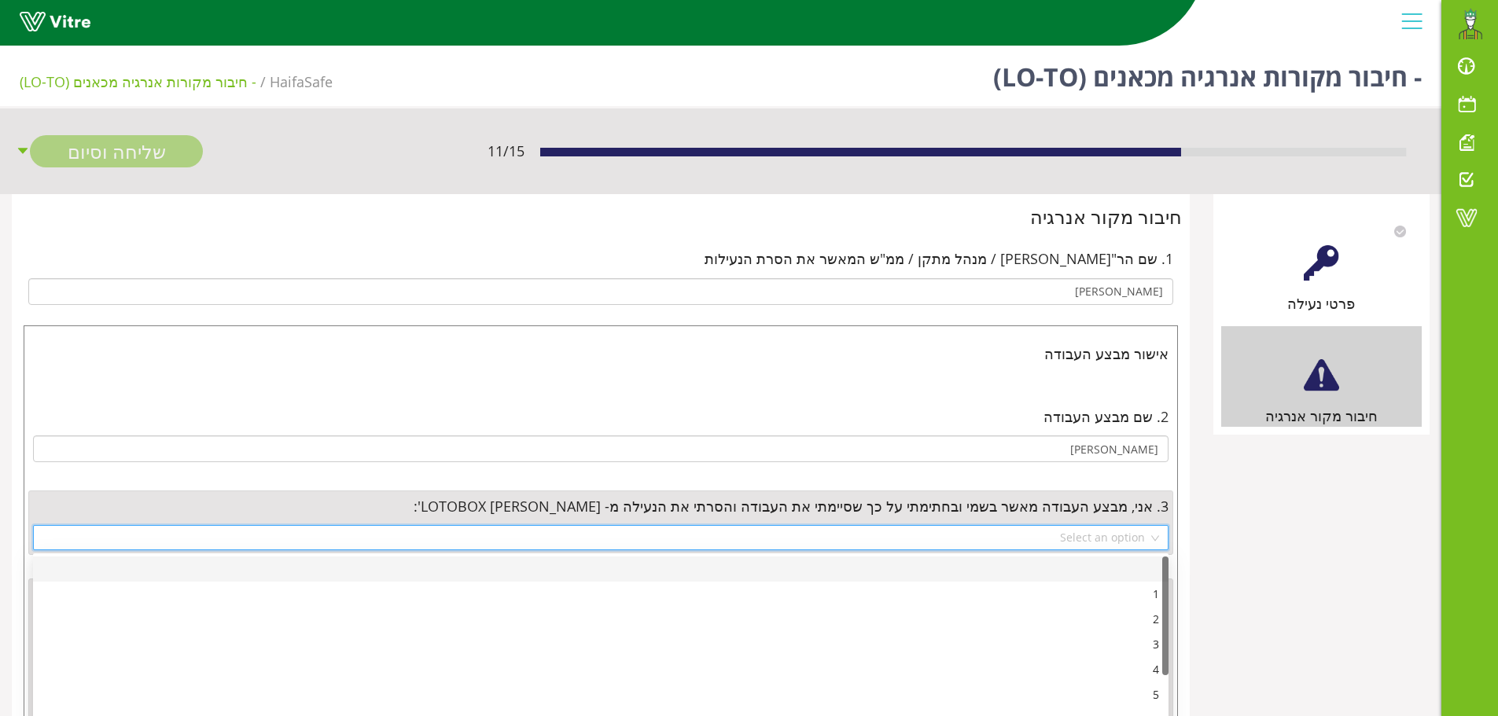
click at [1078, 532] on input "search" at bounding box center [595, 538] width 1106 height 24
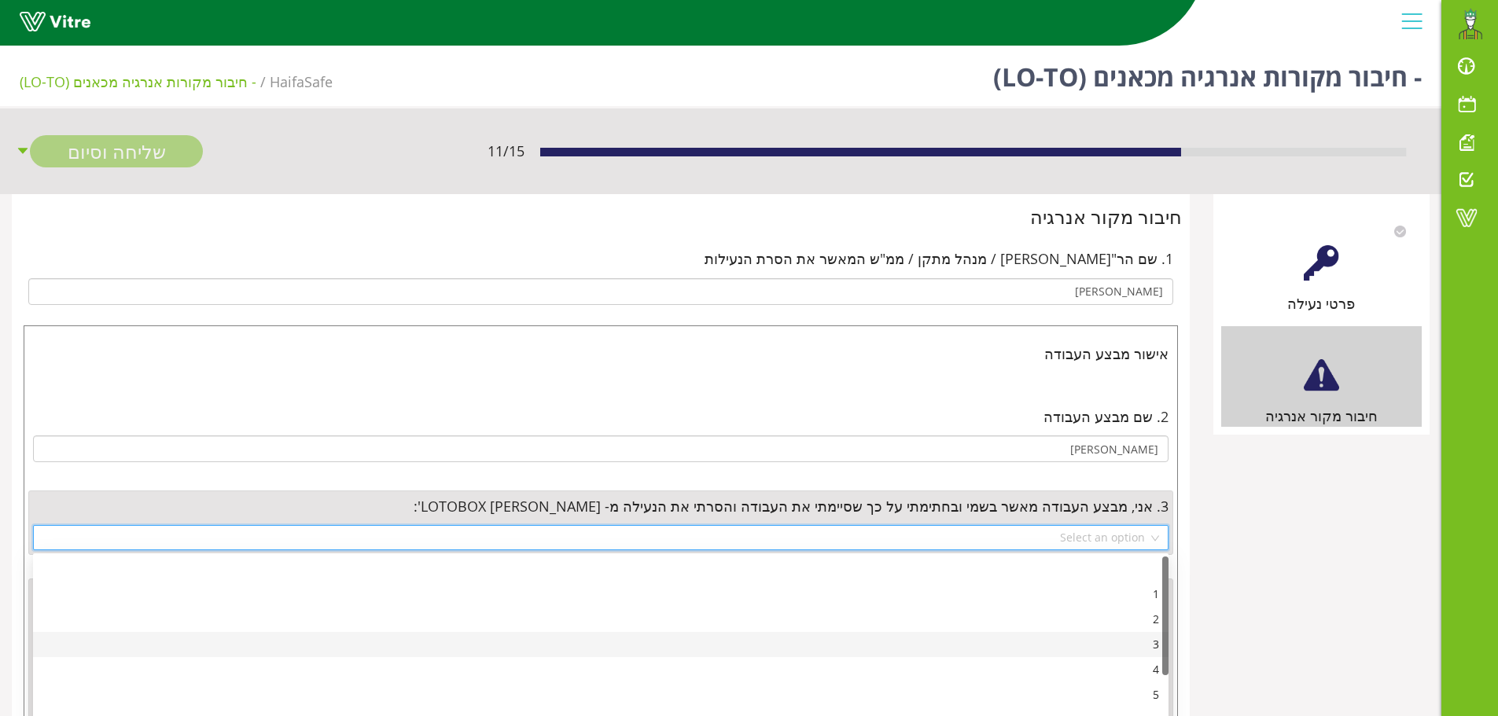
click at [1158, 650] on div "3" at bounding box center [600, 644] width 1117 height 17
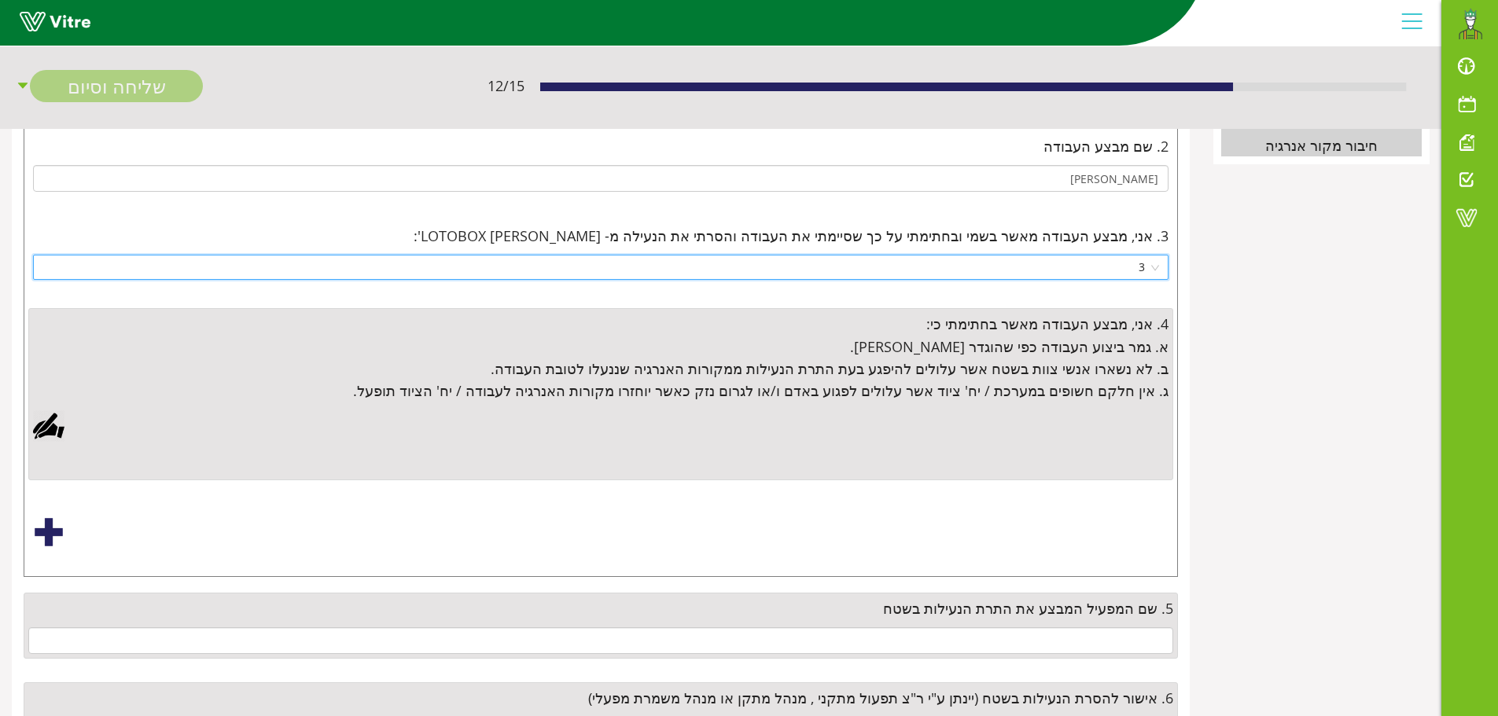
scroll to position [315, 0]
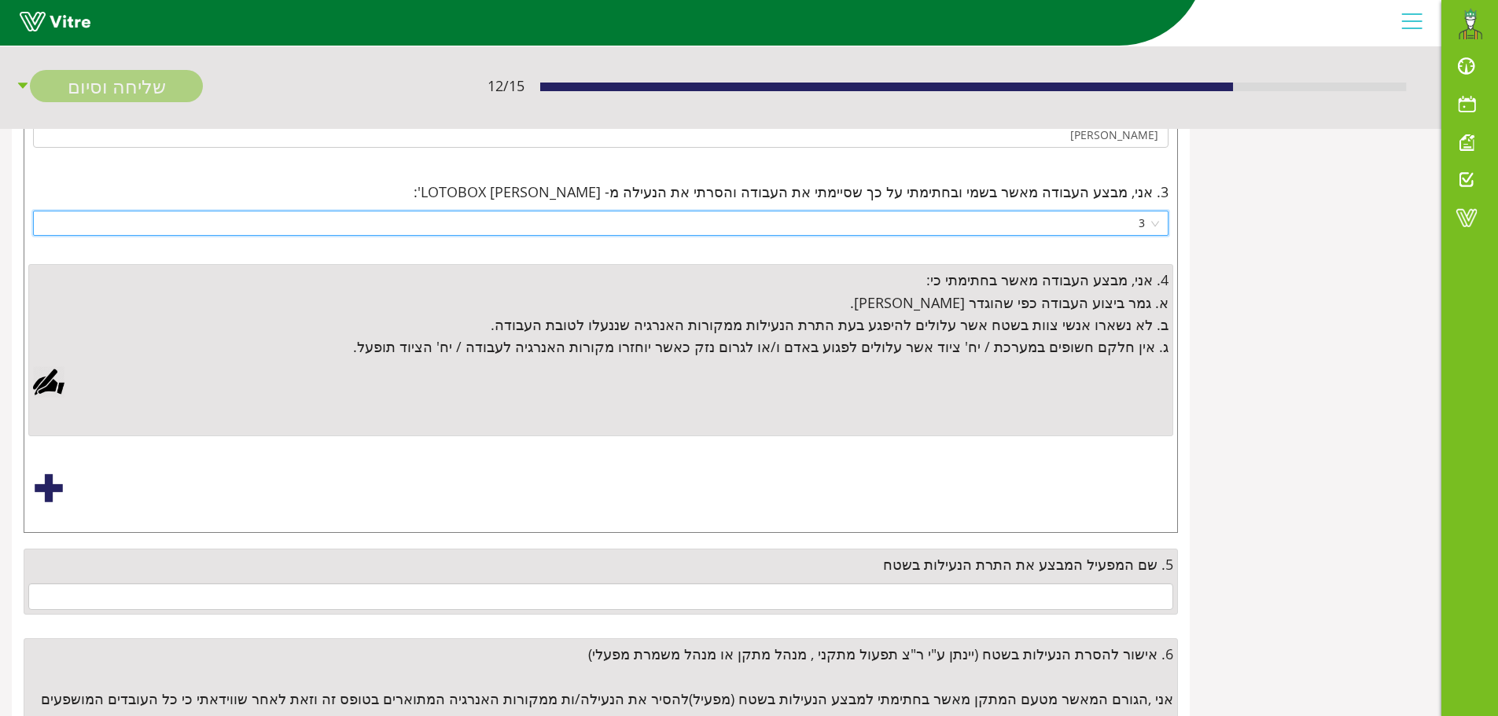
click at [45, 383] on div at bounding box center [48, 381] width 31 height 31
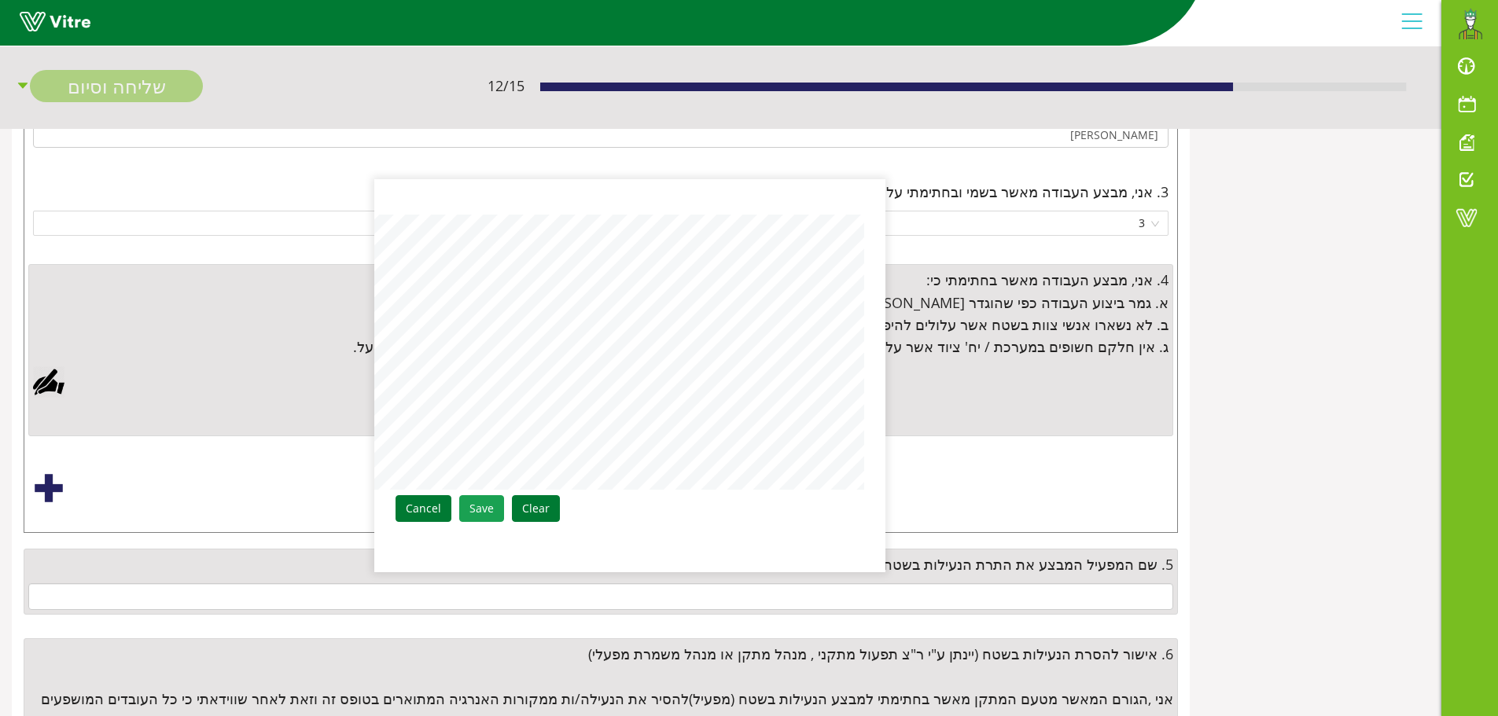
click at [494, 502] on link "Save" at bounding box center [481, 508] width 45 height 27
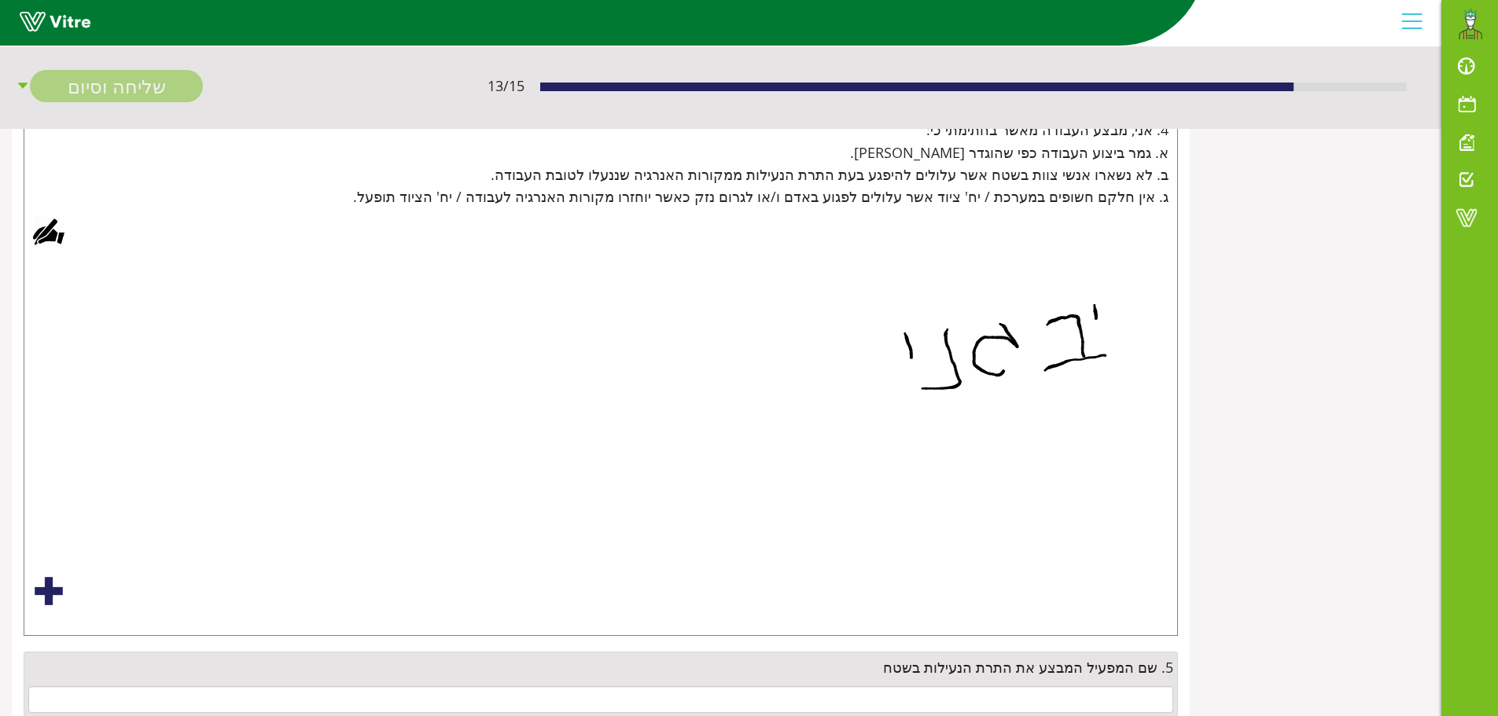
scroll to position [720, 0]
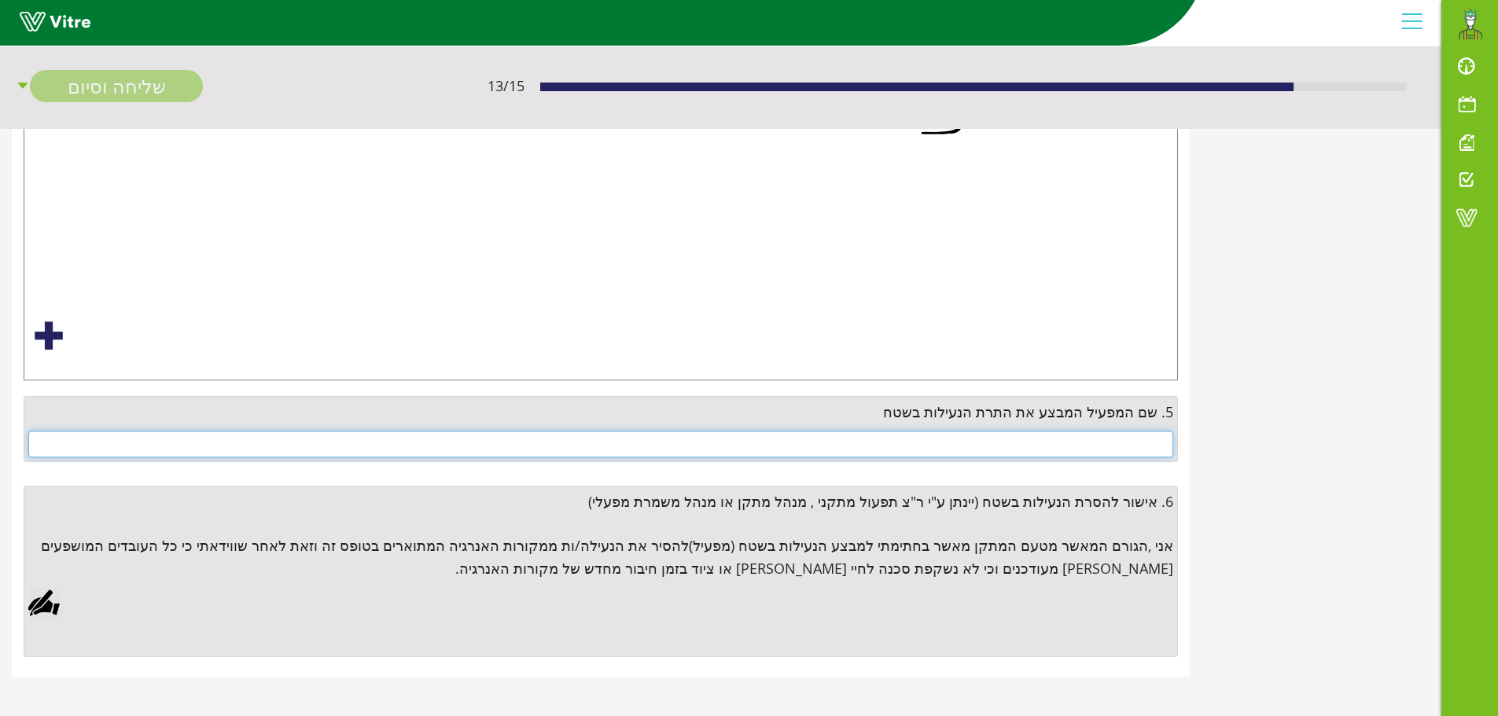
click at [1092, 442] on input "text" at bounding box center [600, 444] width 1145 height 27
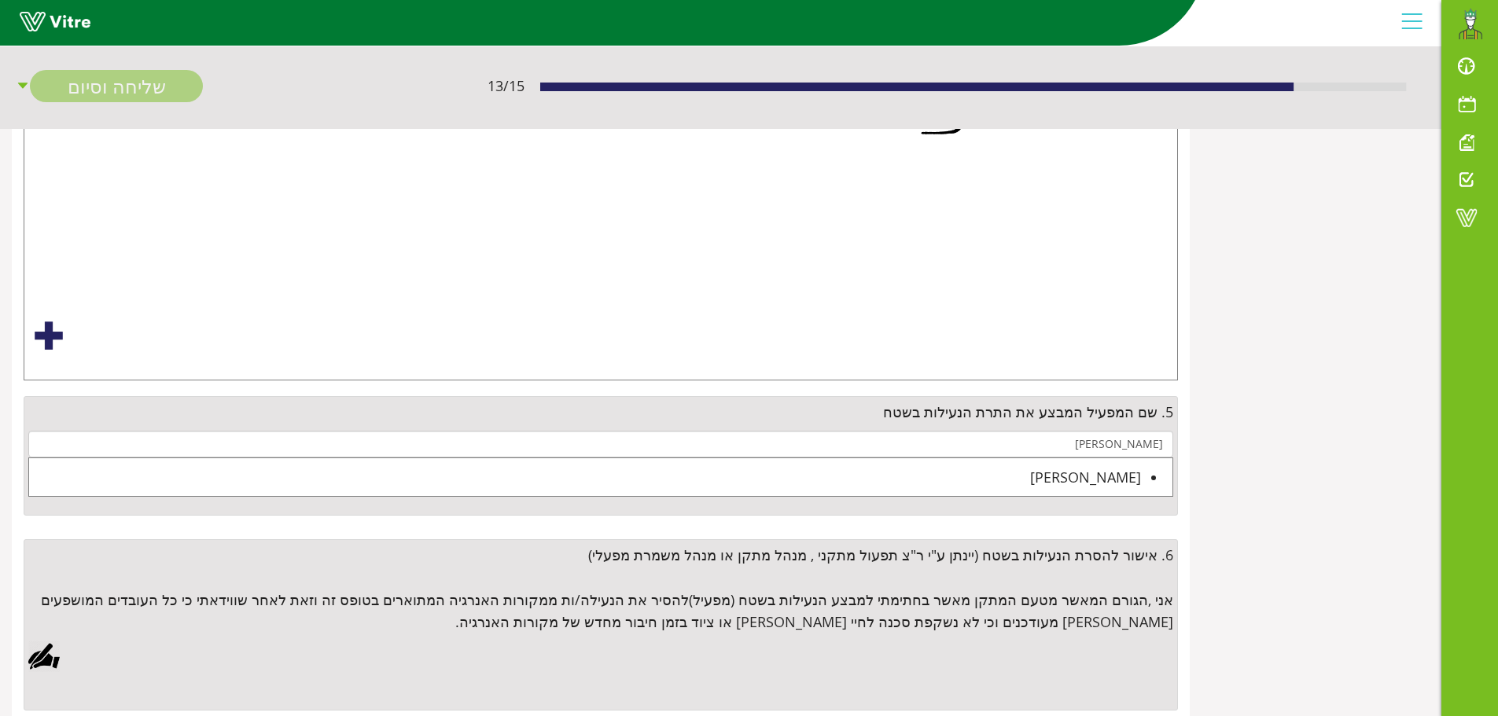
click at [1117, 477] on div "מיקי אוחיון" at bounding box center [585, 477] width 1112 height 22
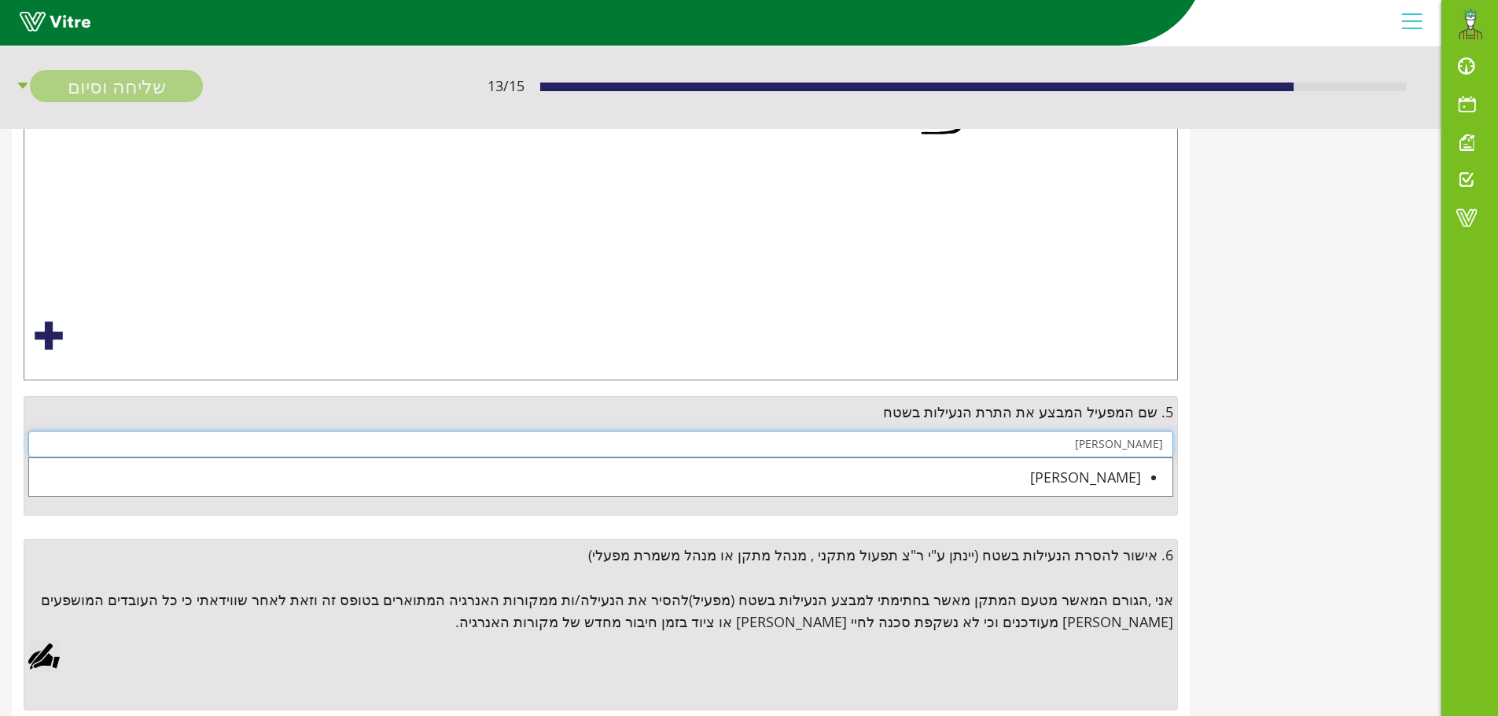
type input "מיקי אוחיון"
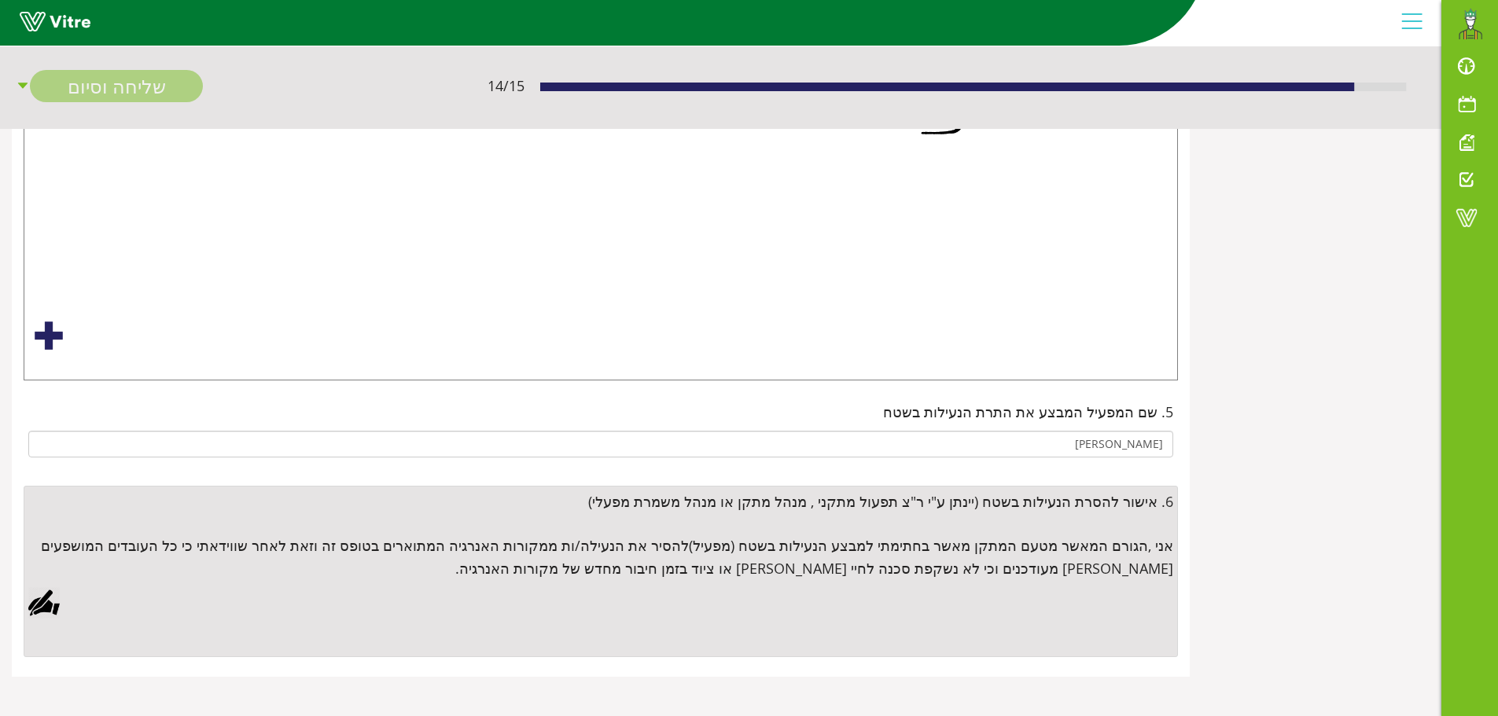
click at [49, 603] on div at bounding box center [43, 602] width 31 height 31
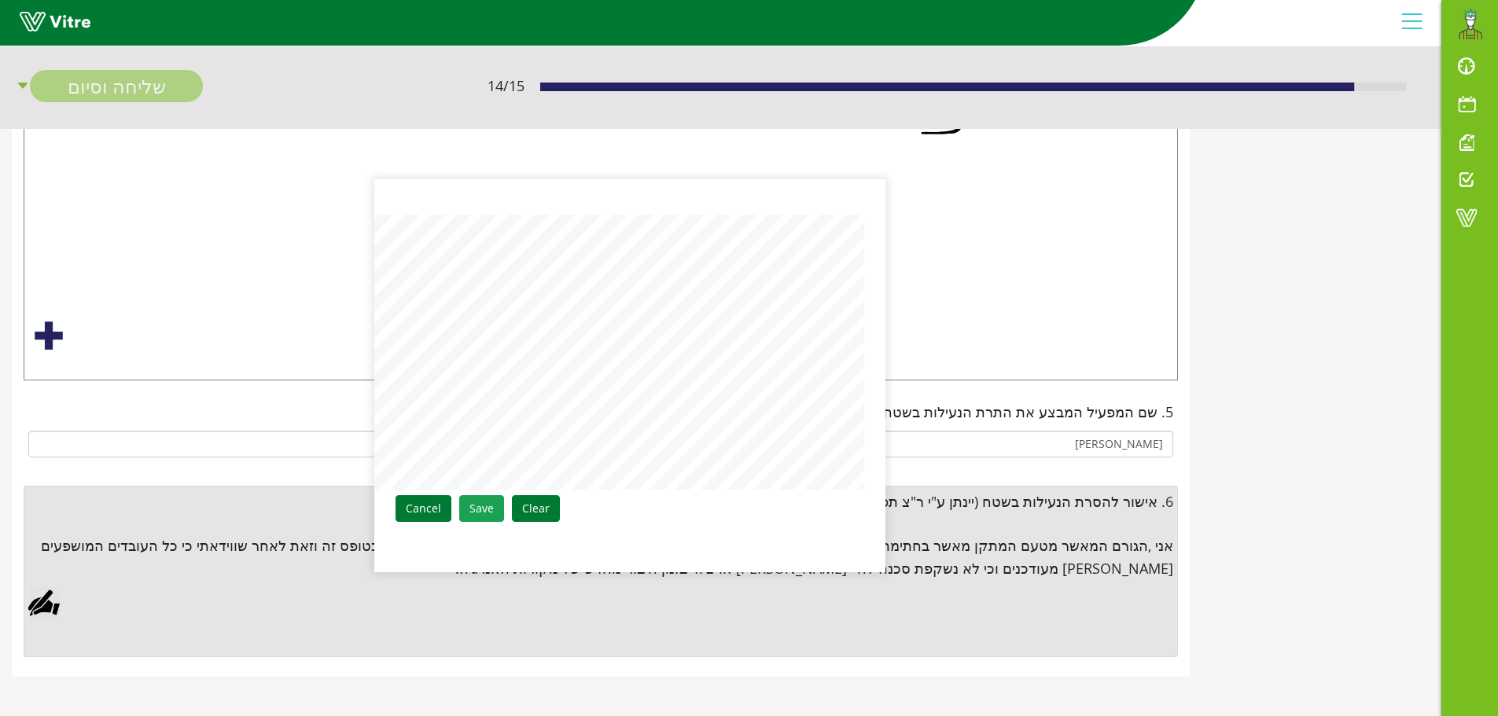
click at [489, 510] on link "Save" at bounding box center [481, 508] width 45 height 27
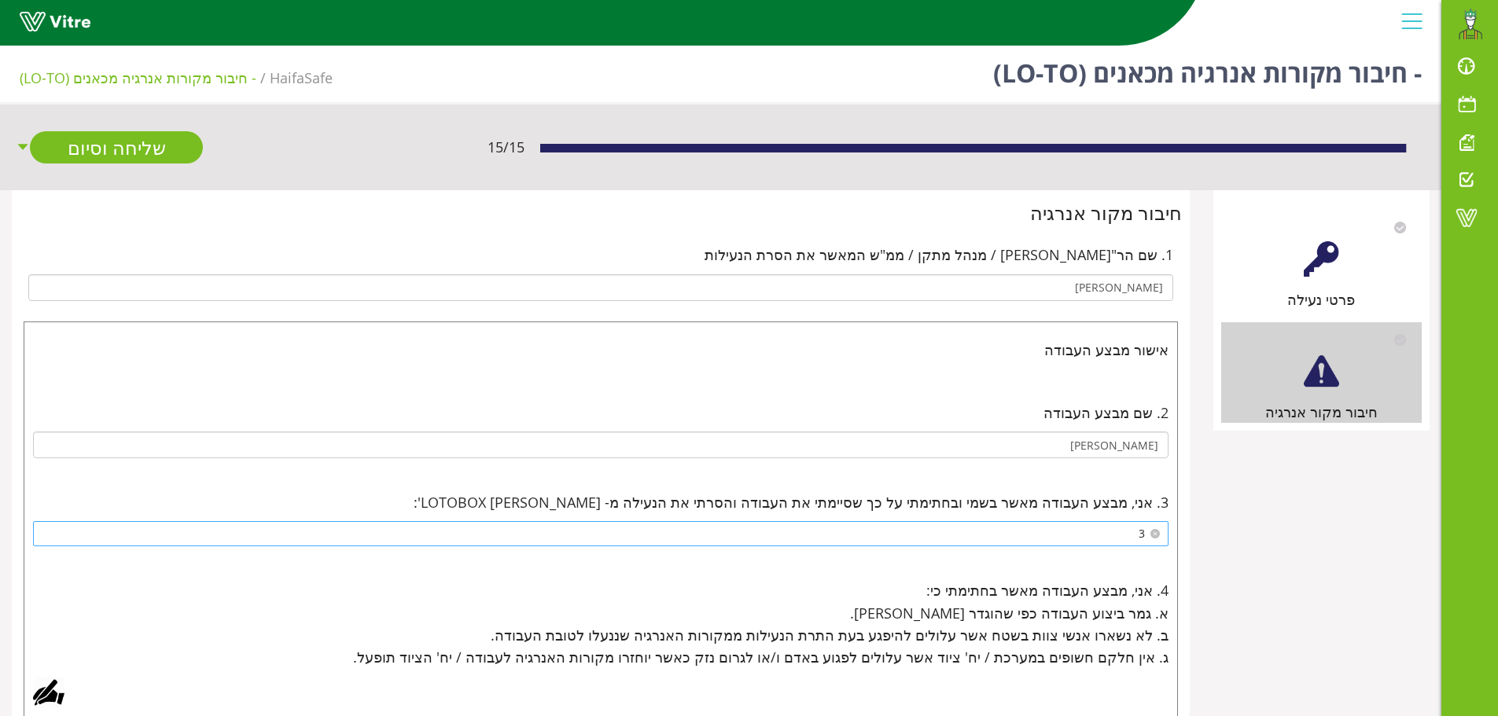
scroll to position [0, 0]
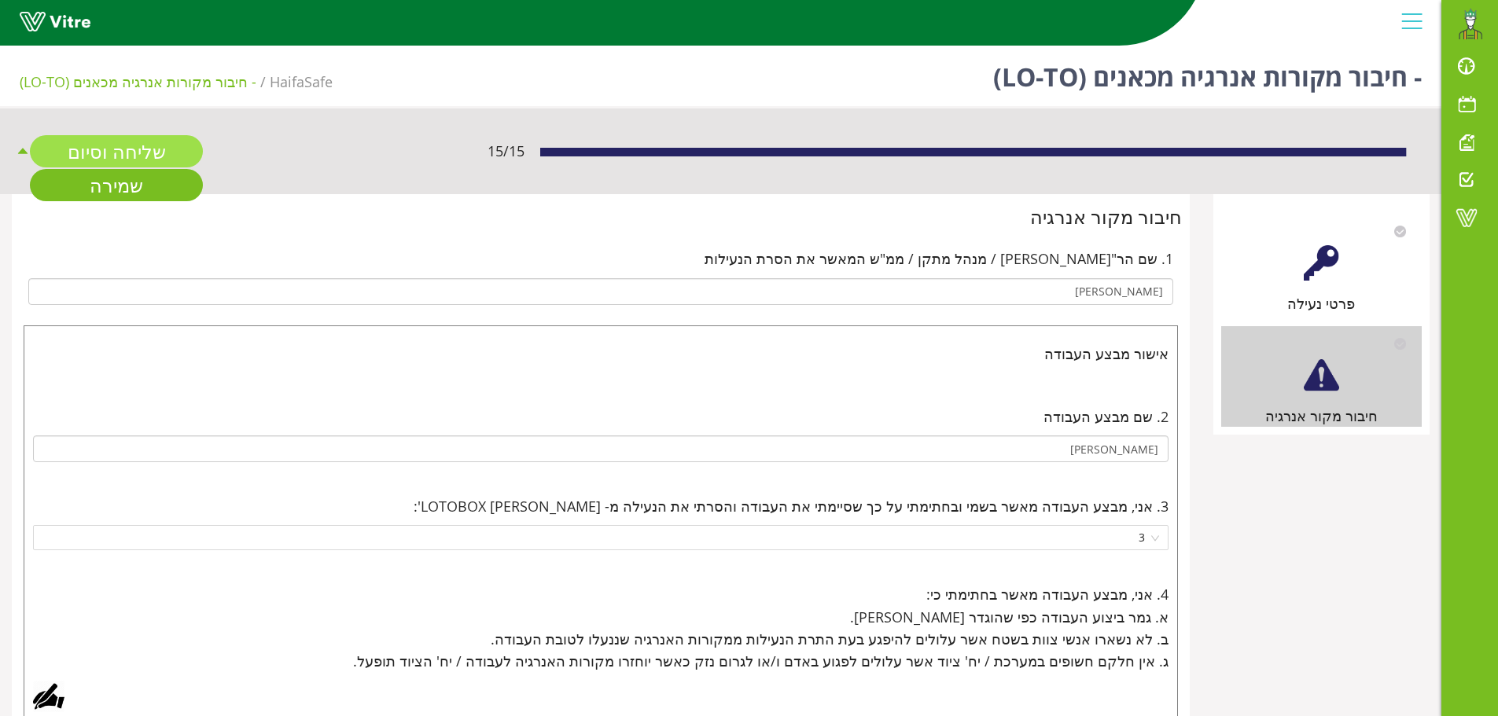
click at [149, 153] on link "שליחה וסיום" at bounding box center [116, 151] width 173 height 32
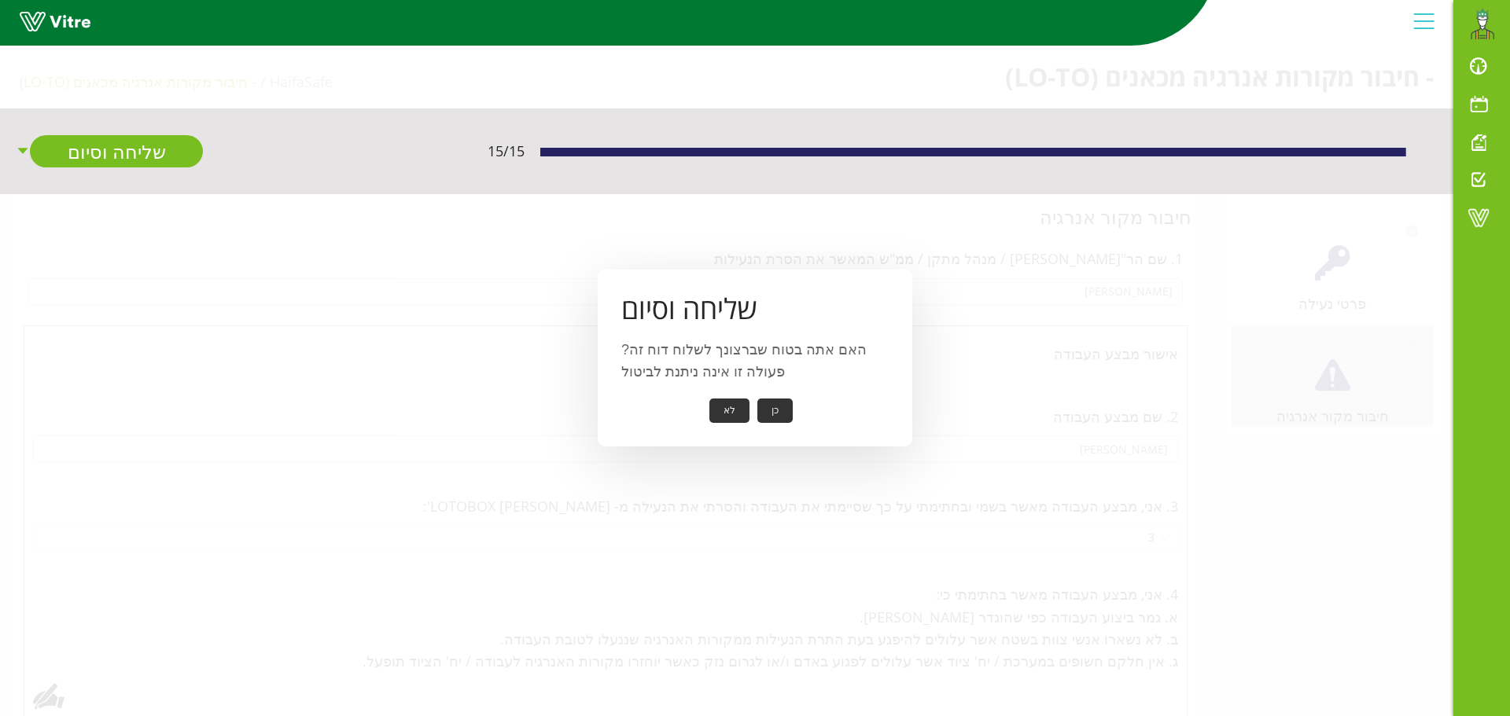
click at [776, 411] on button "כן" at bounding box center [774, 411] width 35 height 24
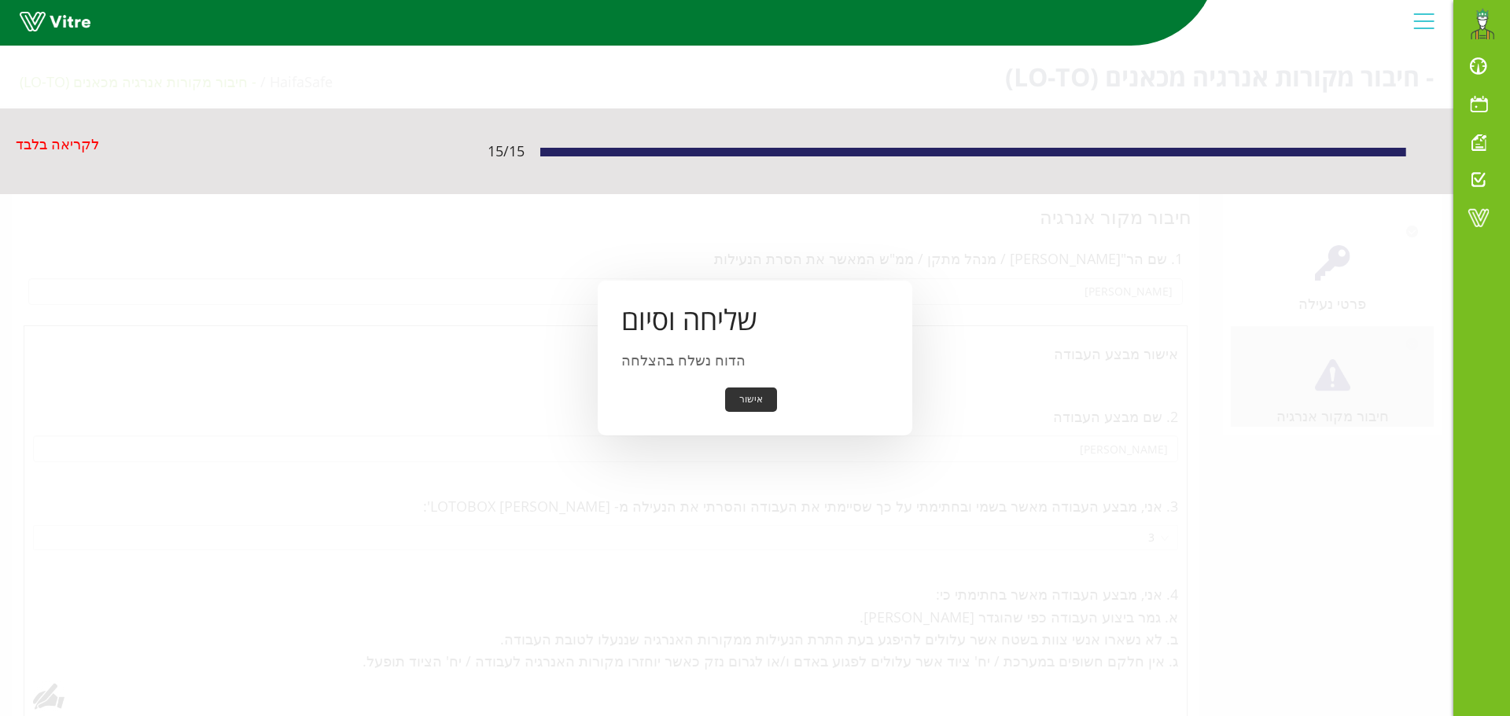
click at [748, 406] on button "אישור" at bounding box center [751, 400] width 52 height 24
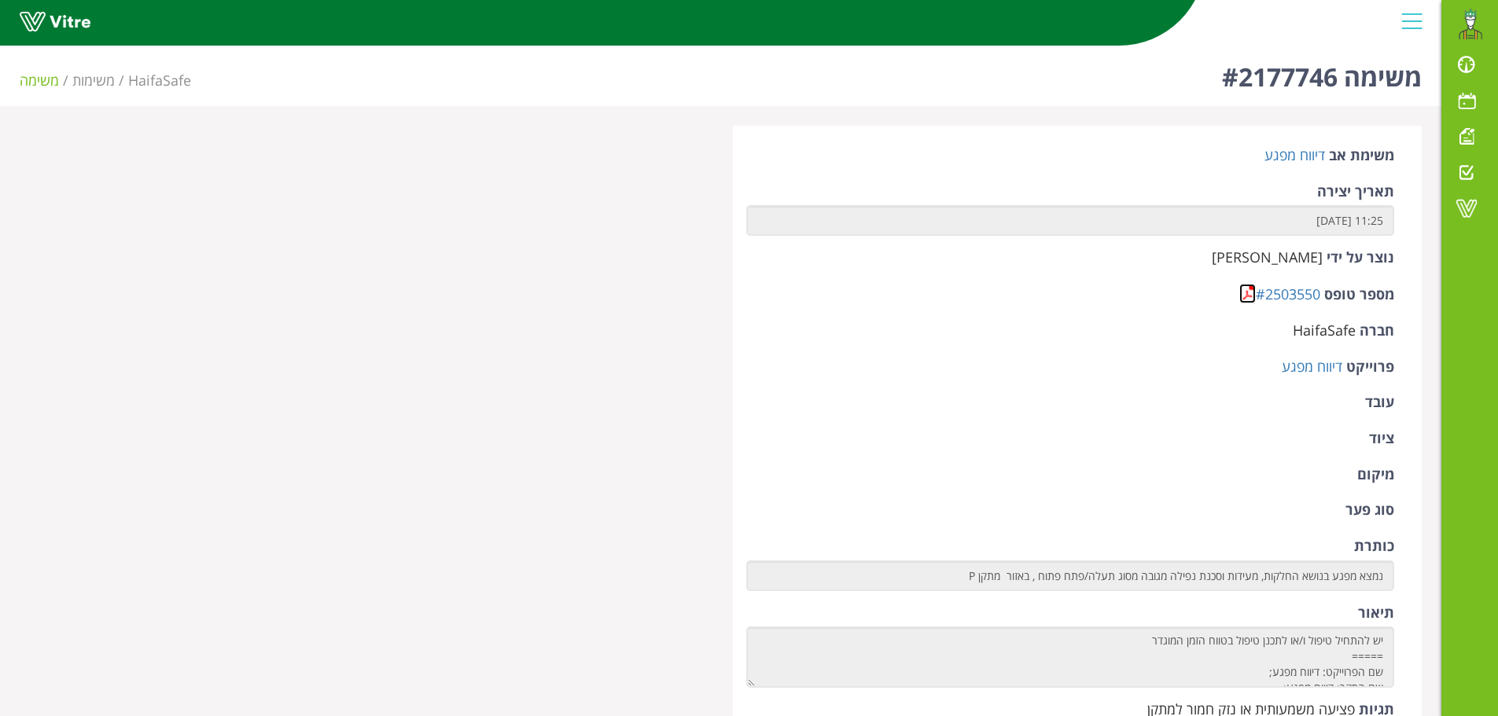
click at [1246, 296] on link at bounding box center [1247, 294] width 17 height 20
click at [1256, 295] on link "#2437612" at bounding box center [1288, 294] width 64 height 19
click at [1250, 293] on link at bounding box center [1247, 294] width 17 height 20
